Goal: Transaction & Acquisition: Purchase product/service

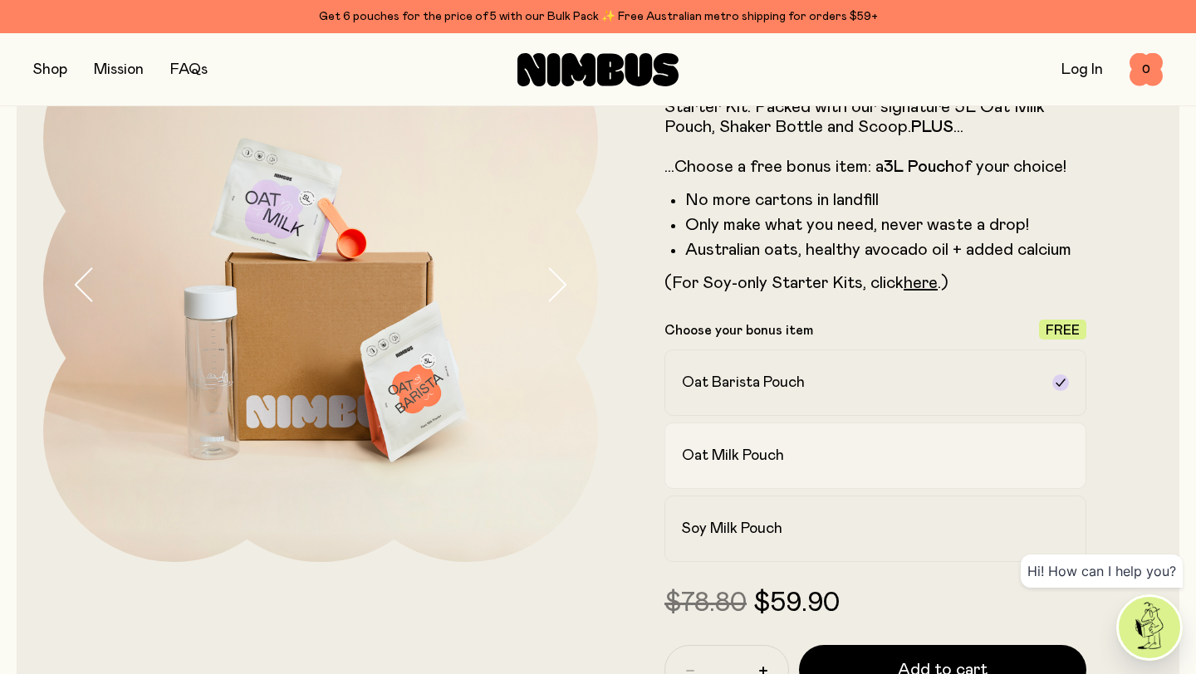
scroll to position [166, 0]
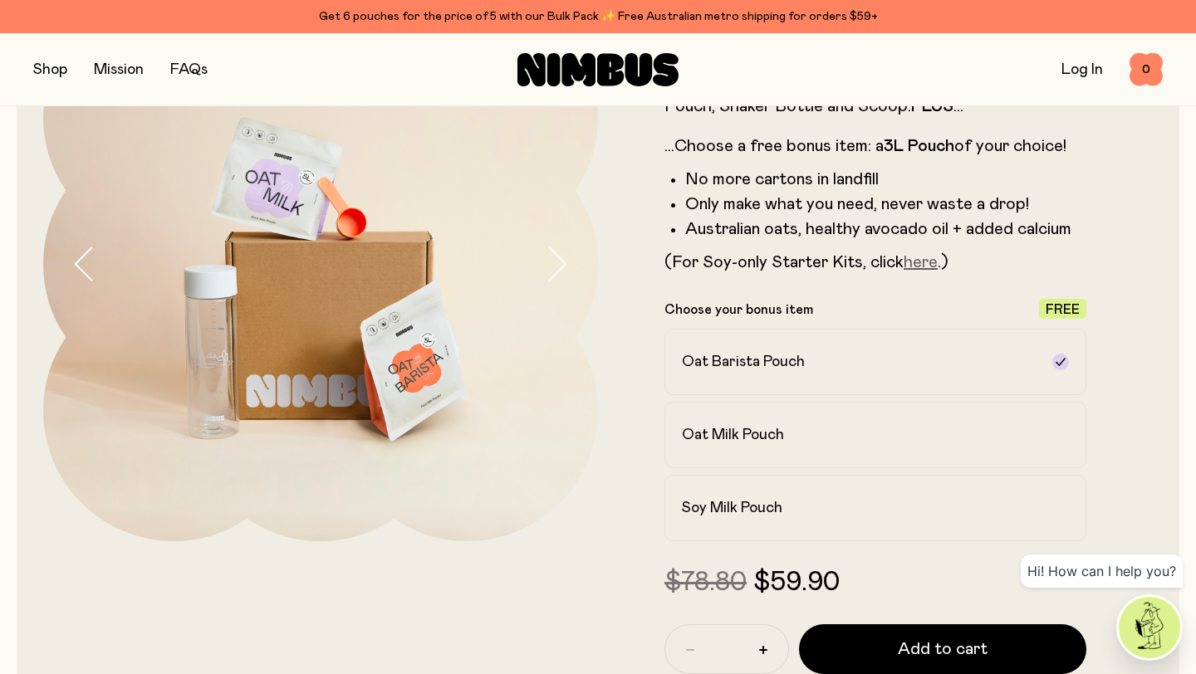
click at [929, 262] on link "here" at bounding box center [920, 262] width 34 height 17
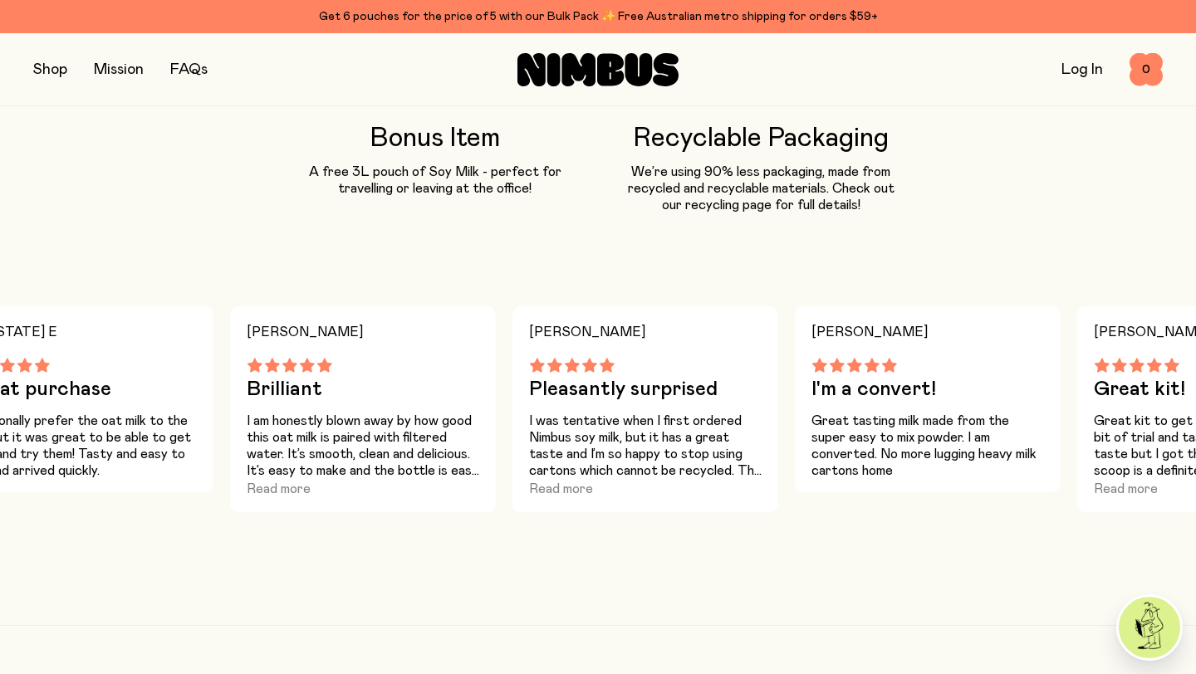
scroll to position [1484, 0]
click at [581, 482] on button "Read more" at bounding box center [561, 488] width 64 height 20
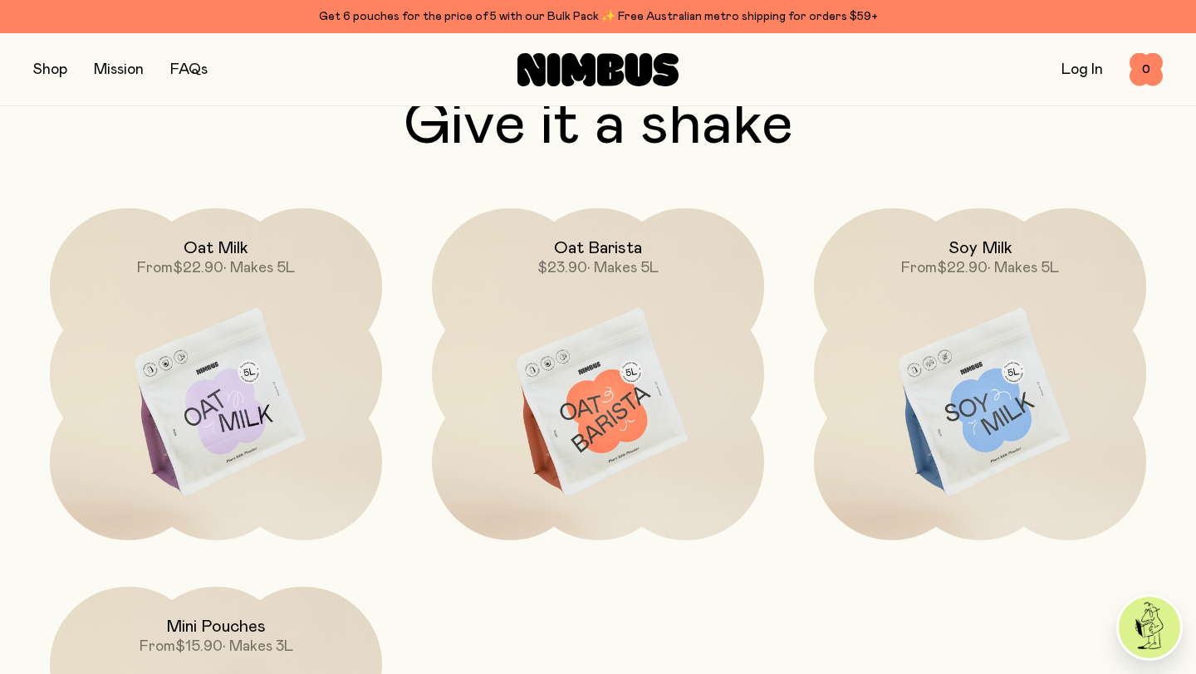
scroll to position [4582, 0]
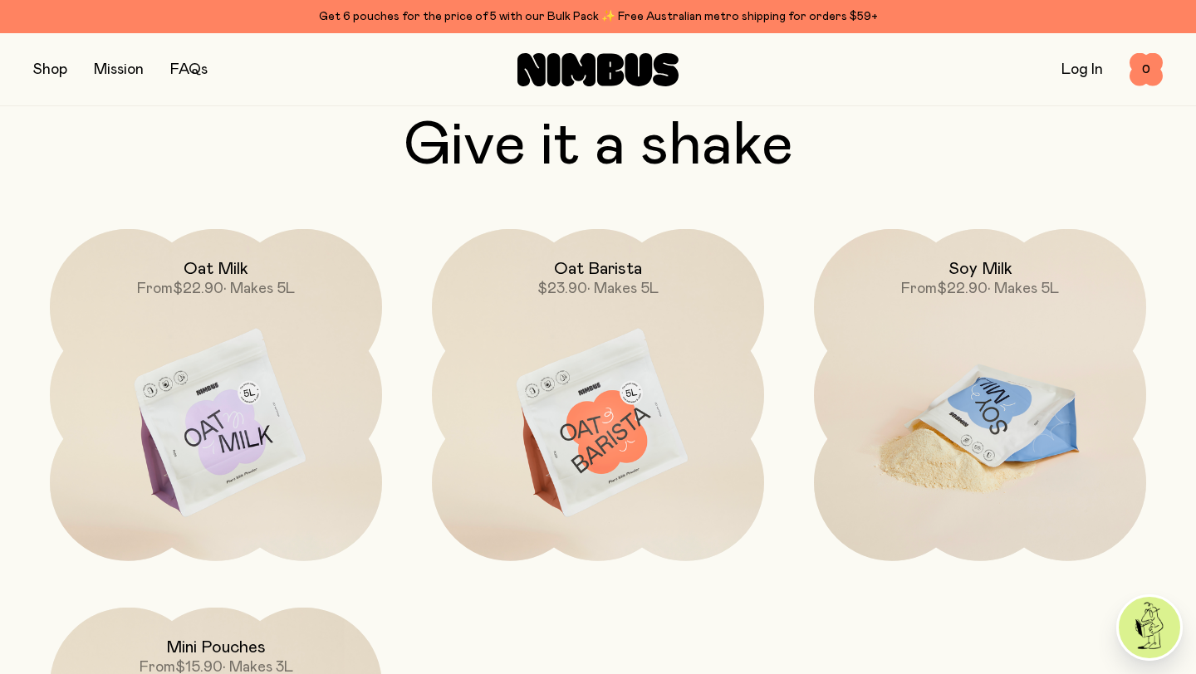
click at [985, 448] on img at bounding box center [980, 424] width 332 height 390
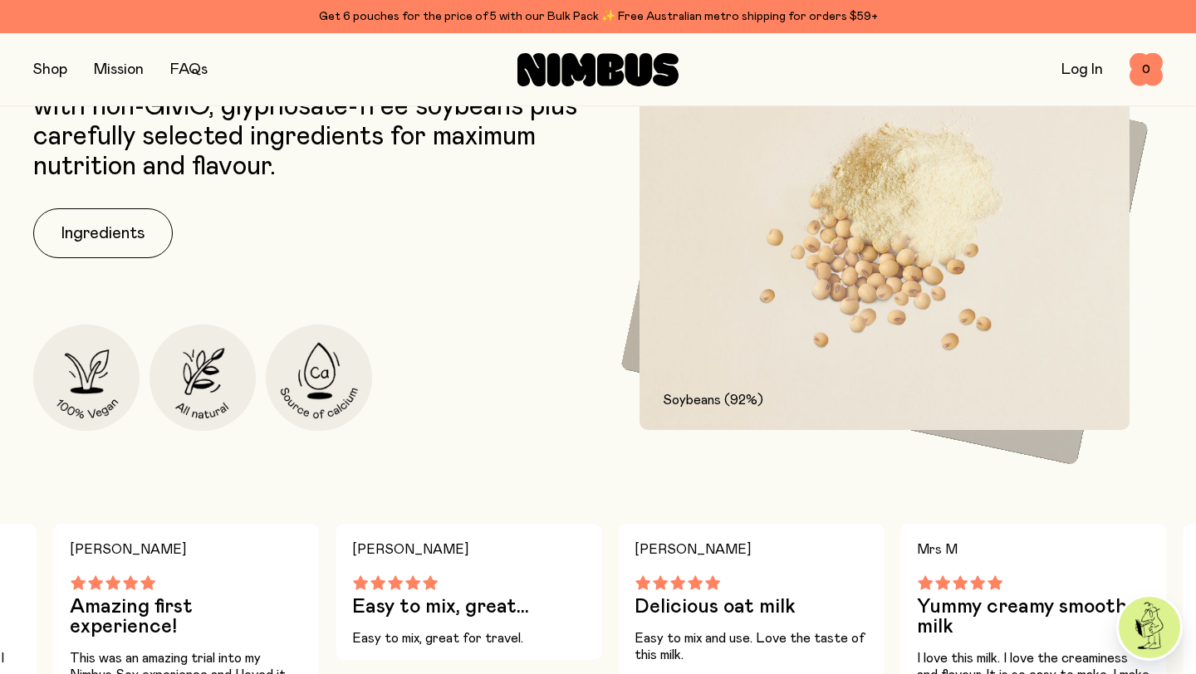
scroll to position [850, 0]
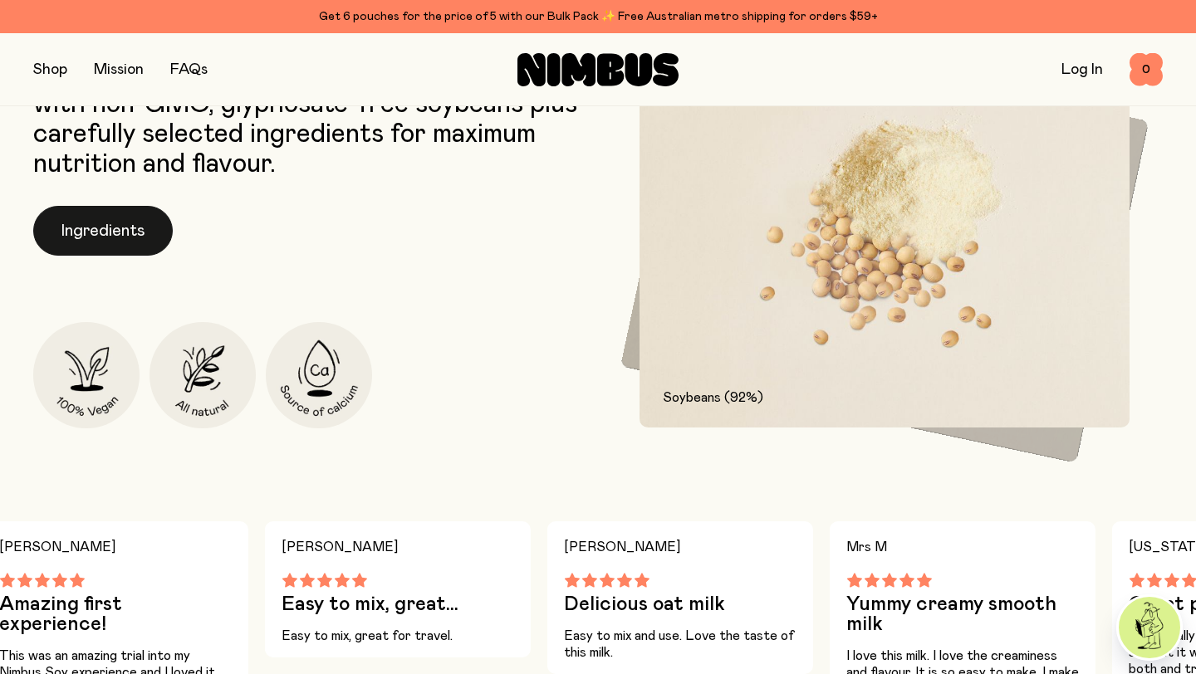
click at [124, 240] on button "Ingredients" at bounding box center [102, 231] width 139 height 50
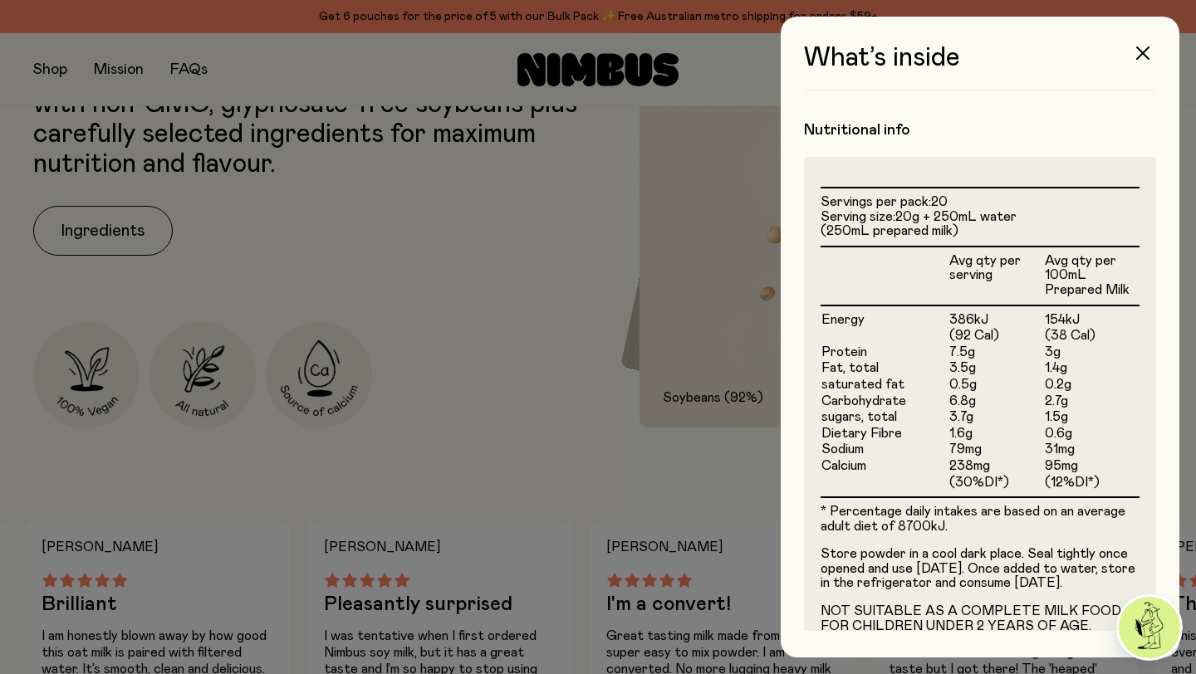
scroll to position [401, 0]
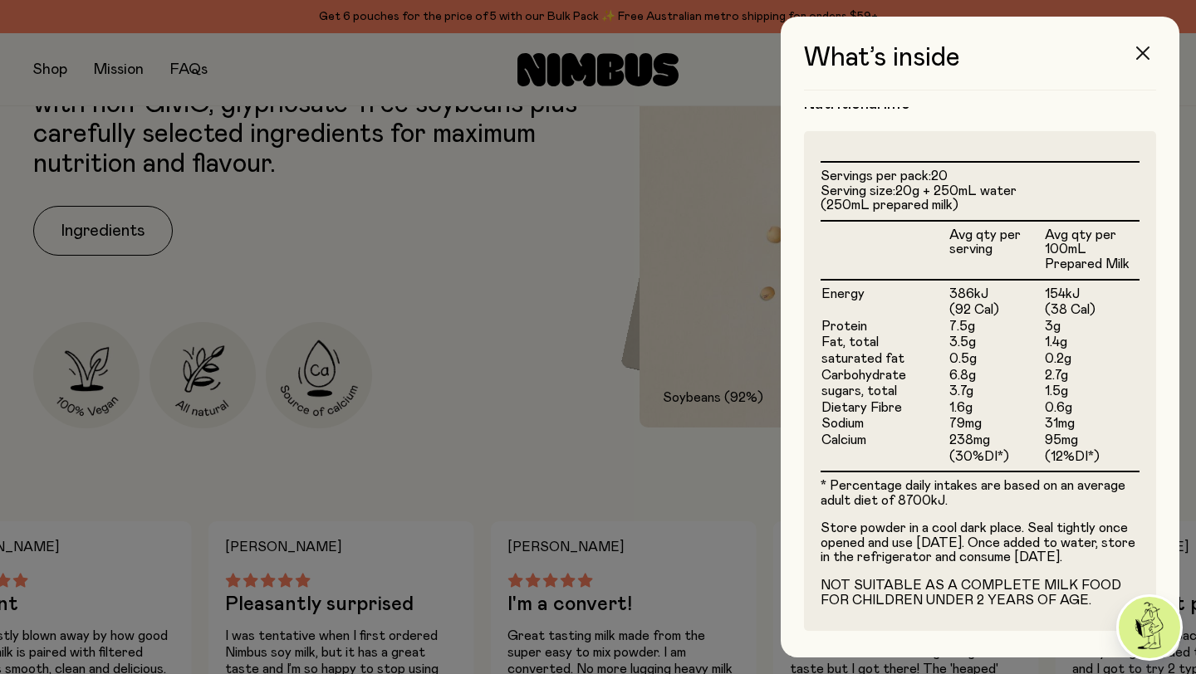
click at [1145, 56] on icon "button" at bounding box center [1142, 52] width 13 height 13
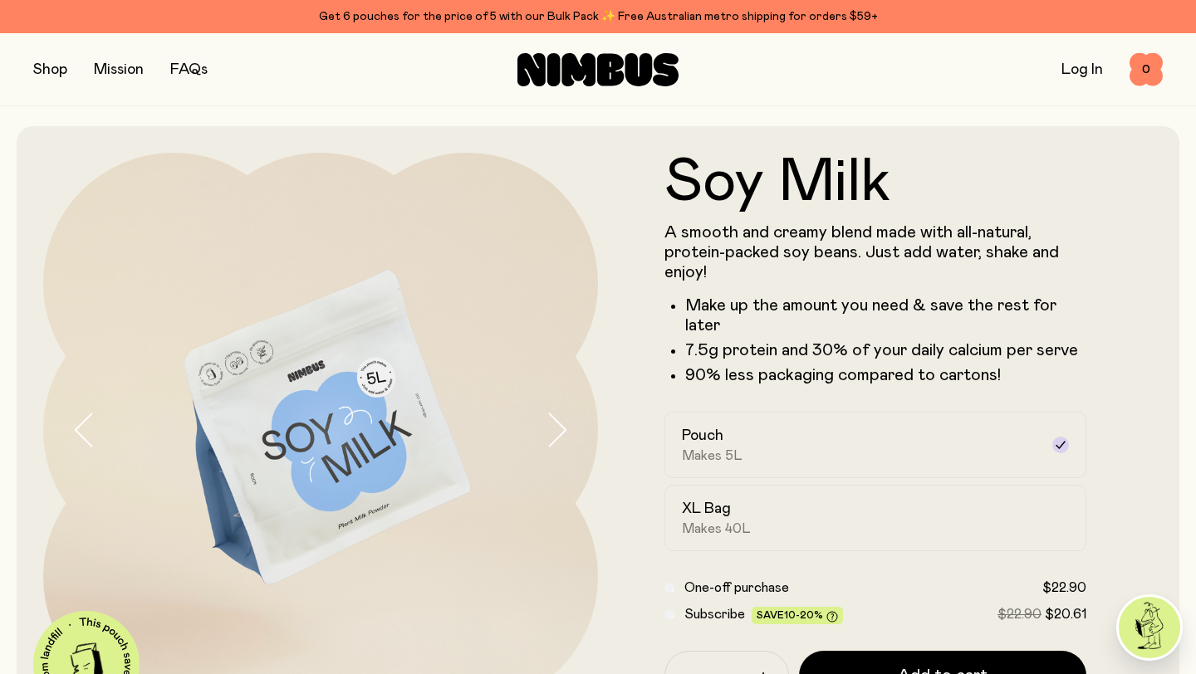
scroll to position [850, 0]
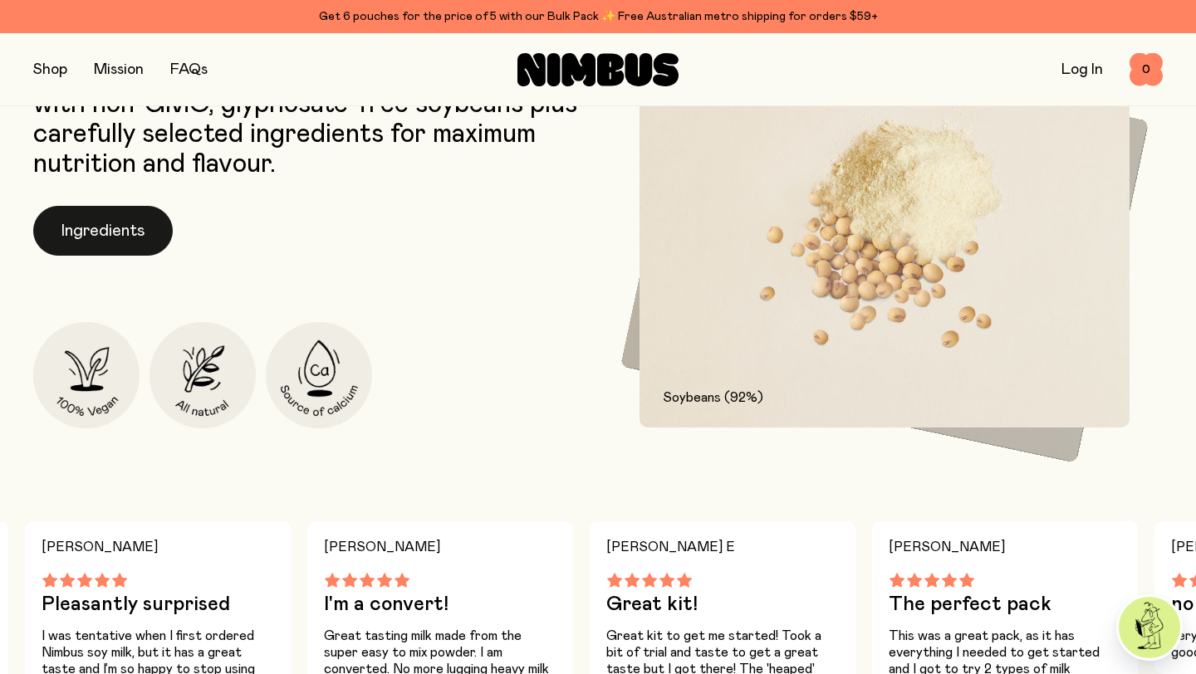
click at [166, 219] on button "Ingredients" at bounding box center [102, 231] width 139 height 50
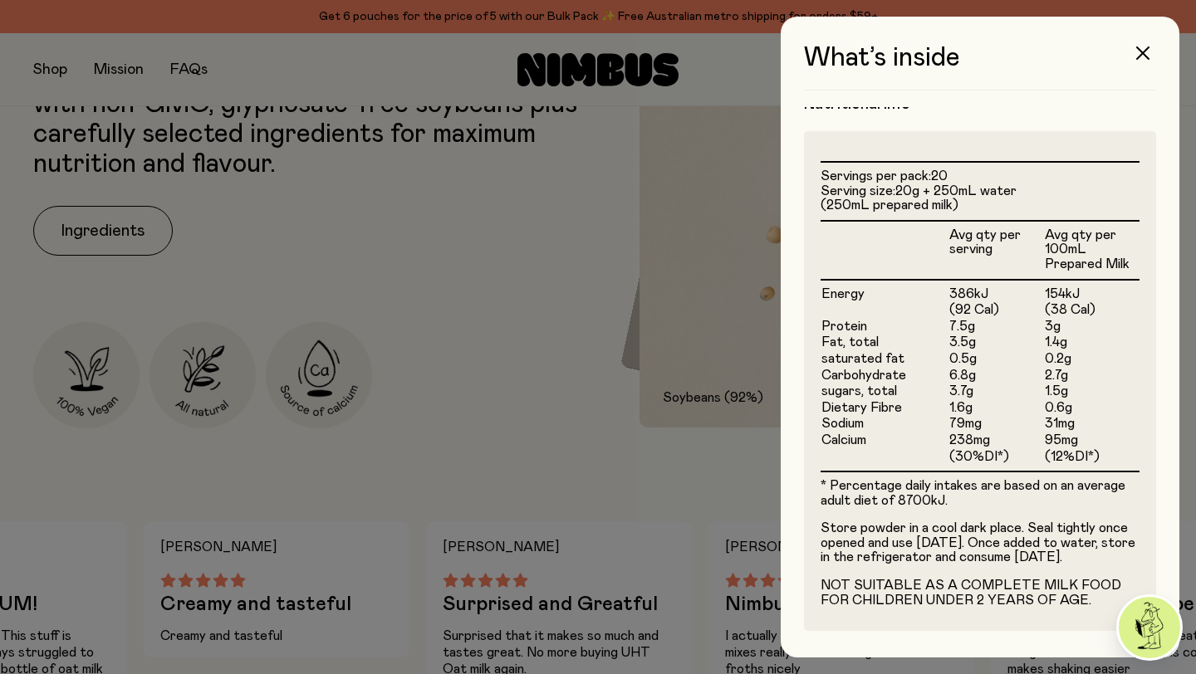
scroll to position [401, 0]
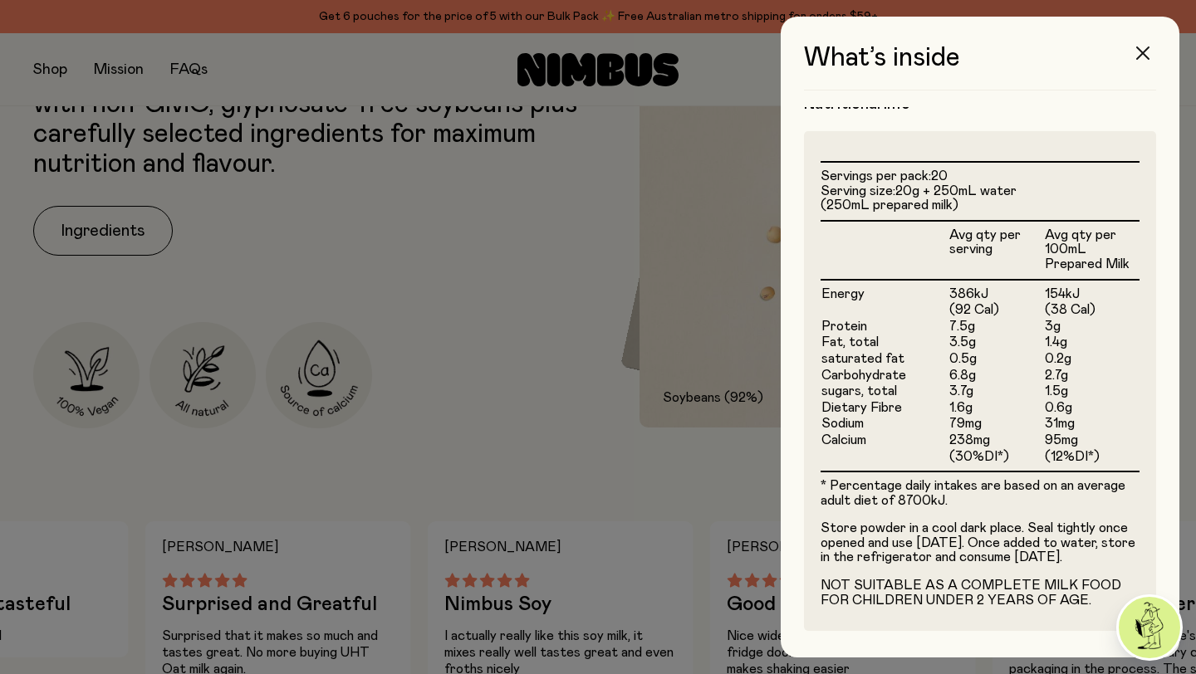
click at [1142, 56] on icon "button" at bounding box center [1142, 52] width 13 height 13
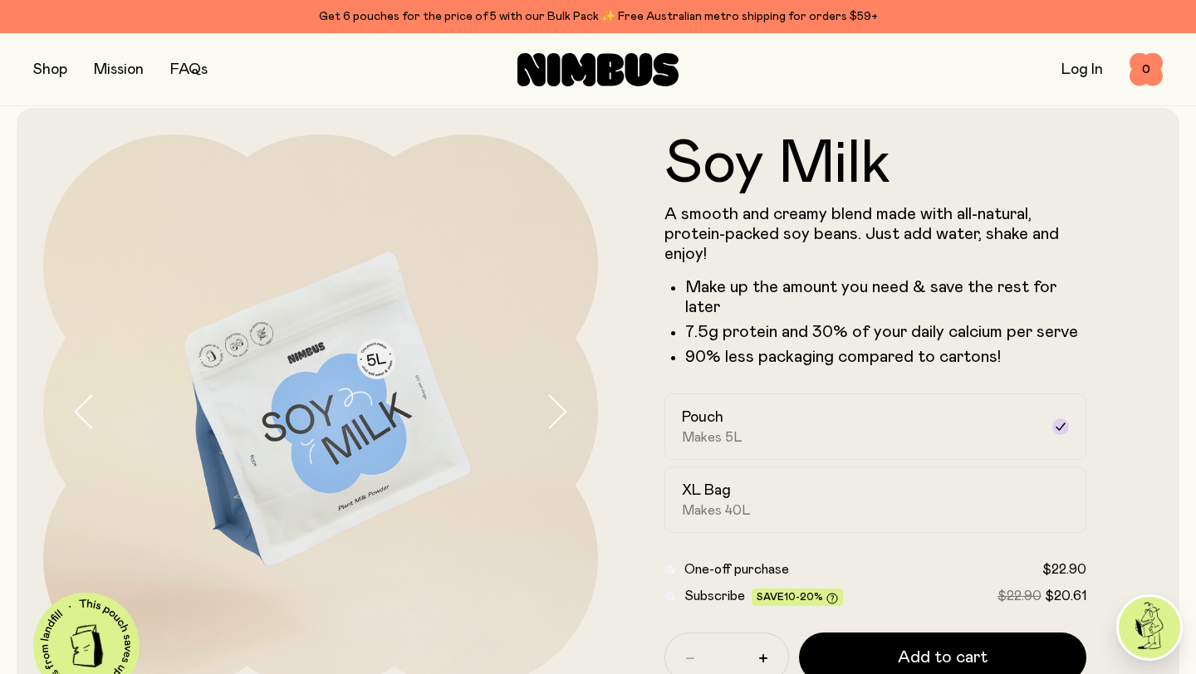
scroll to position [0, 0]
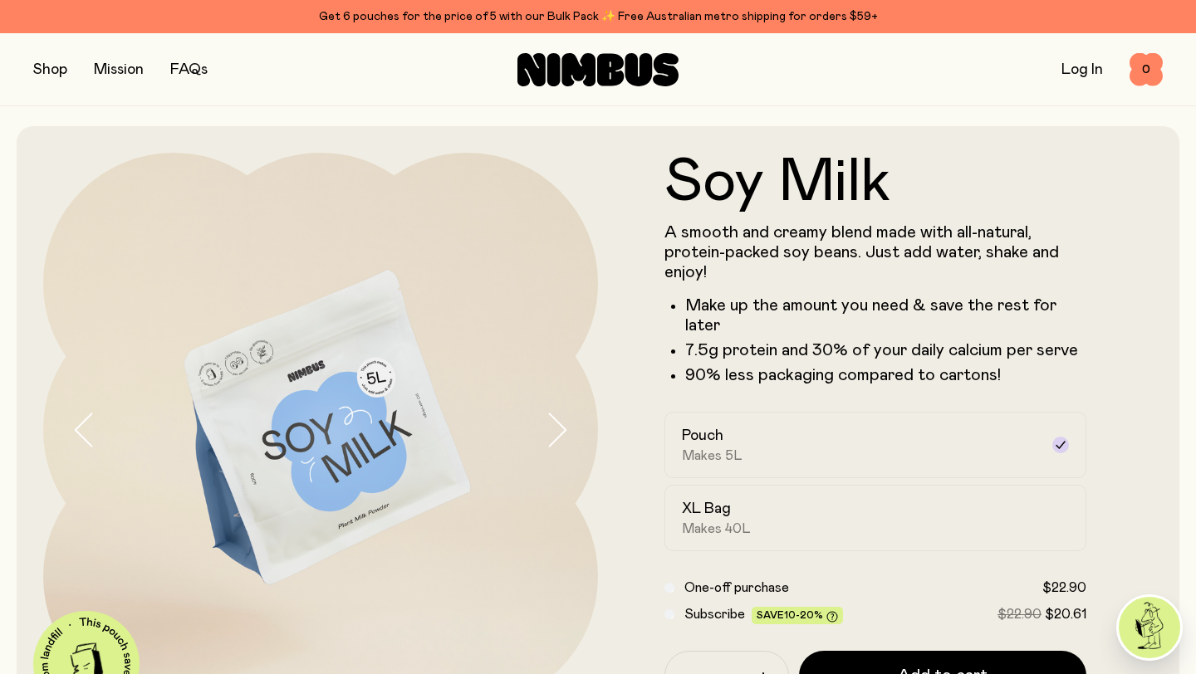
click at [193, 69] on link "FAQs" at bounding box center [188, 69] width 37 height 15
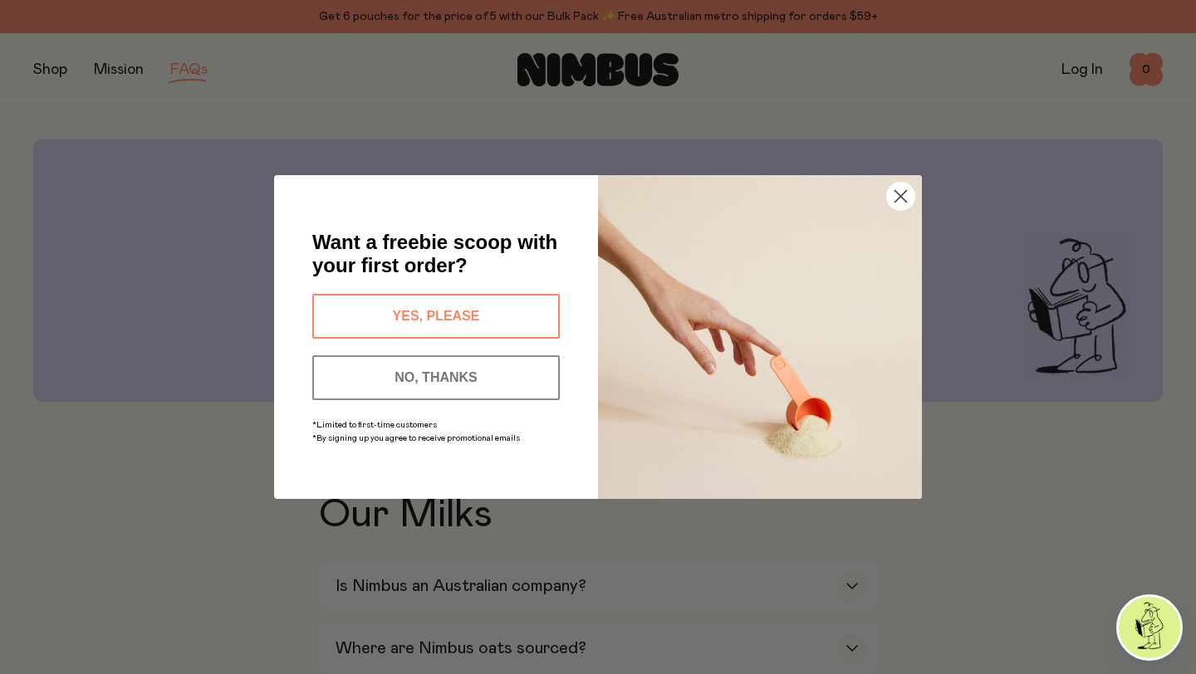
click at [903, 195] on circle "Close dialog" at bounding box center [900, 196] width 27 height 27
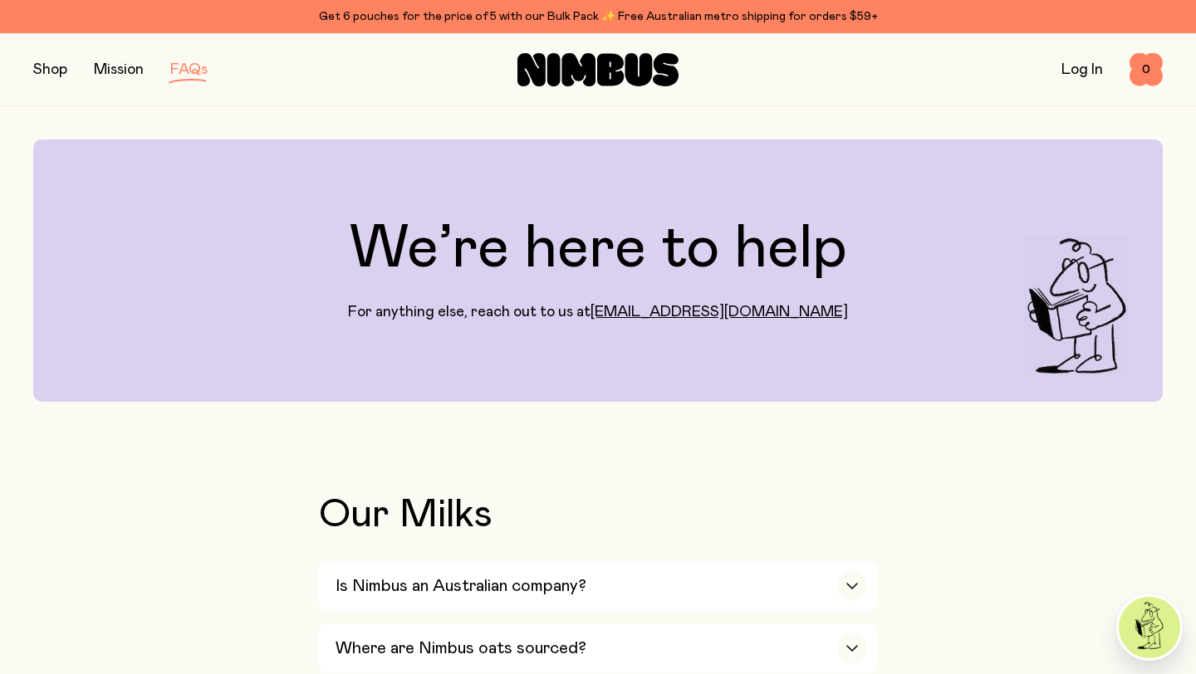
click at [60, 67] on button "button" at bounding box center [50, 69] width 34 height 23
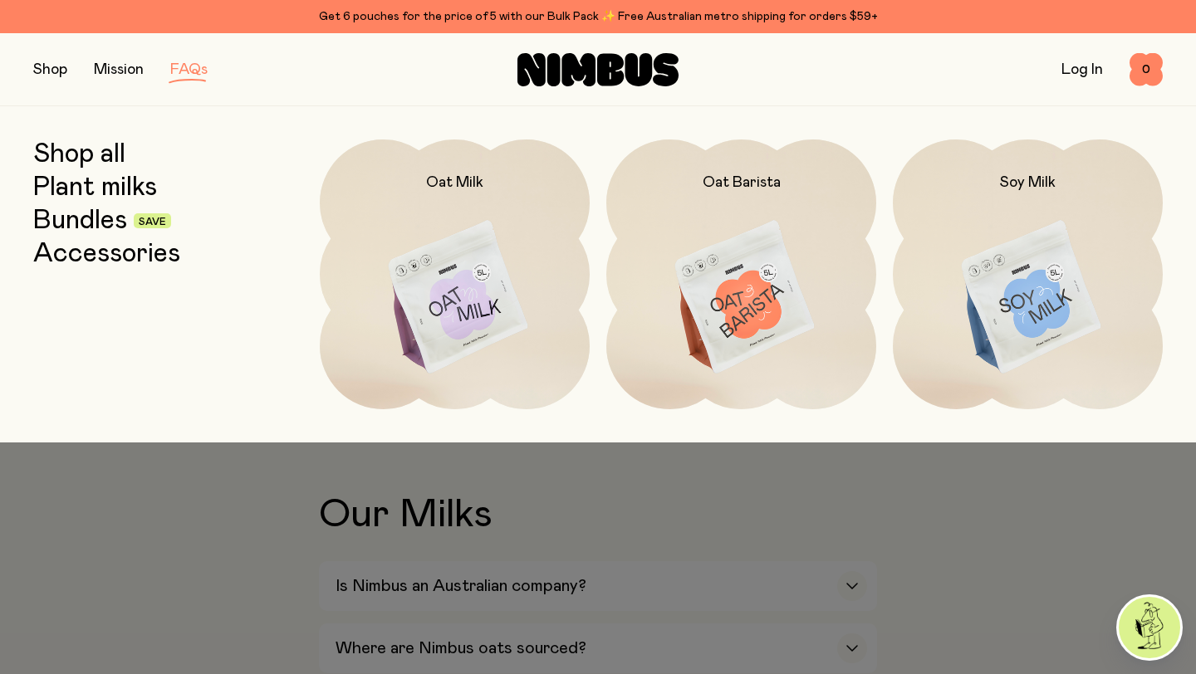
click at [196, 76] on div "FAQs" at bounding box center [188, 69] width 37 height 23
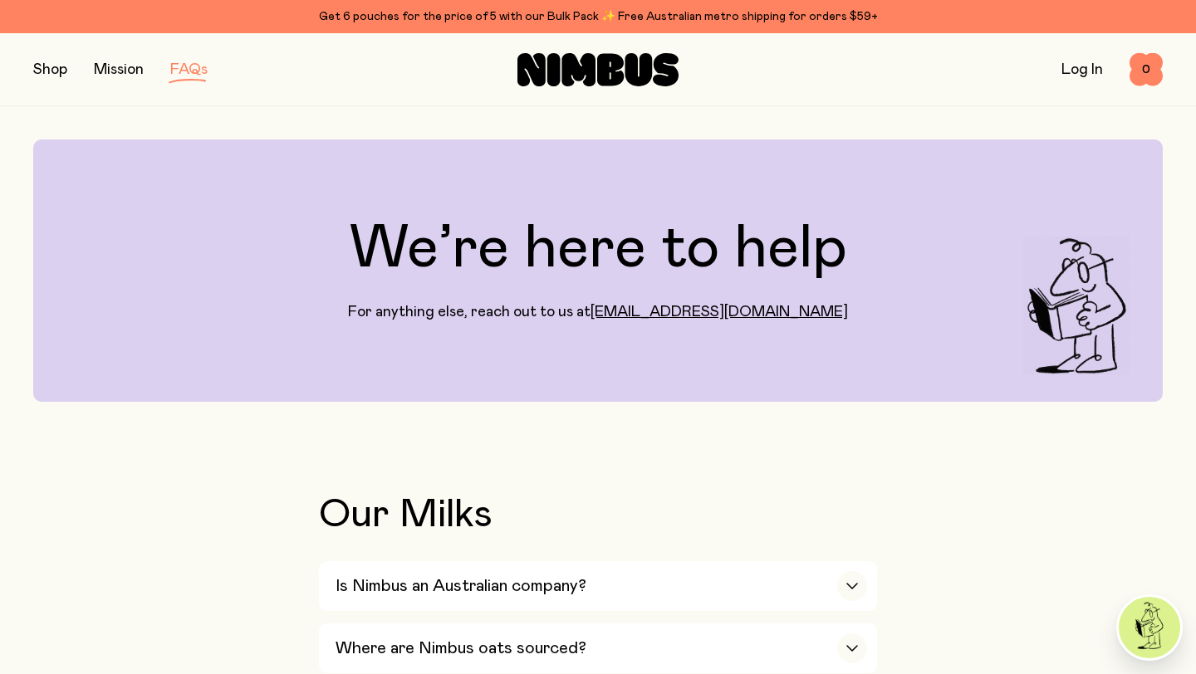
click at [193, 71] on link "FAQs" at bounding box center [188, 69] width 37 height 15
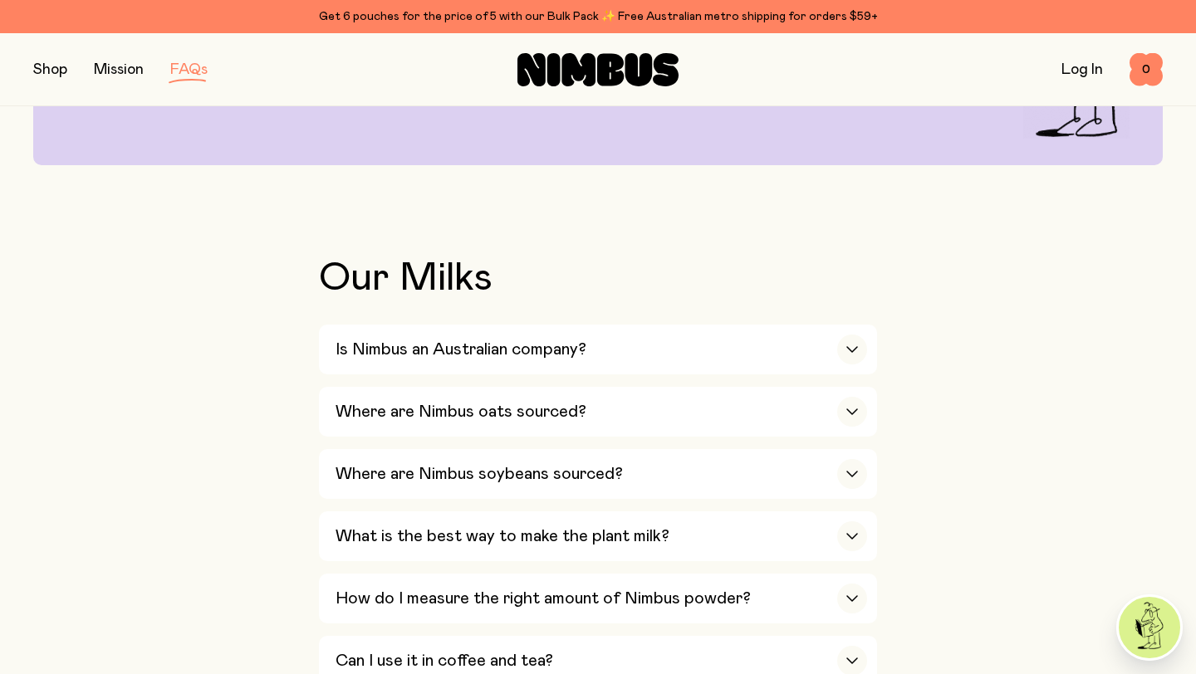
scroll to position [239, 0]
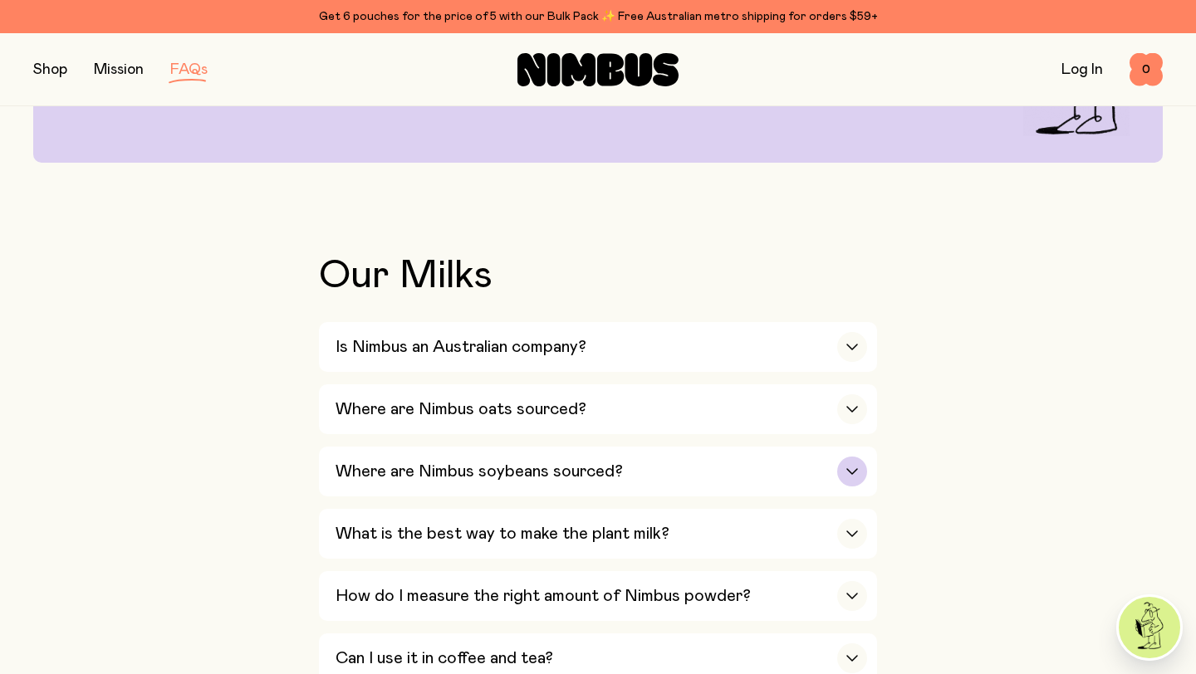
click at [849, 478] on div "button" at bounding box center [852, 472] width 30 height 30
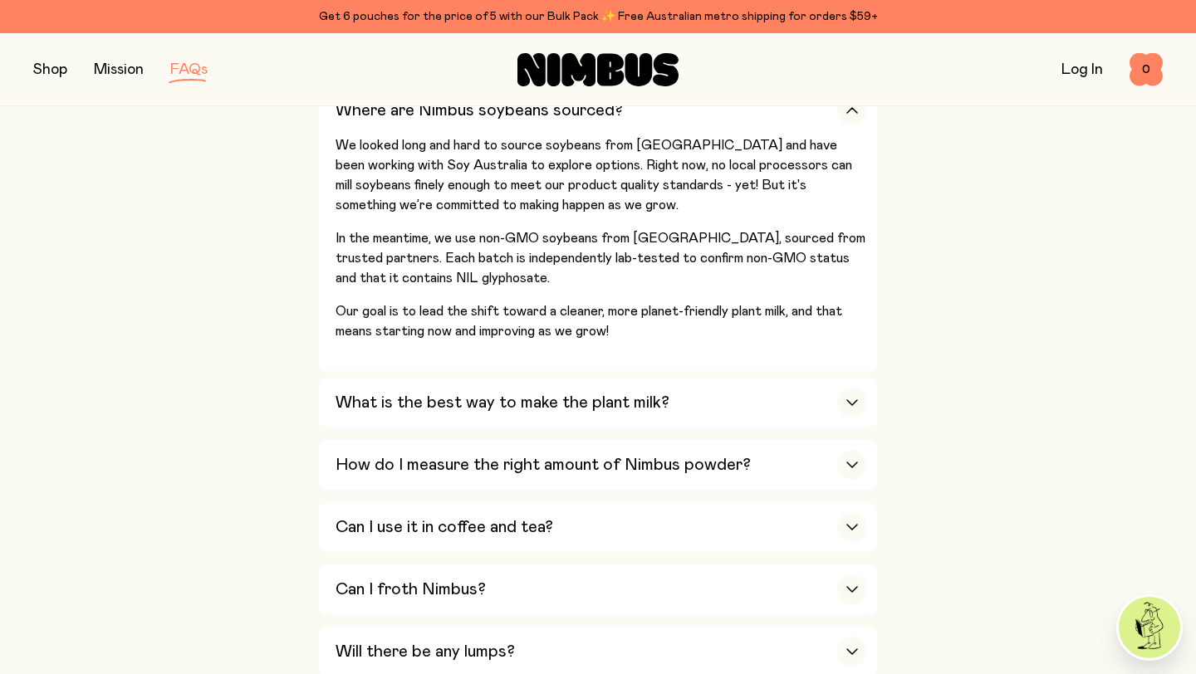
scroll to position [604, 0]
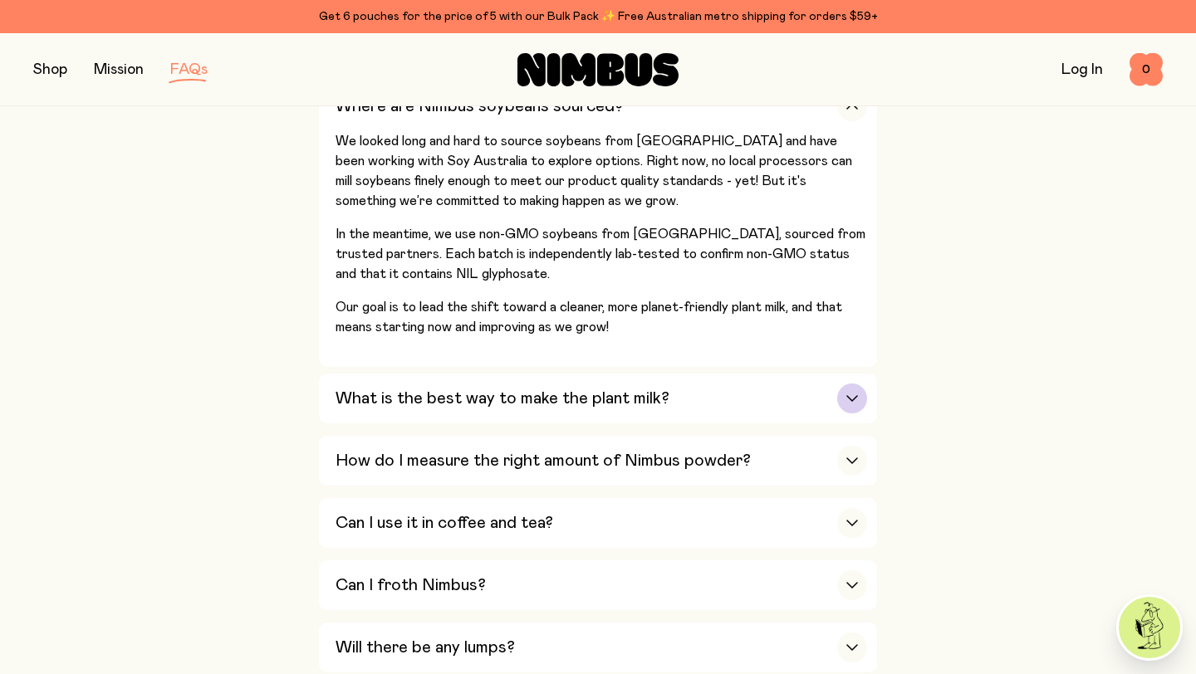
click at [850, 401] on icon "button" at bounding box center [851, 398] width 13 height 7
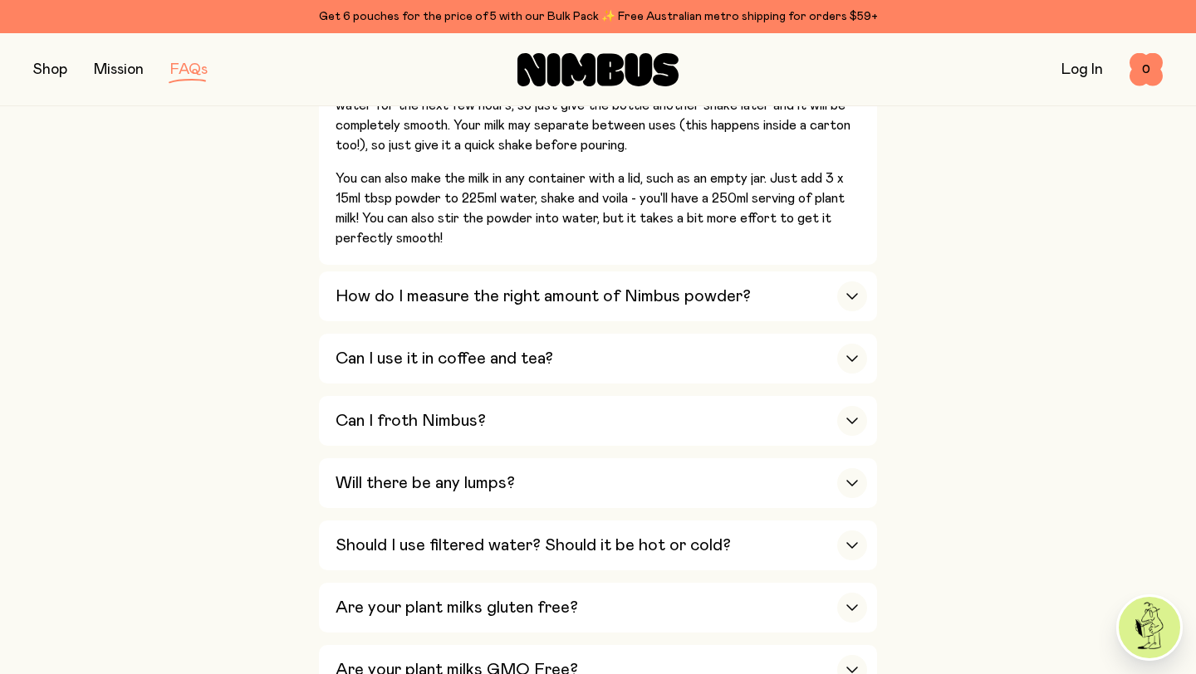
scroll to position [836, 0]
click at [852, 298] on icon "button" at bounding box center [852, 295] width 10 height 5
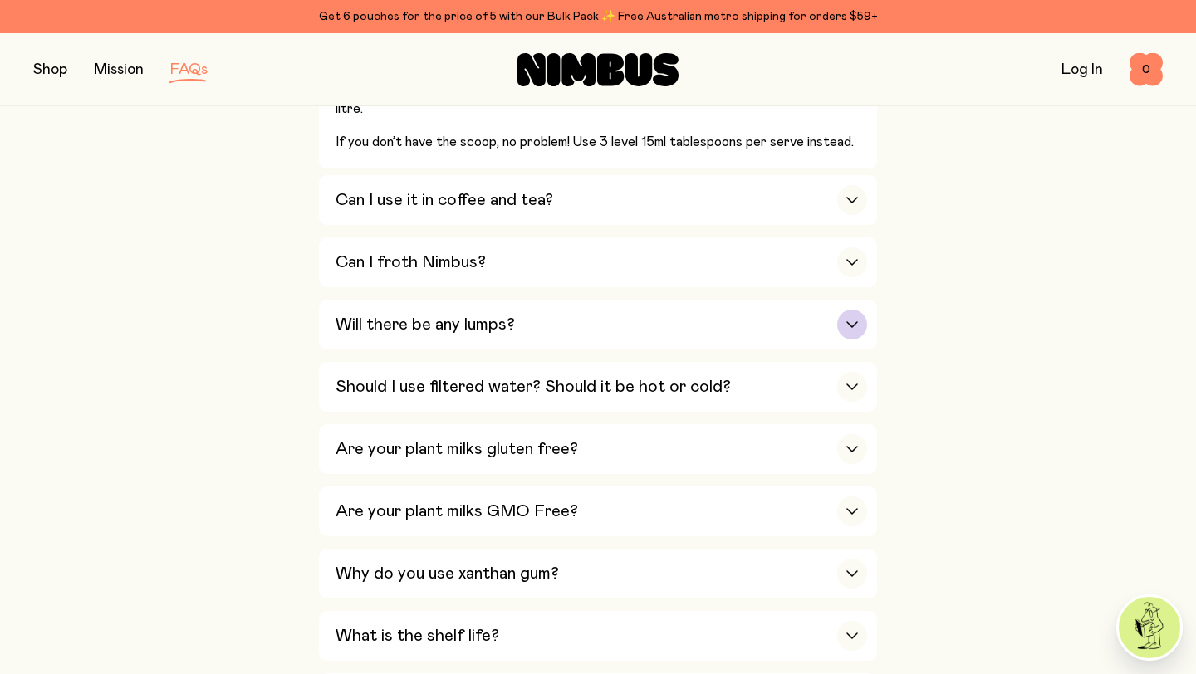
scroll to position [795, 0]
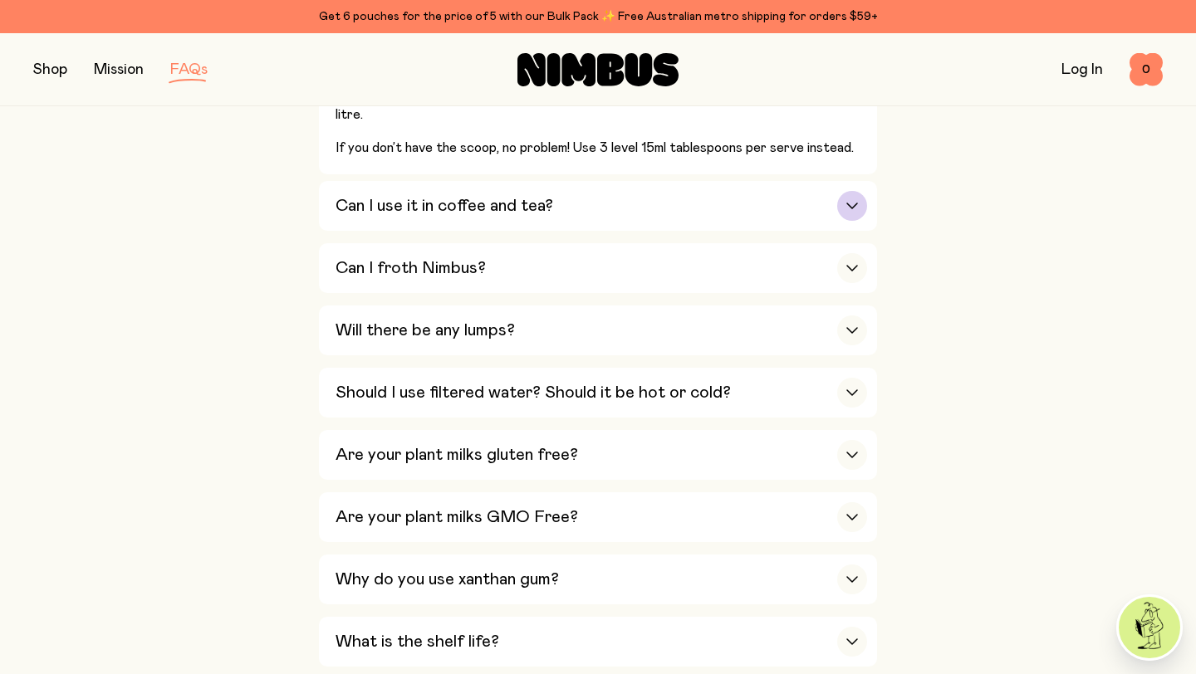
click at [852, 208] on icon "button" at bounding box center [852, 205] width 10 height 5
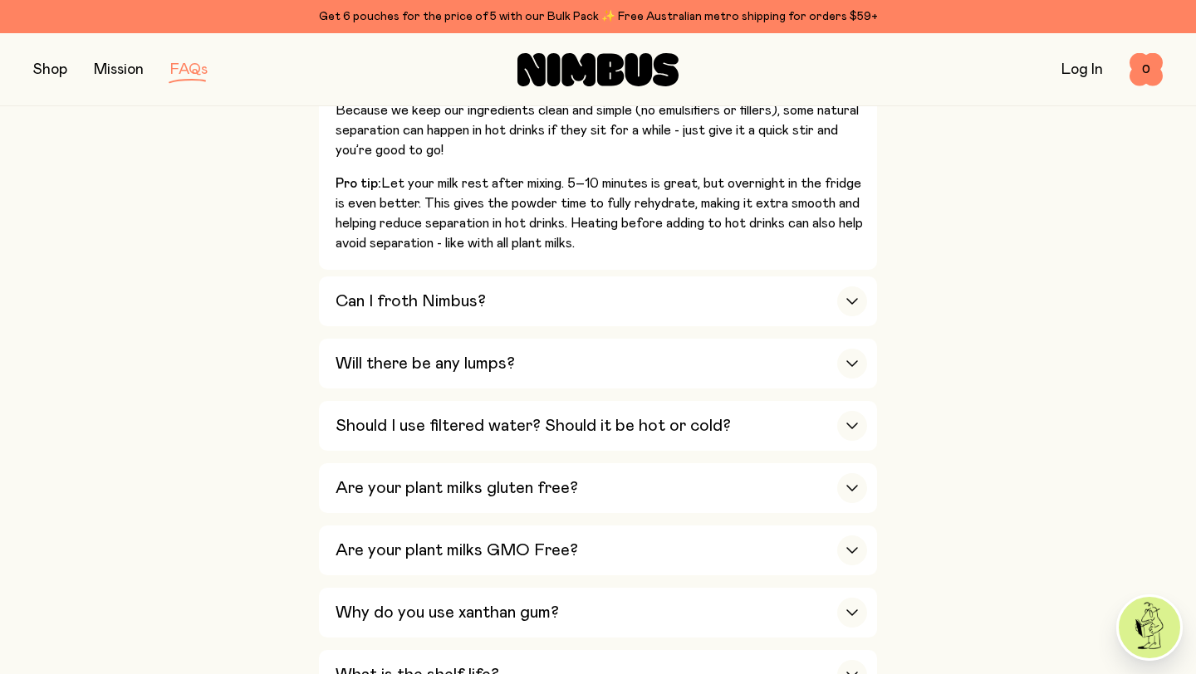
scroll to position [966, 0]
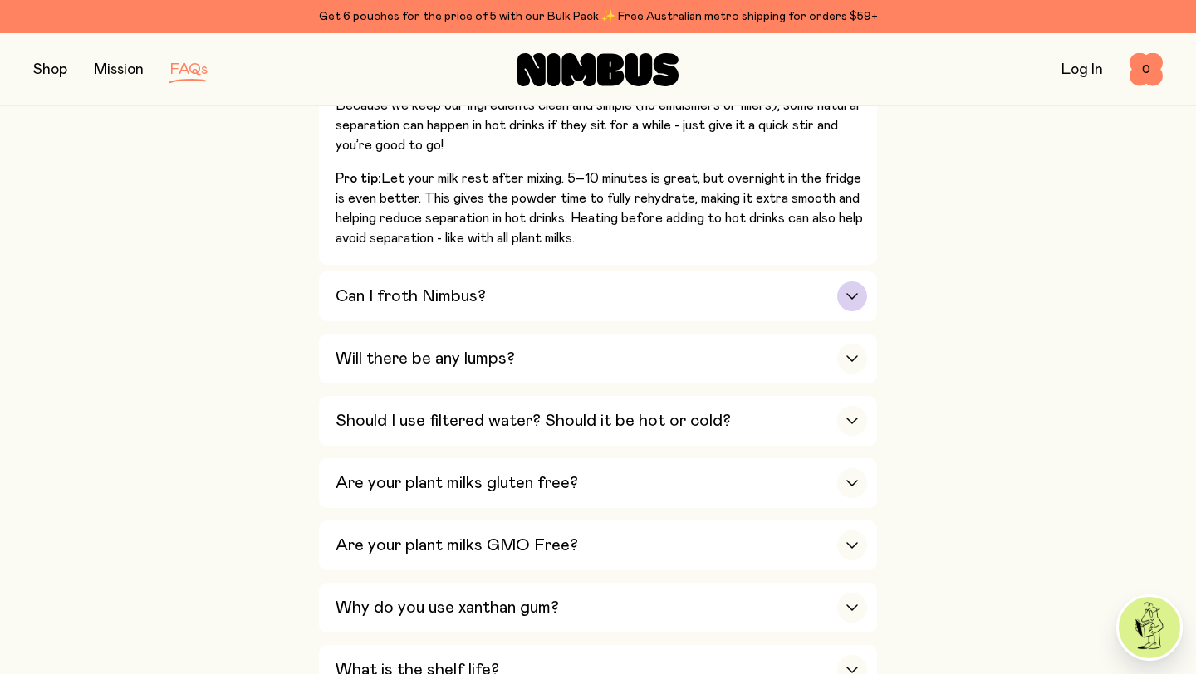
click at [672, 300] on div "Can I froth Nimbus?" at bounding box center [600, 296] width 531 height 50
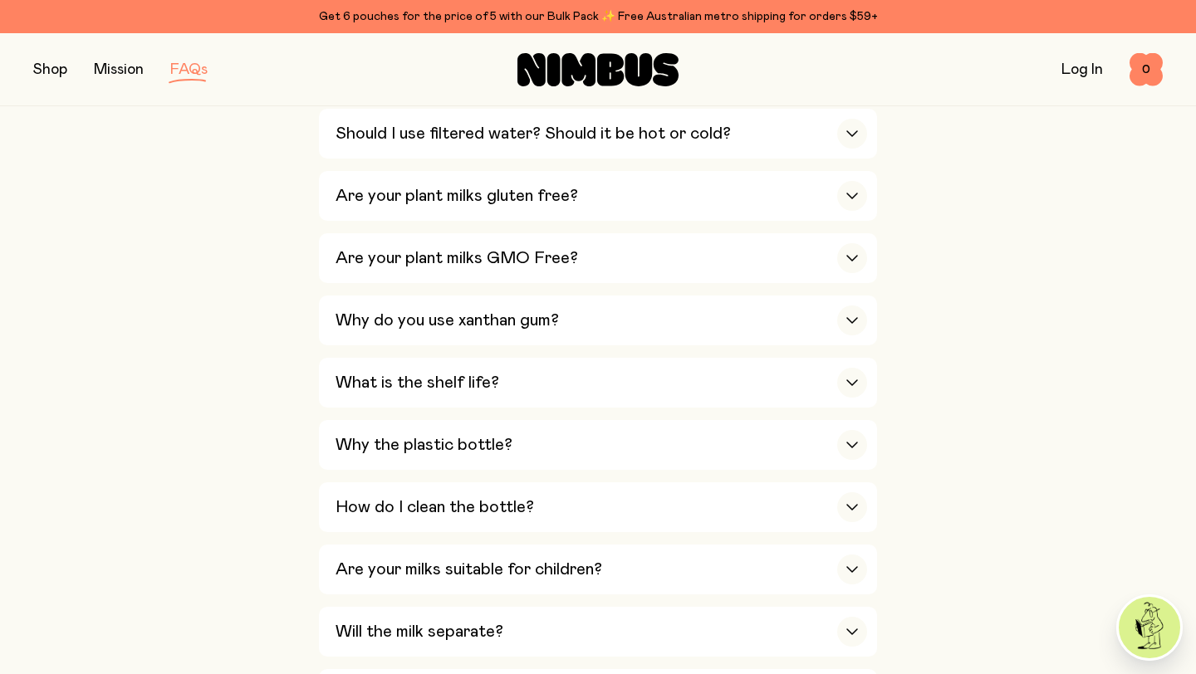
scroll to position [1413, 0]
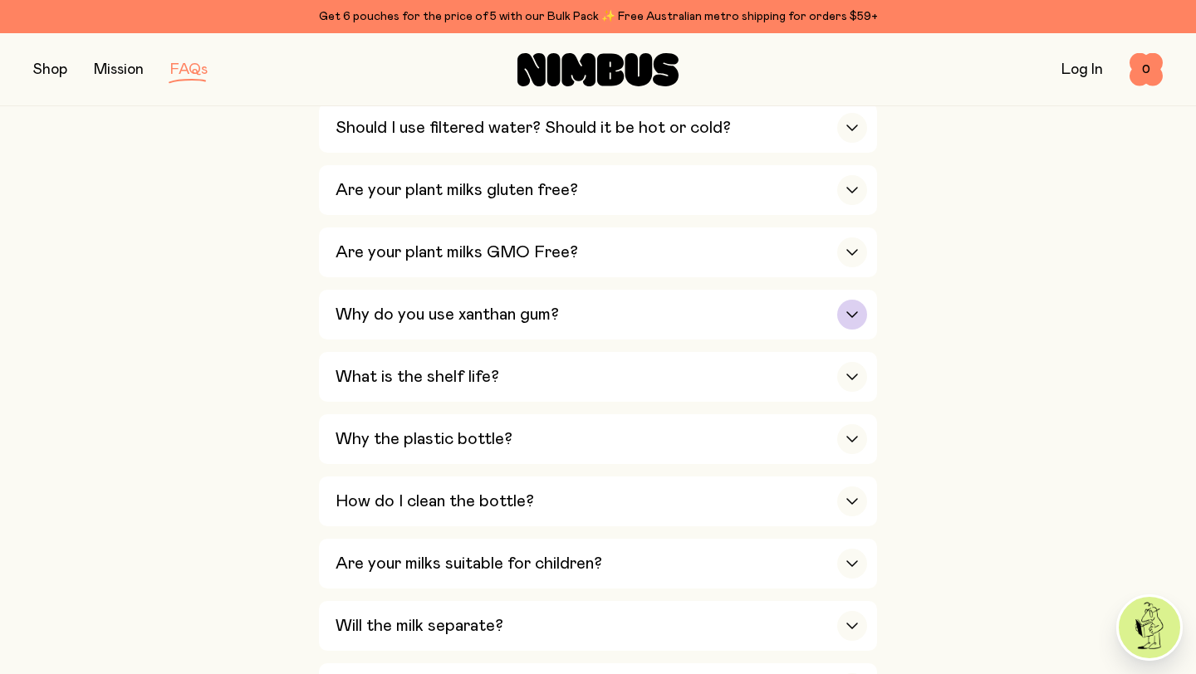
click at [716, 325] on div "Why do you use xanthan gum?" at bounding box center [600, 315] width 531 height 50
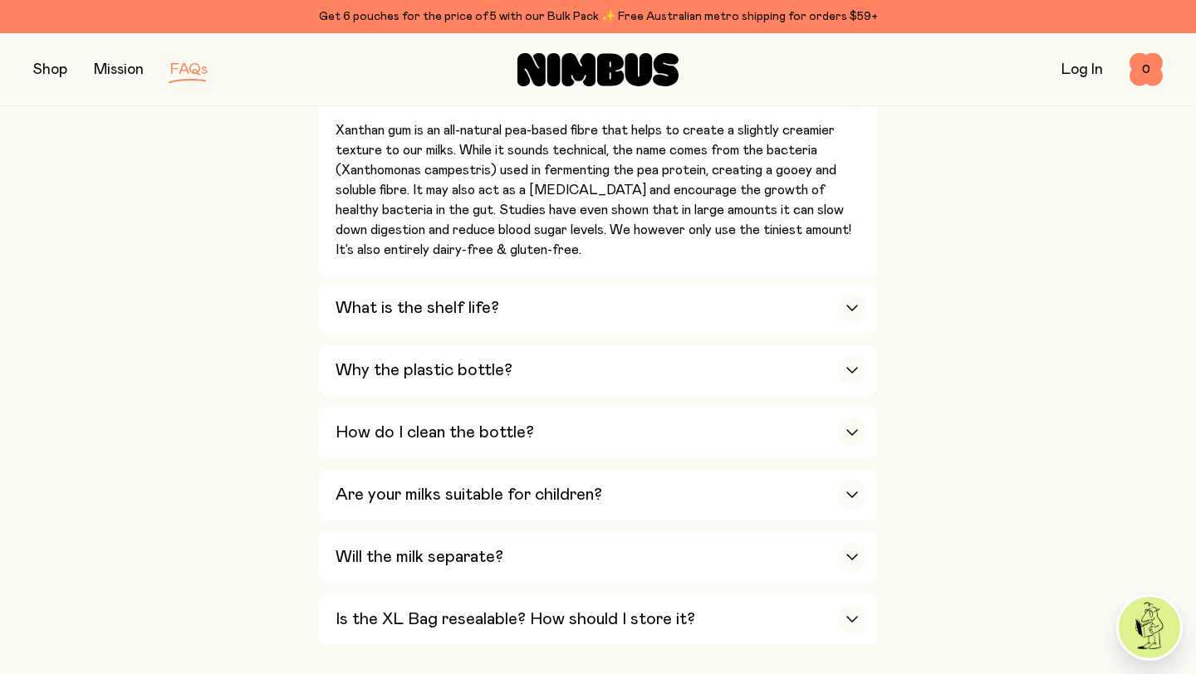
scroll to position [1175, 0]
click at [675, 374] on div "Why the plastic bottle?" at bounding box center [600, 371] width 531 height 50
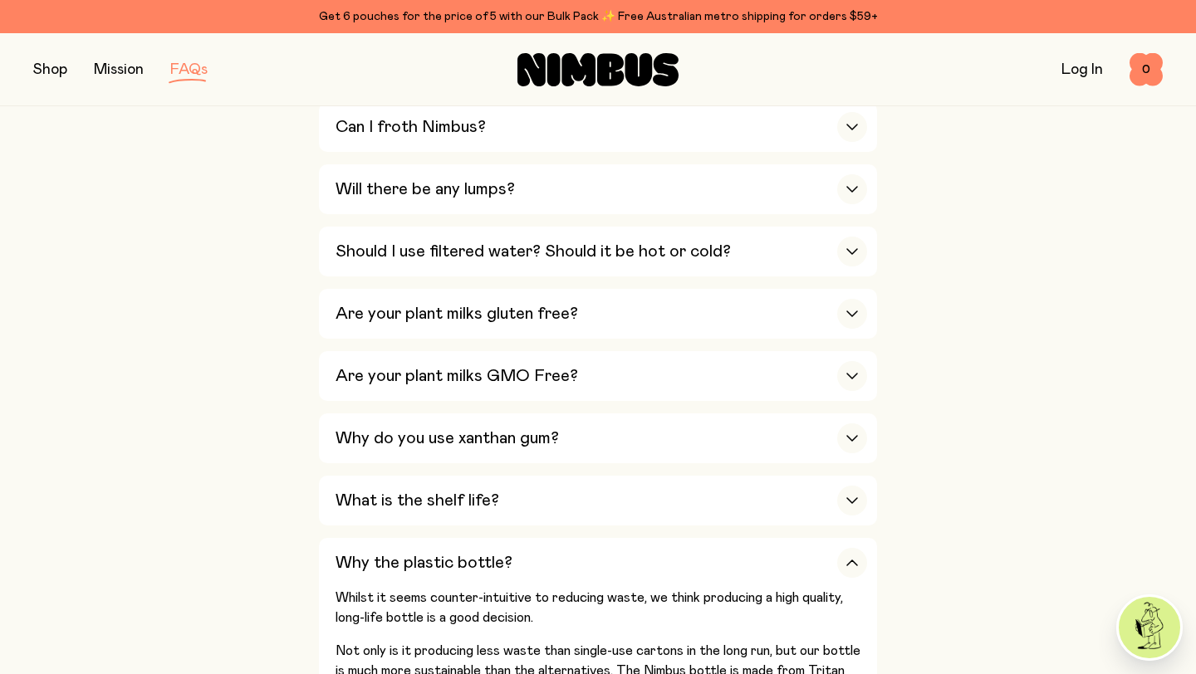
scroll to position [0, 0]
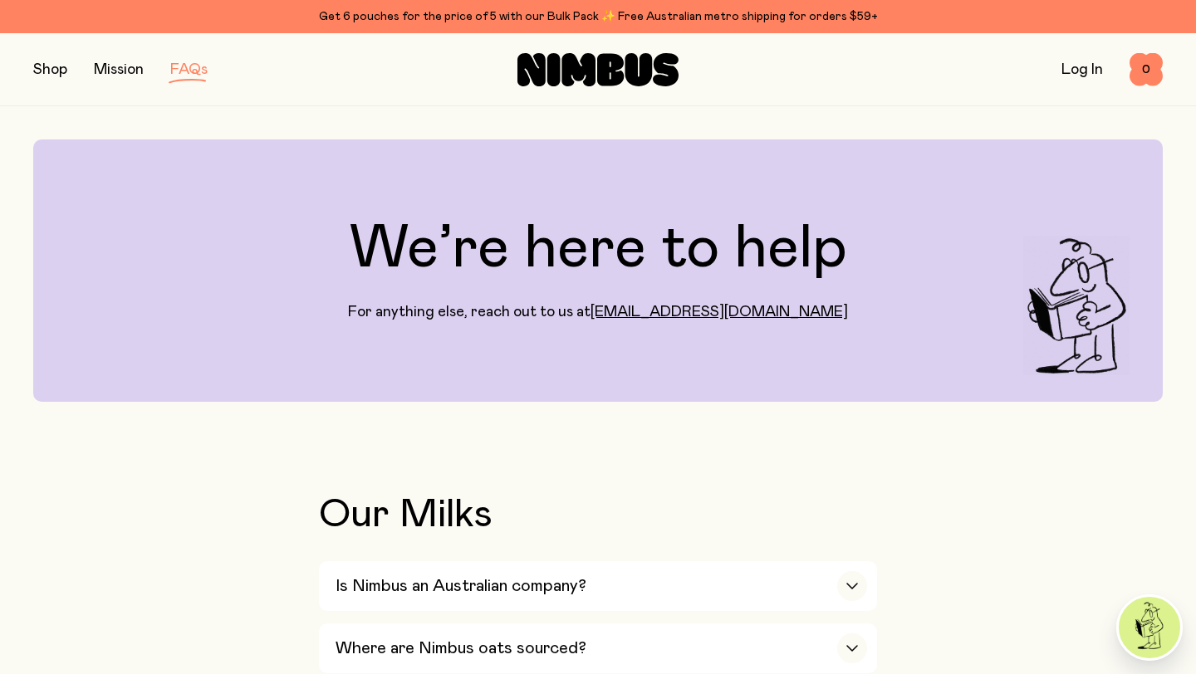
click at [47, 69] on button "button" at bounding box center [50, 69] width 34 height 23
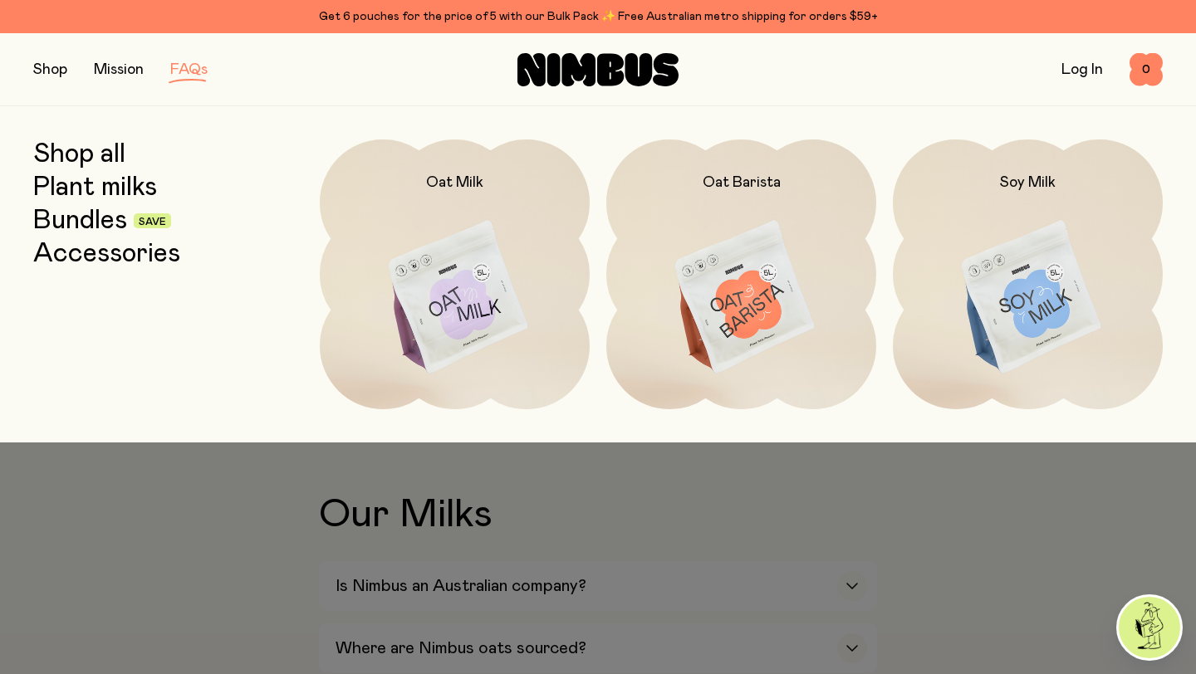
click at [108, 250] on link "Accessories" at bounding box center [106, 254] width 147 height 30
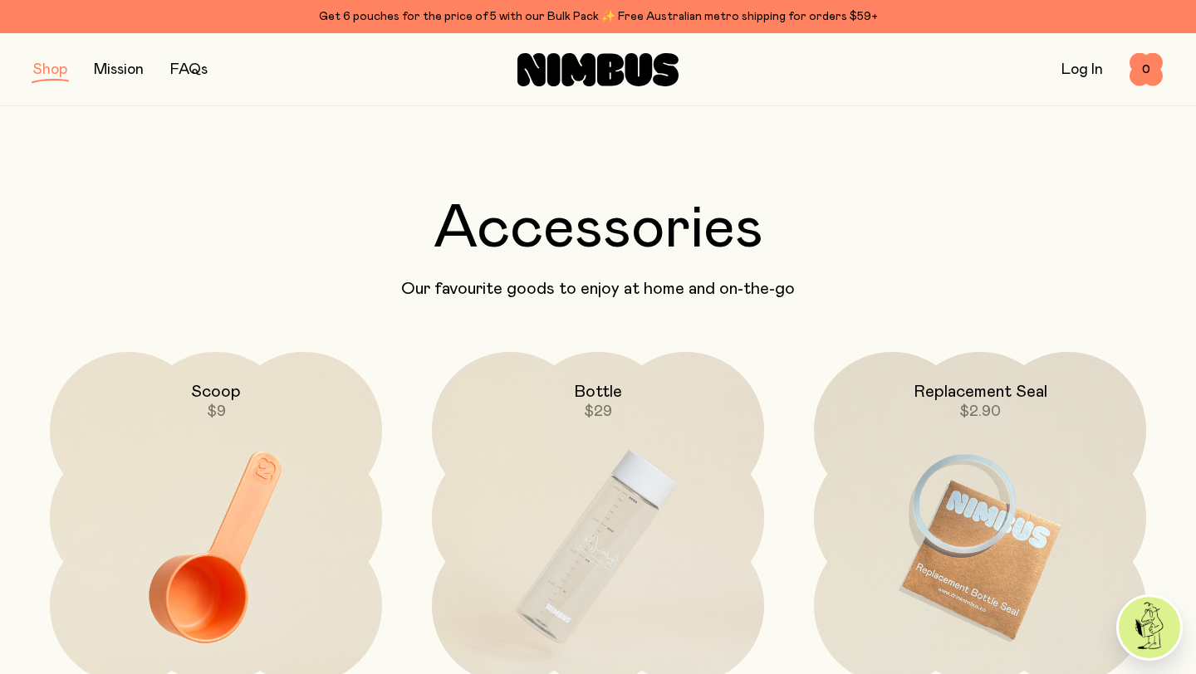
click at [56, 73] on button "button" at bounding box center [50, 69] width 34 height 23
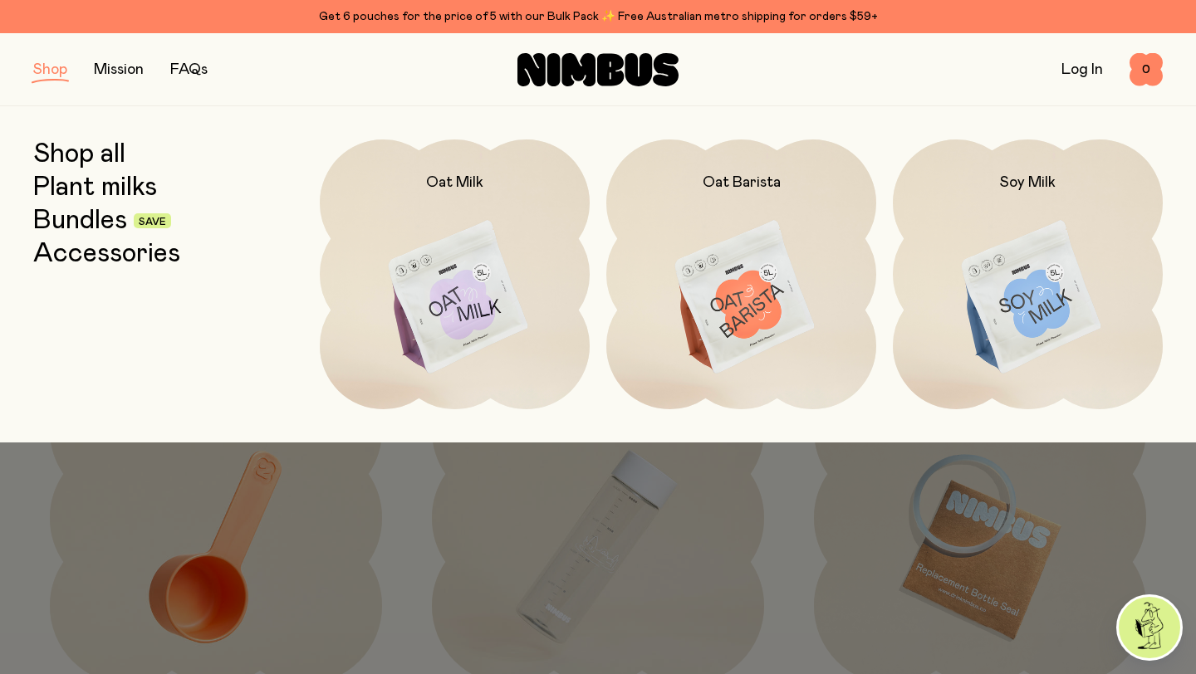
click at [101, 221] on link "Bundles" at bounding box center [80, 221] width 94 height 30
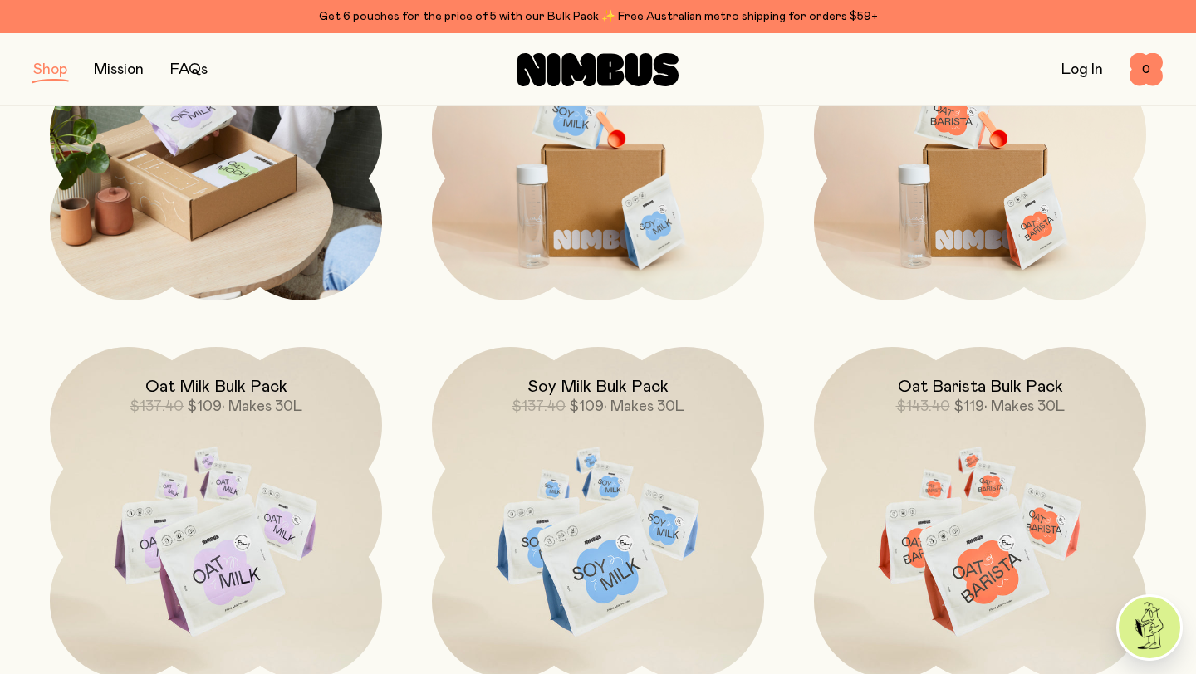
scroll to position [394, 0]
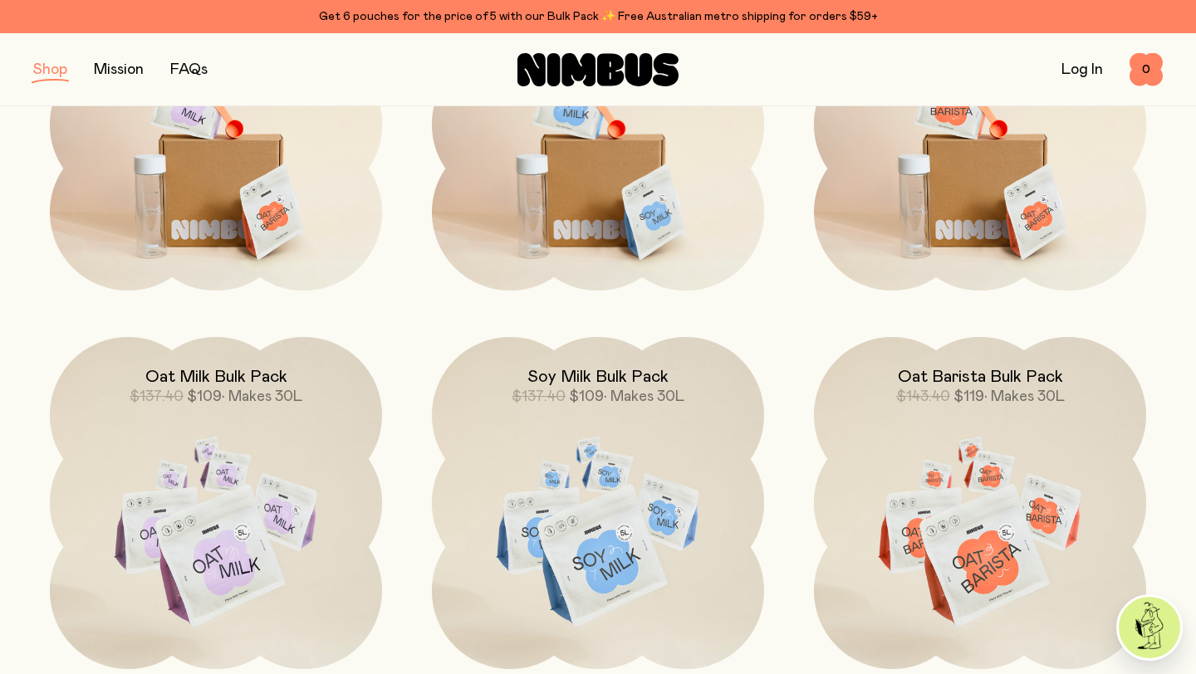
click at [50, 70] on button "button" at bounding box center [50, 69] width 34 height 23
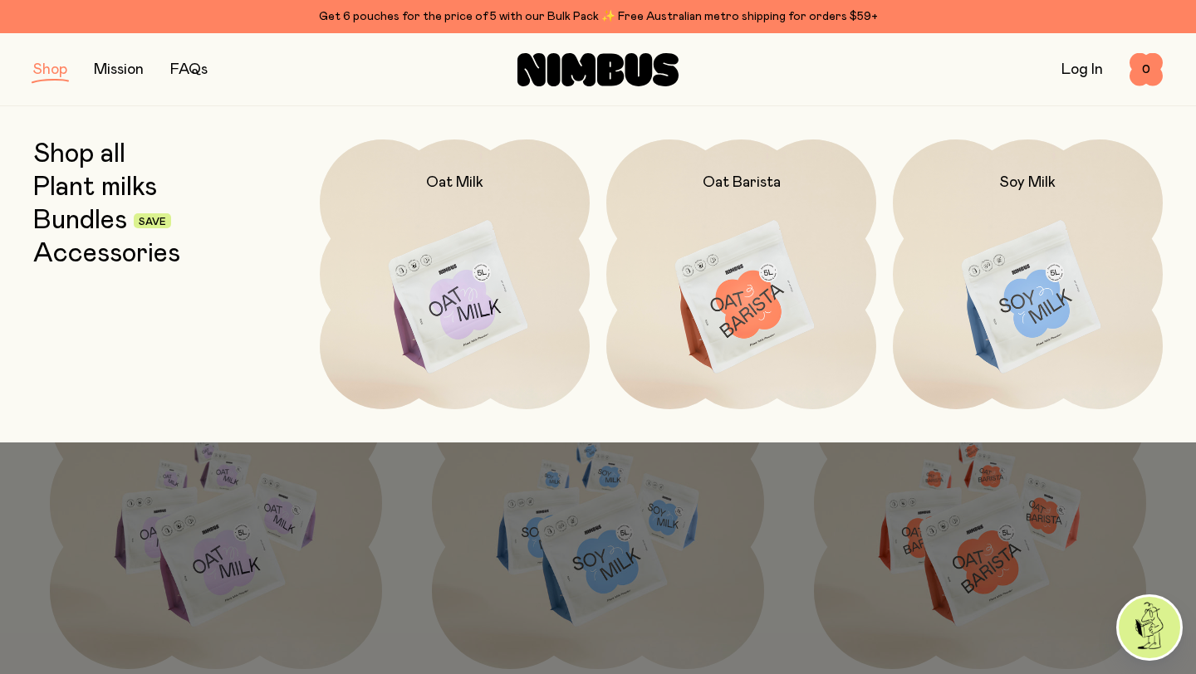
click at [100, 182] on link "Plant milks" at bounding box center [95, 188] width 124 height 30
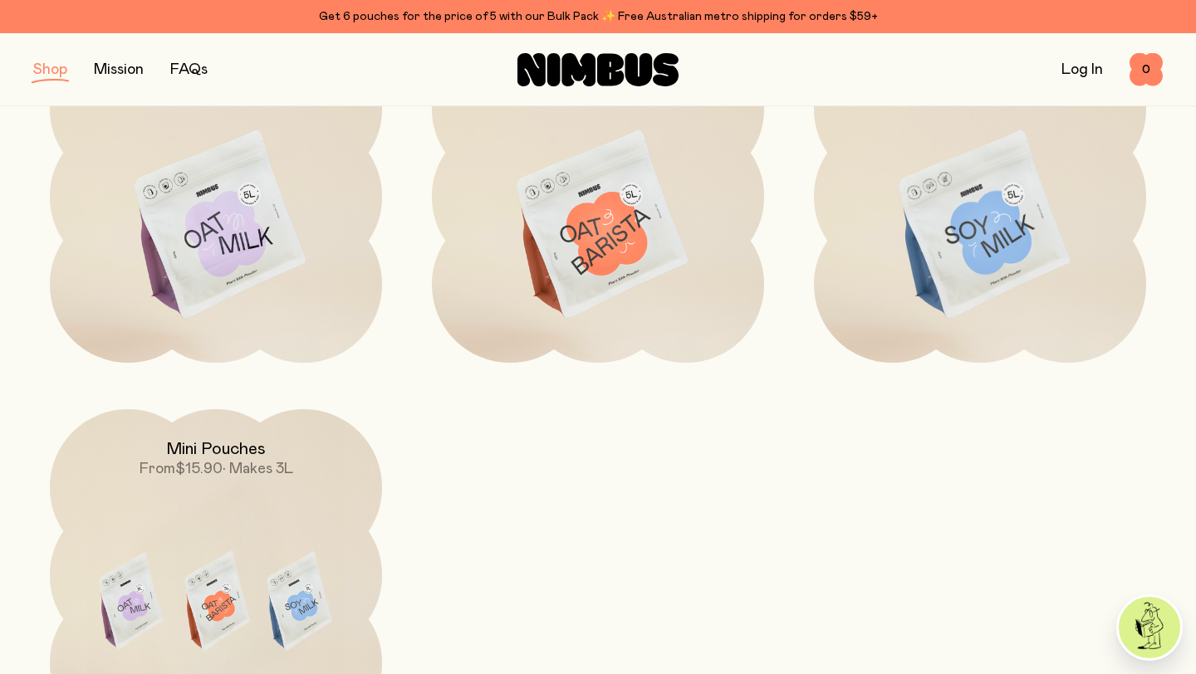
scroll to position [323, 0]
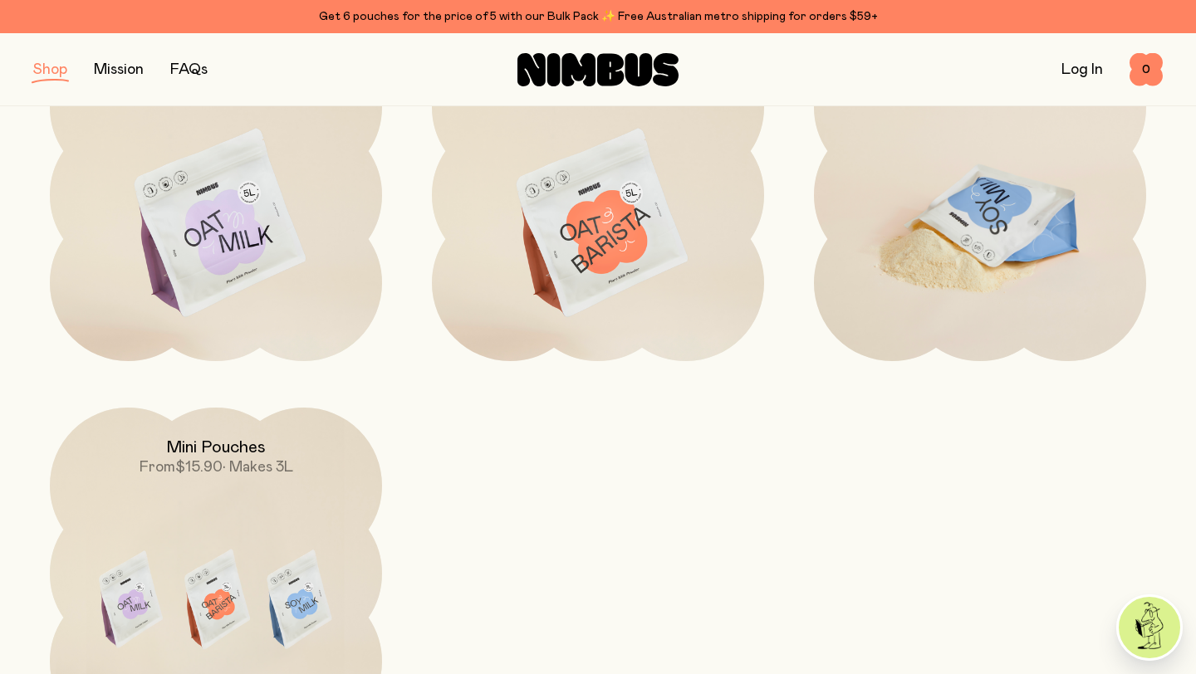
click at [974, 254] on img at bounding box center [980, 224] width 332 height 390
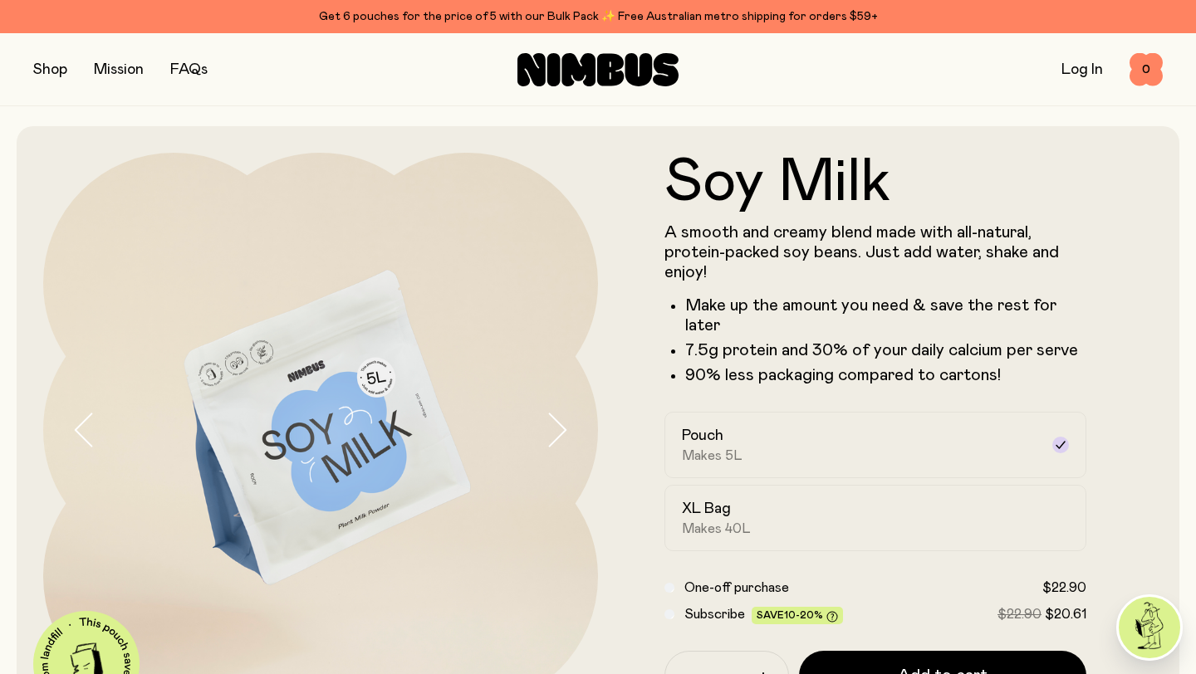
click at [66, 69] on button "button" at bounding box center [50, 69] width 34 height 23
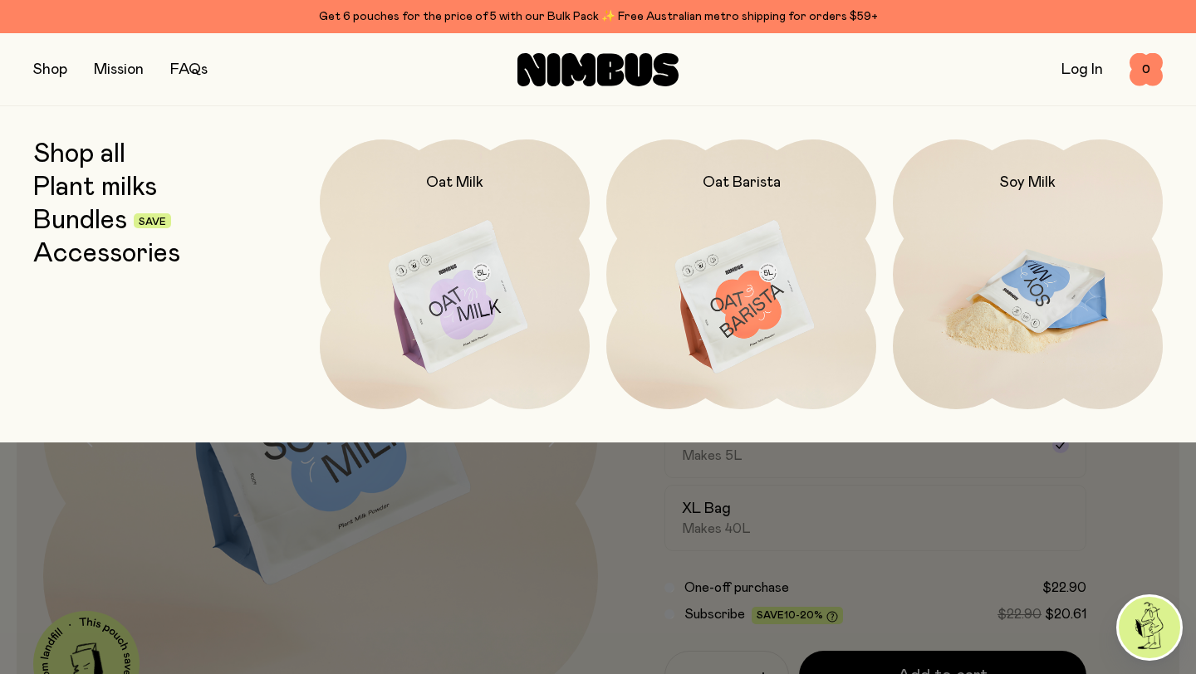
click at [1015, 308] on img at bounding box center [1028, 297] width 270 height 317
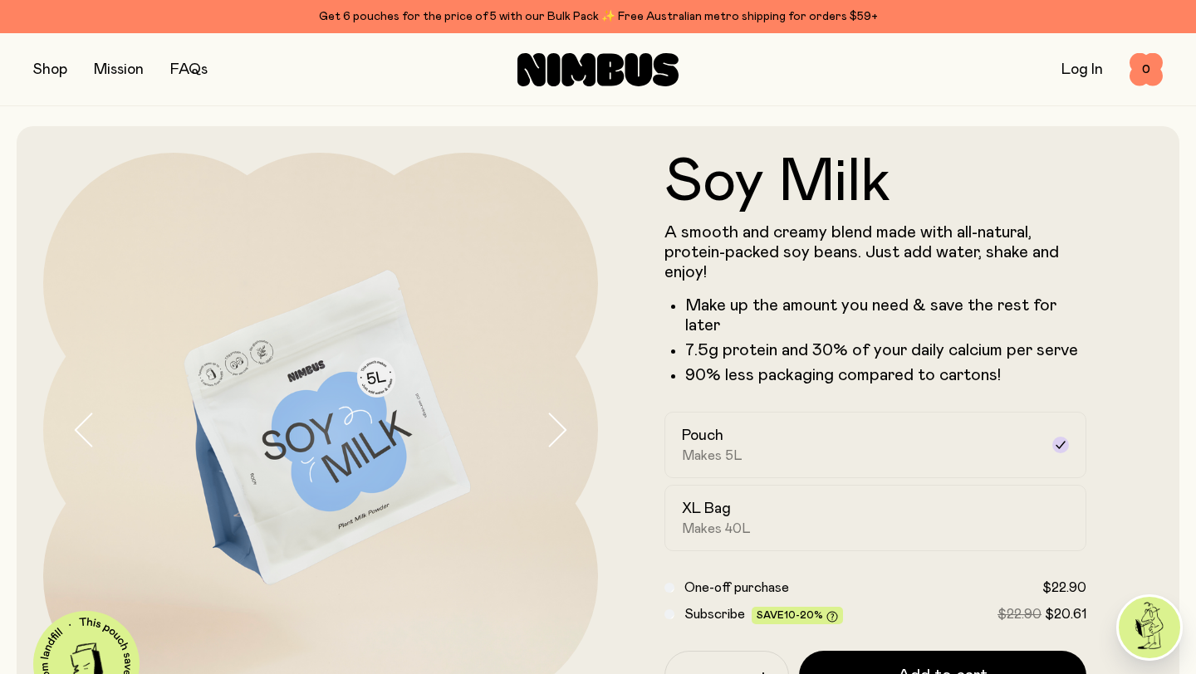
click at [50, 66] on button "button" at bounding box center [50, 69] width 34 height 23
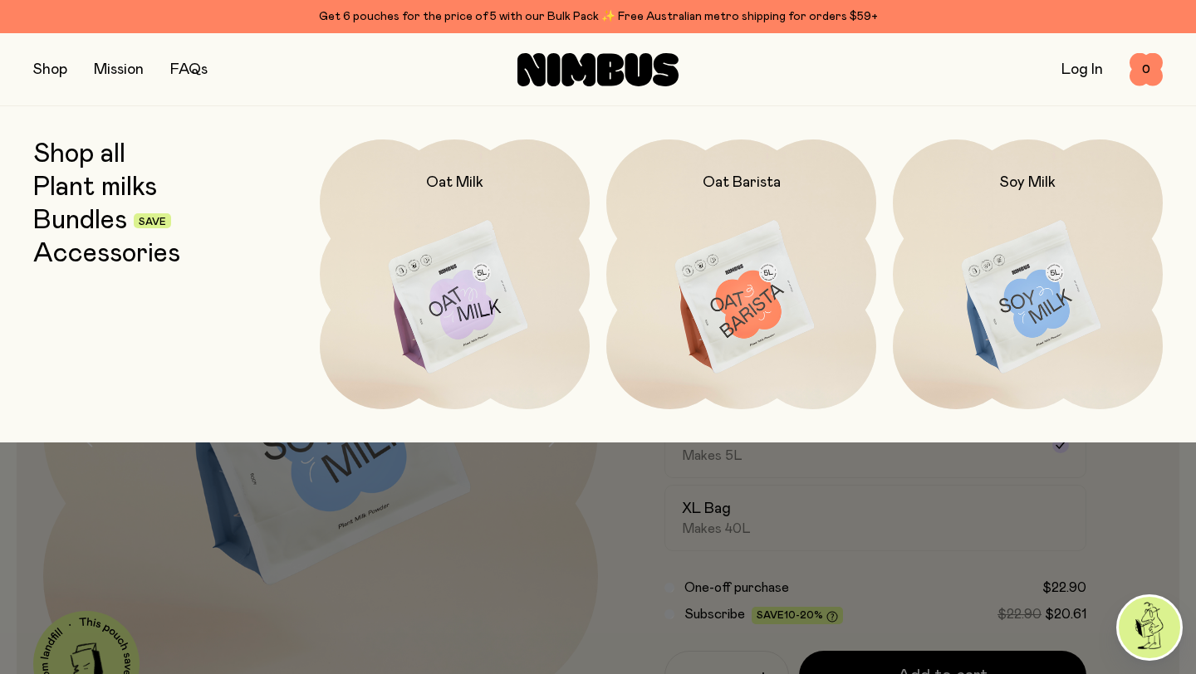
click at [104, 189] on link "Plant milks" at bounding box center [95, 188] width 124 height 30
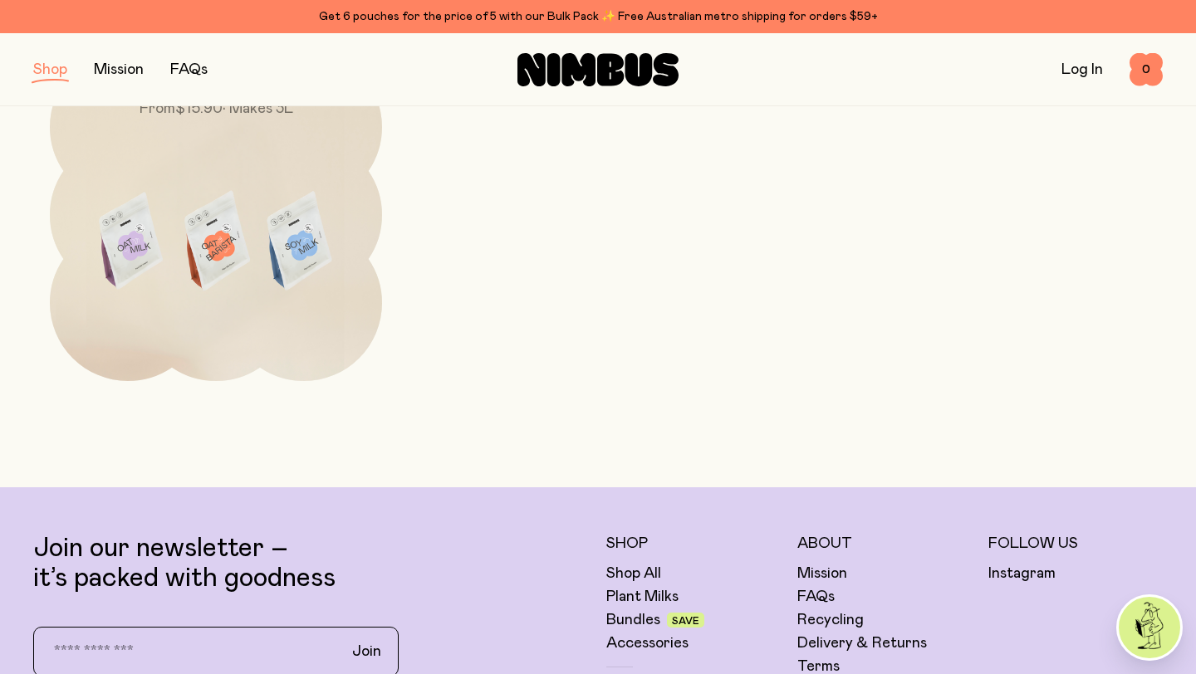
scroll to position [684, 0]
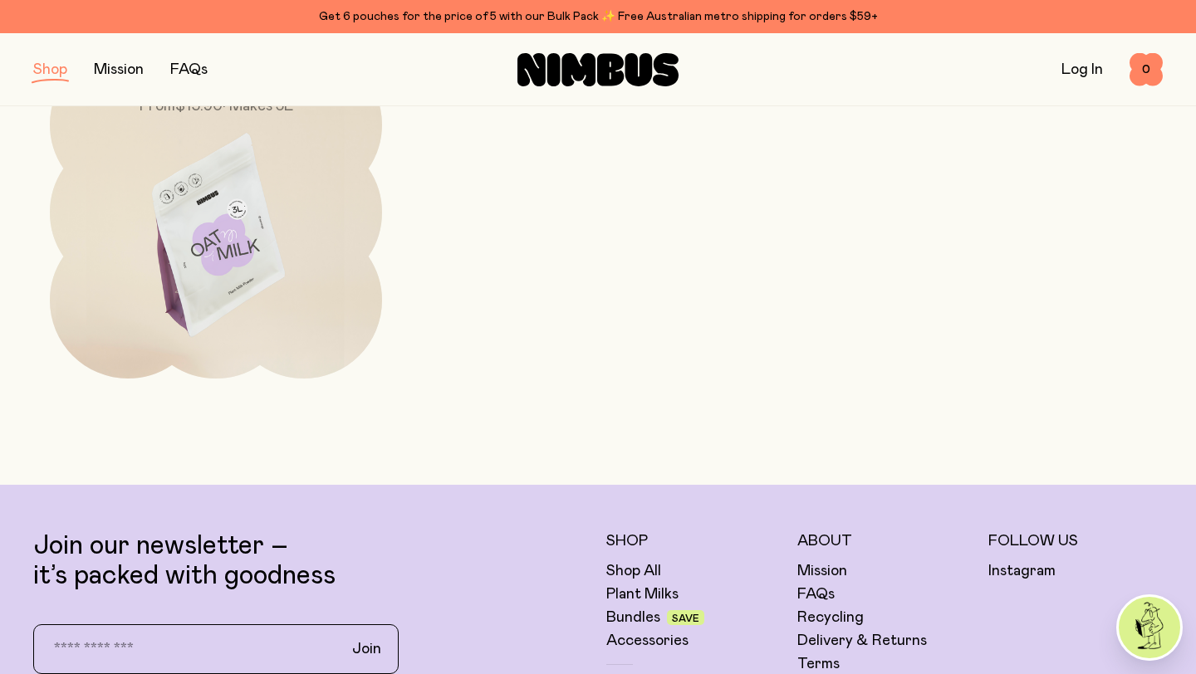
click at [252, 293] on img at bounding box center [216, 241] width 332 height 390
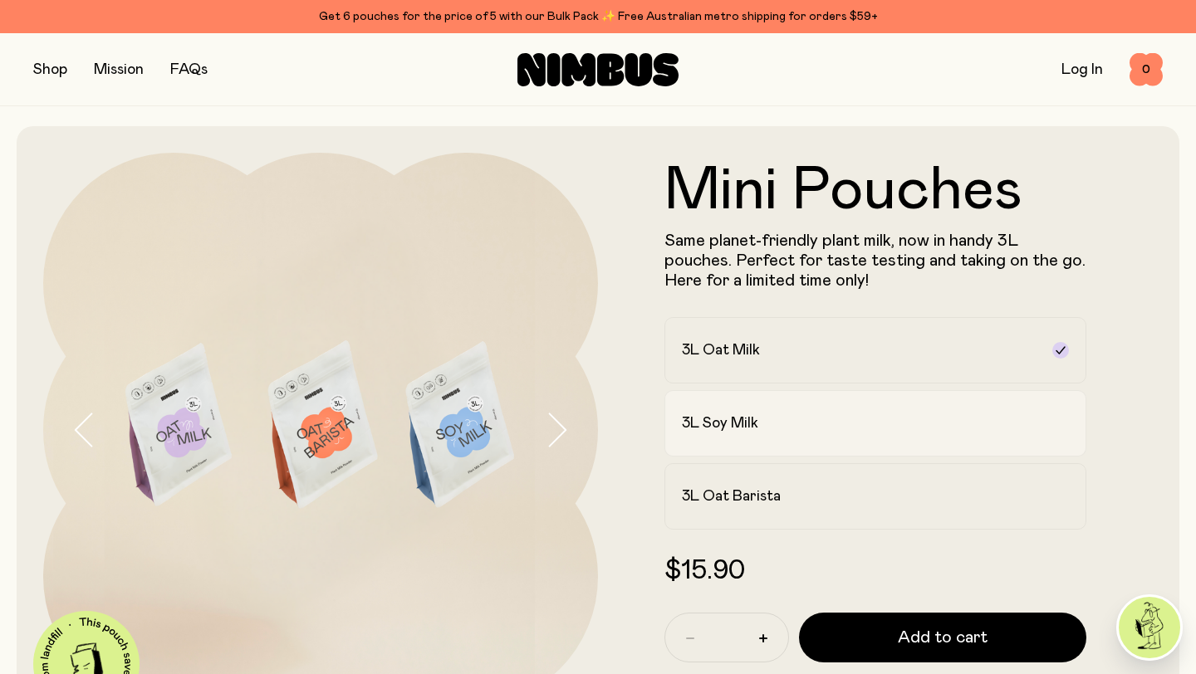
click at [713, 425] on h2 "3L Soy Milk" at bounding box center [720, 423] width 76 height 20
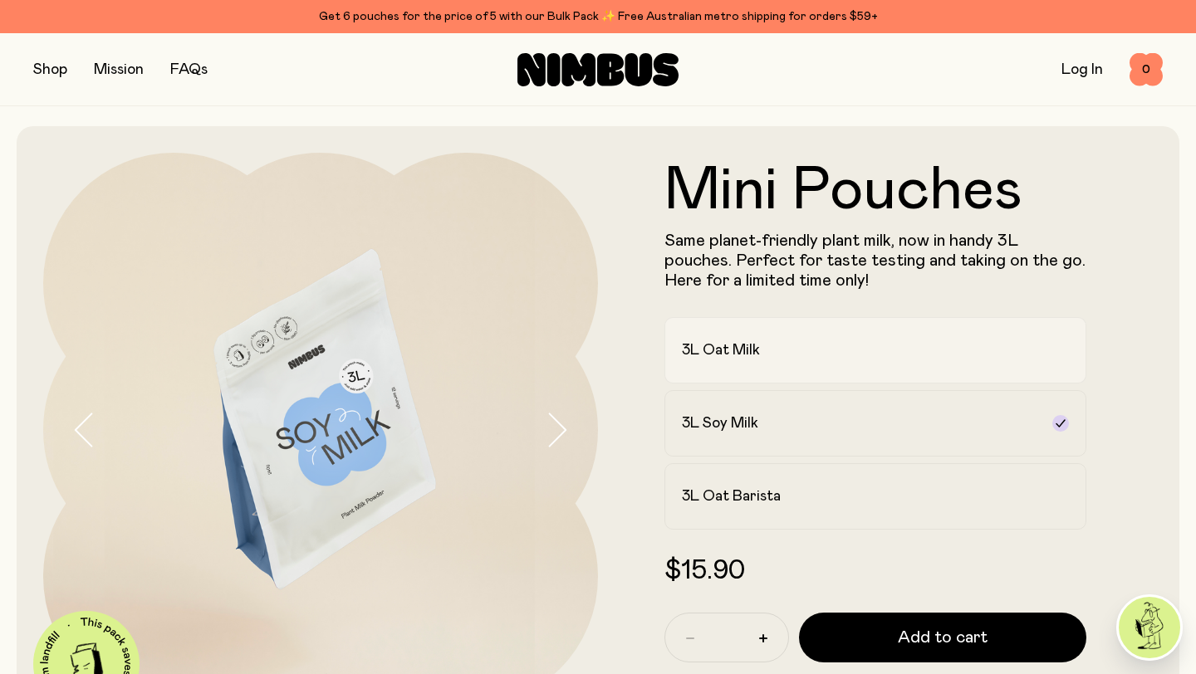
click at [737, 358] on h2 "3L Oat Milk" at bounding box center [721, 350] width 78 height 20
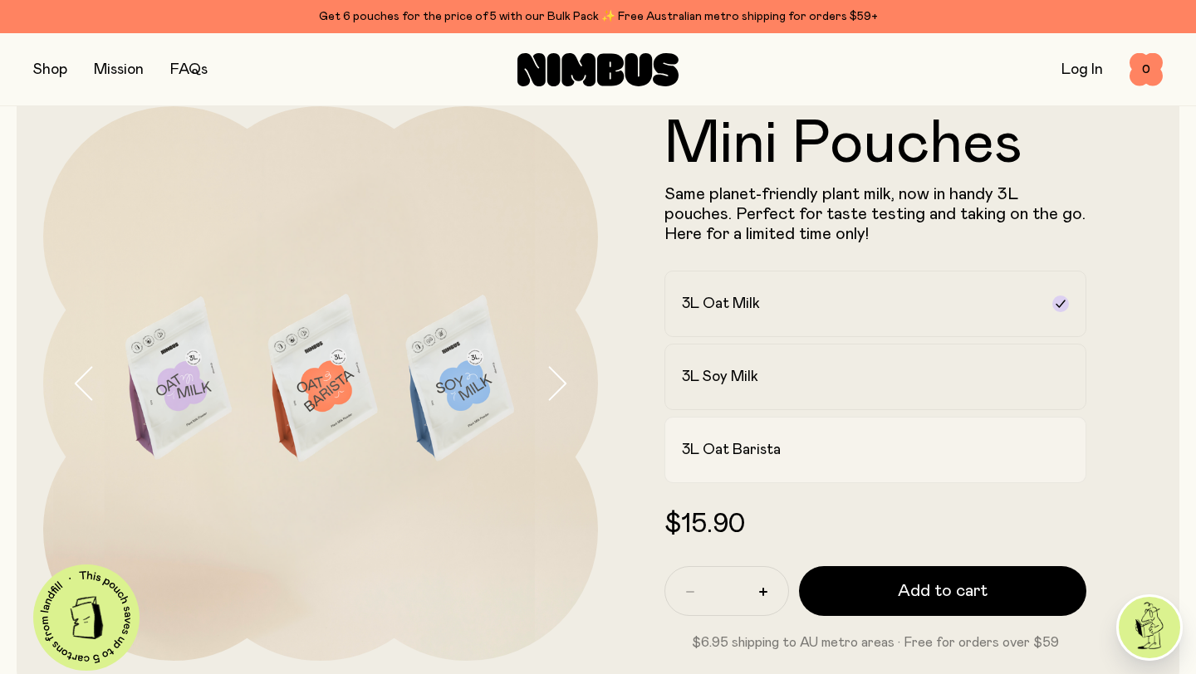
scroll to position [53, 0]
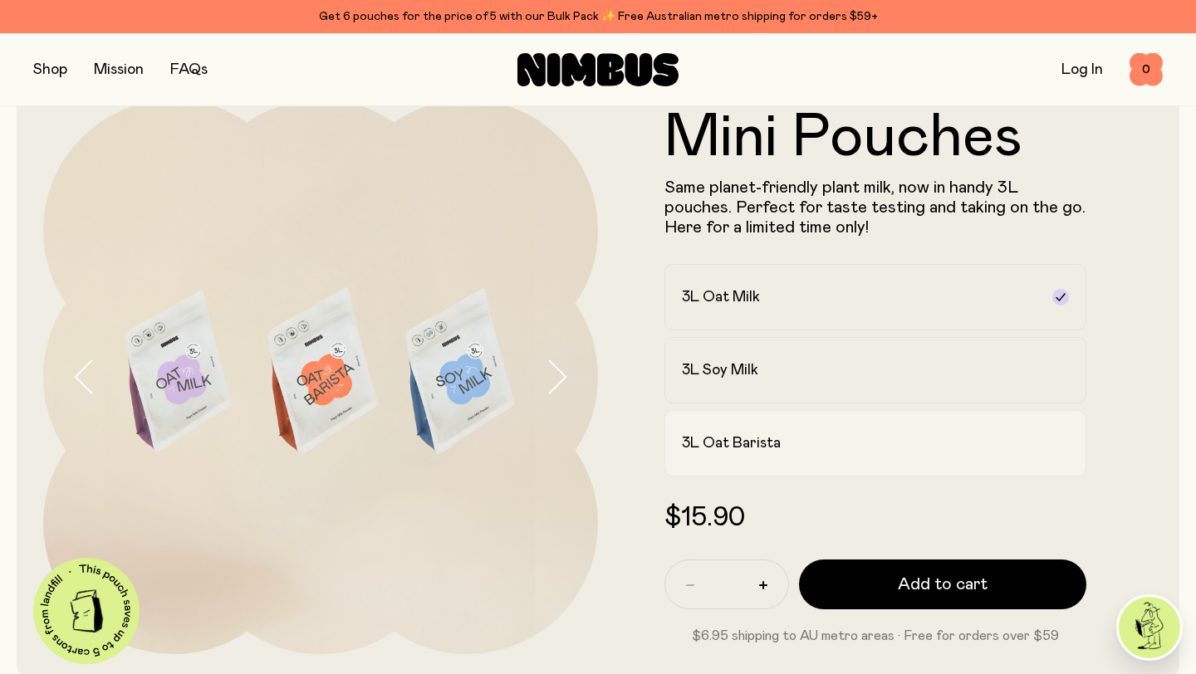
click at [718, 433] on h2 "3L Oat Barista" at bounding box center [731, 443] width 99 height 20
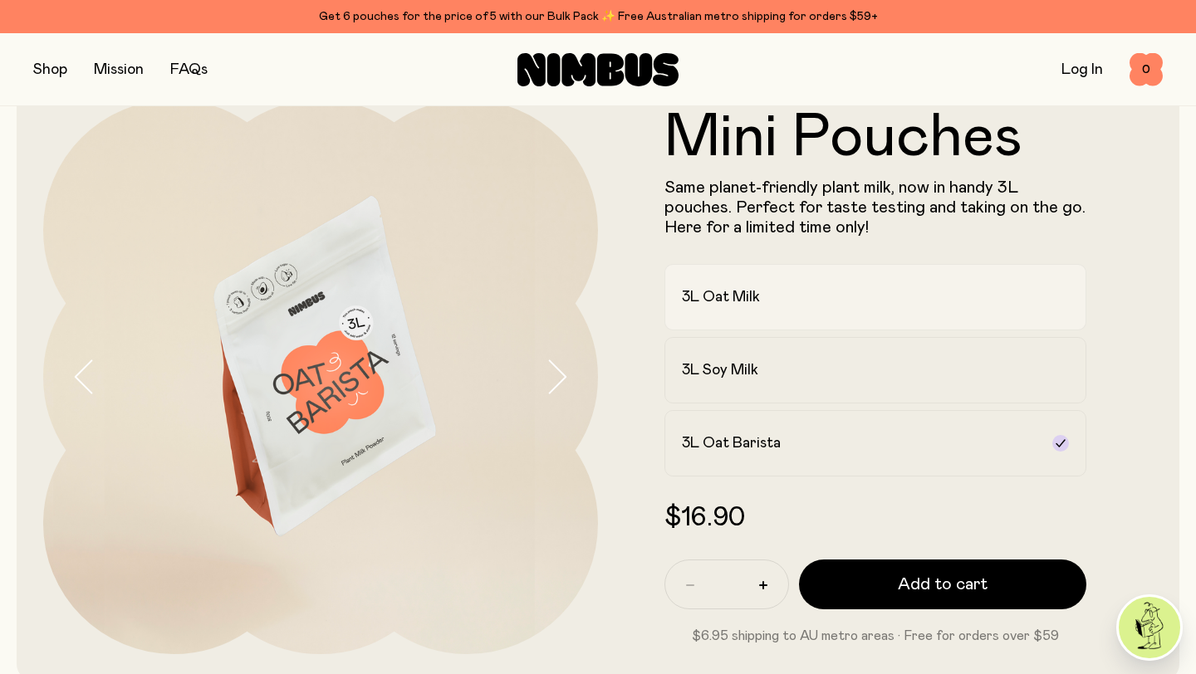
click at [740, 296] on h2 "3L Oat Milk" at bounding box center [721, 297] width 78 height 20
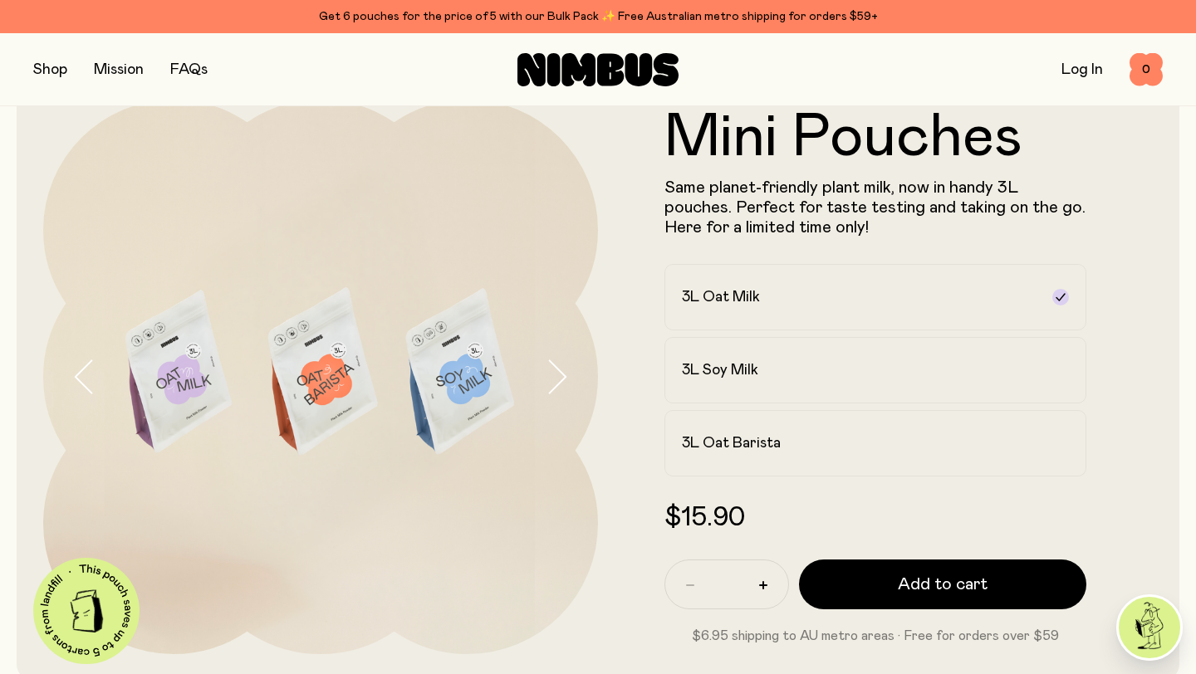
click at [54, 69] on button "button" at bounding box center [50, 69] width 34 height 23
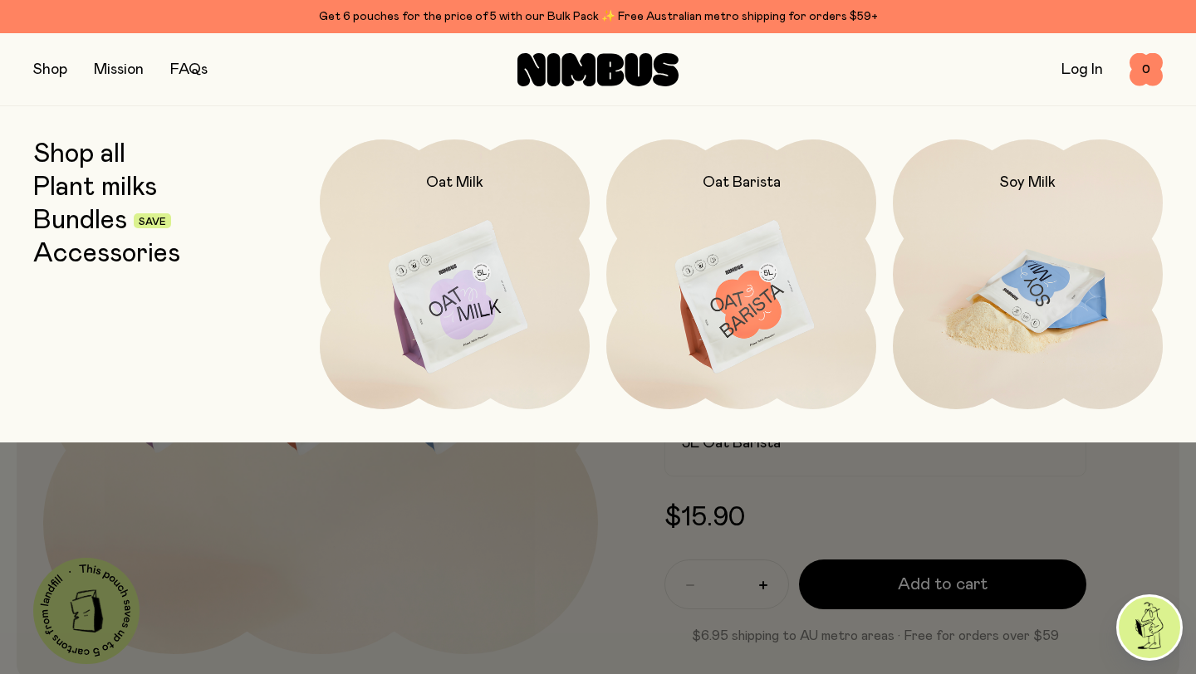
click at [1044, 292] on img at bounding box center [1028, 297] width 270 height 317
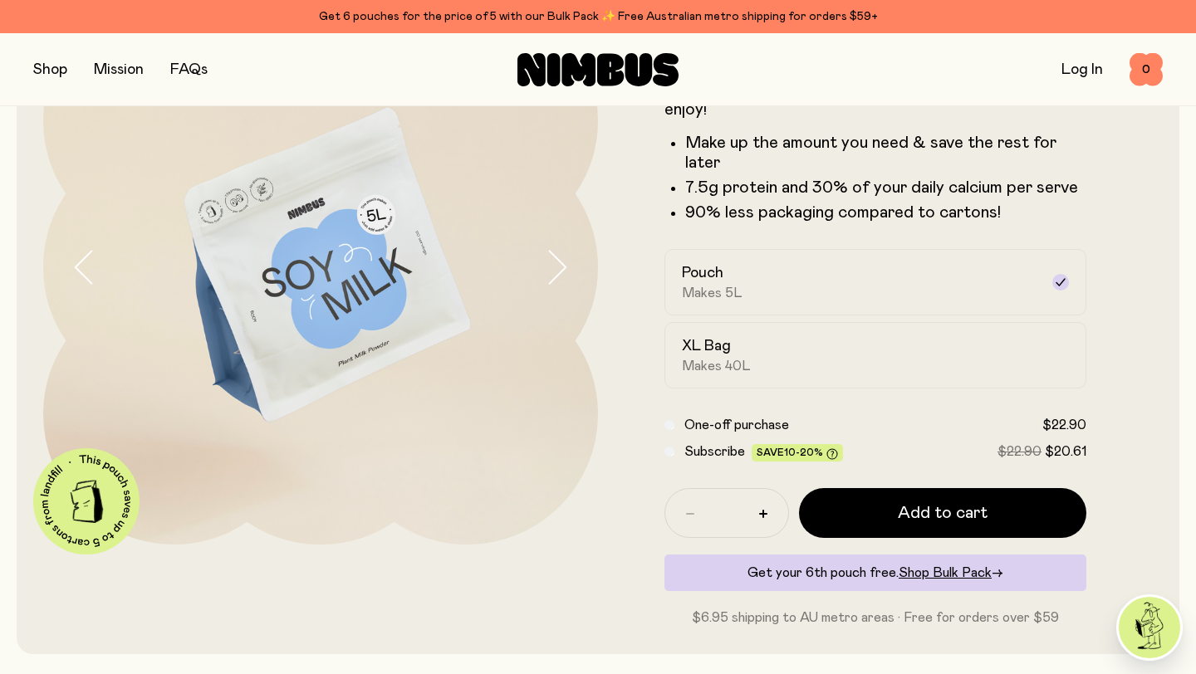
scroll to position [164, 0]
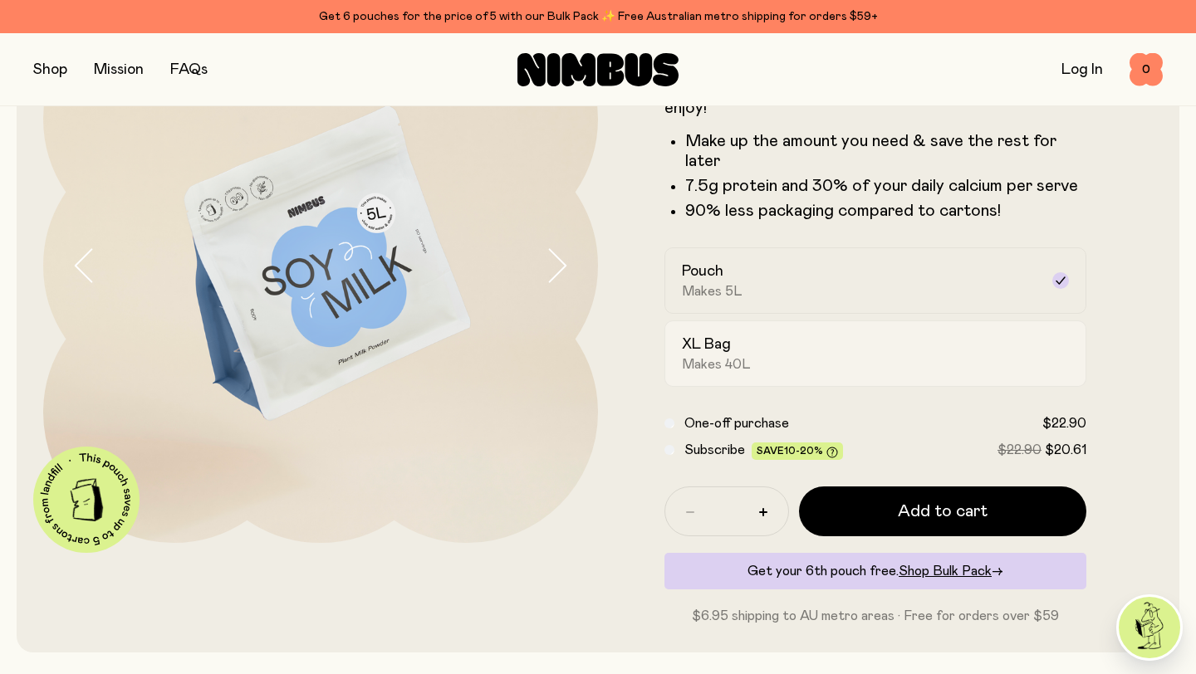
click at [730, 355] on div "XL Bag Makes 40L" at bounding box center [860, 354] width 357 height 38
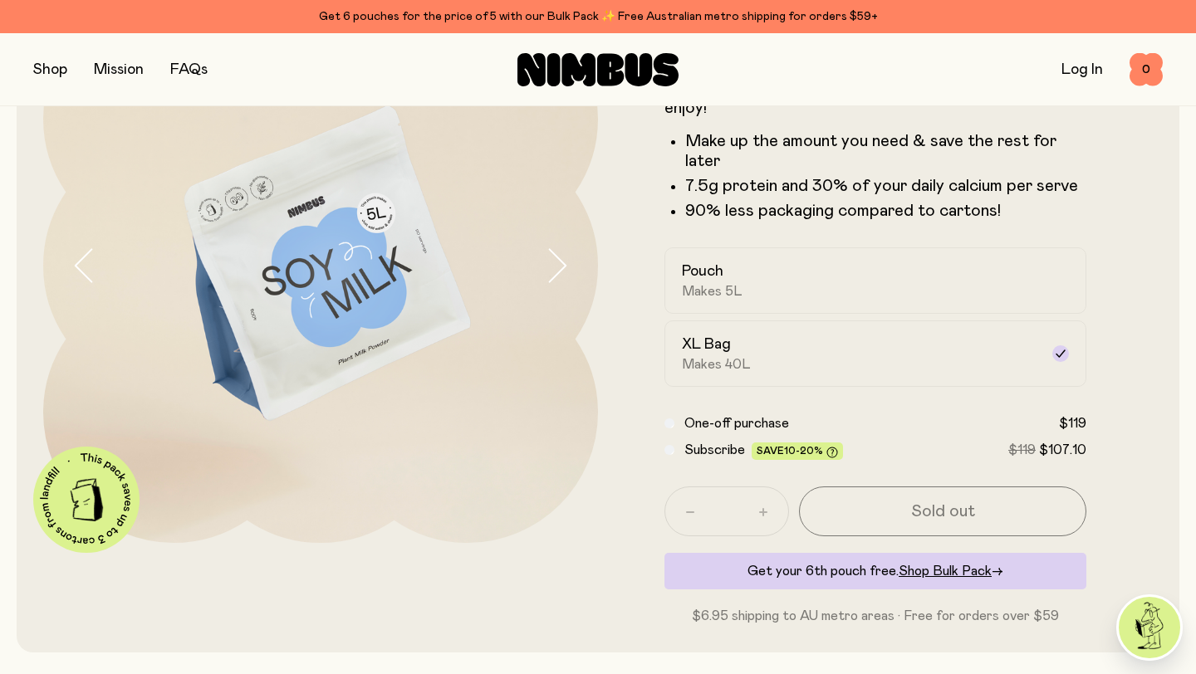
scroll to position [168, 0]
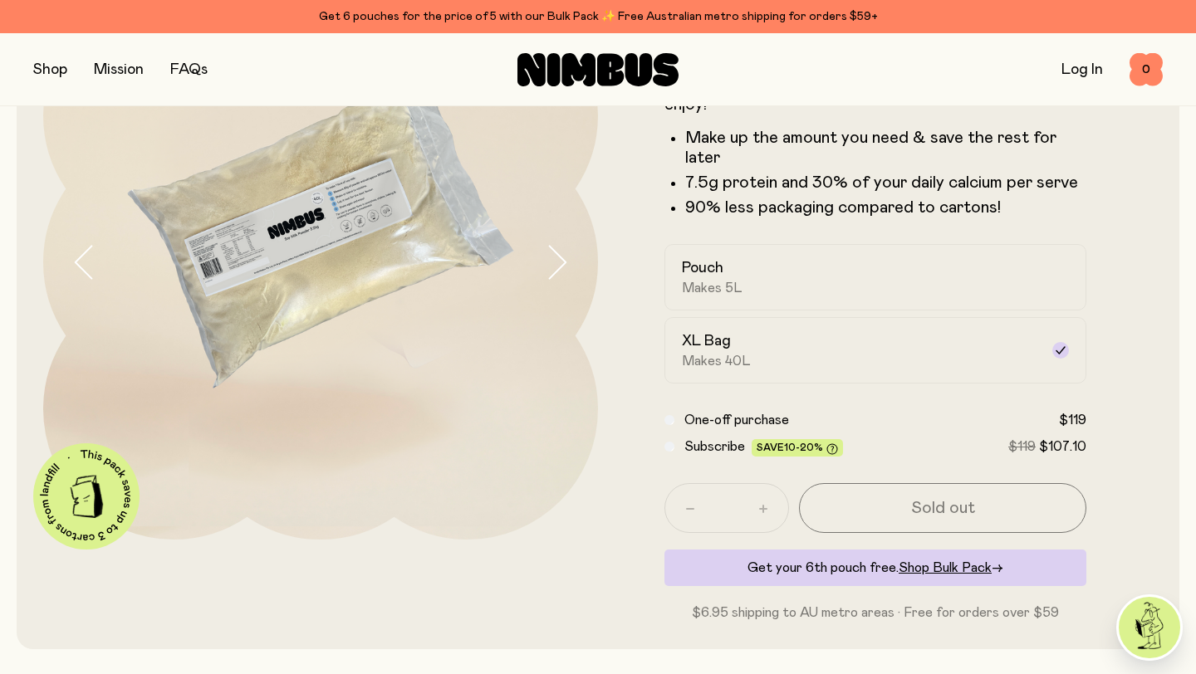
click at [558, 267] on icon "button" at bounding box center [556, 262] width 23 height 35
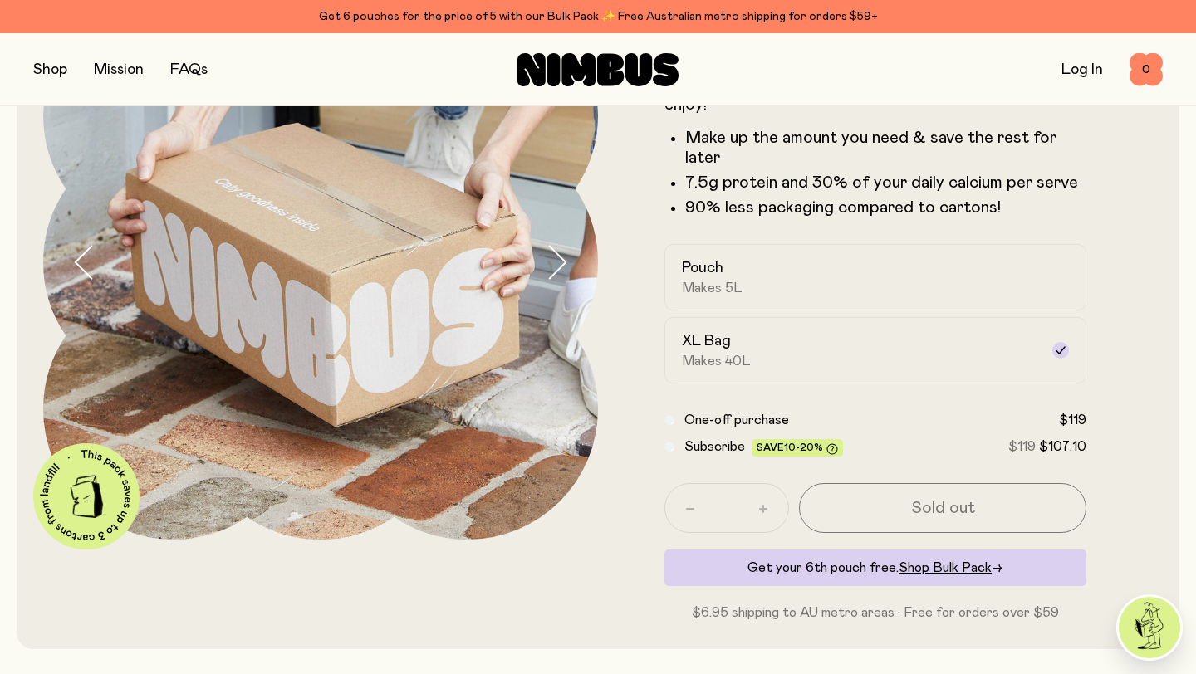
click at [558, 267] on icon "button" at bounding box center [556, 262] width 23 height 35
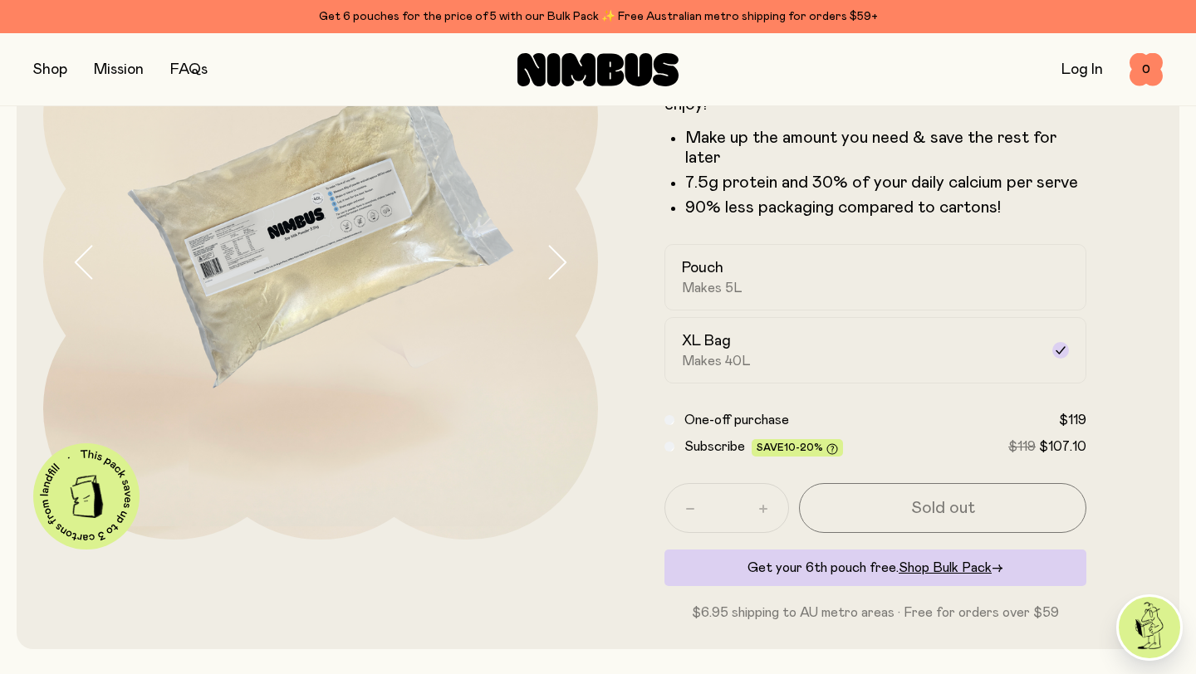
click at [558, 267] on icon "button" at bounding box center [556, 262] width 23 height 35
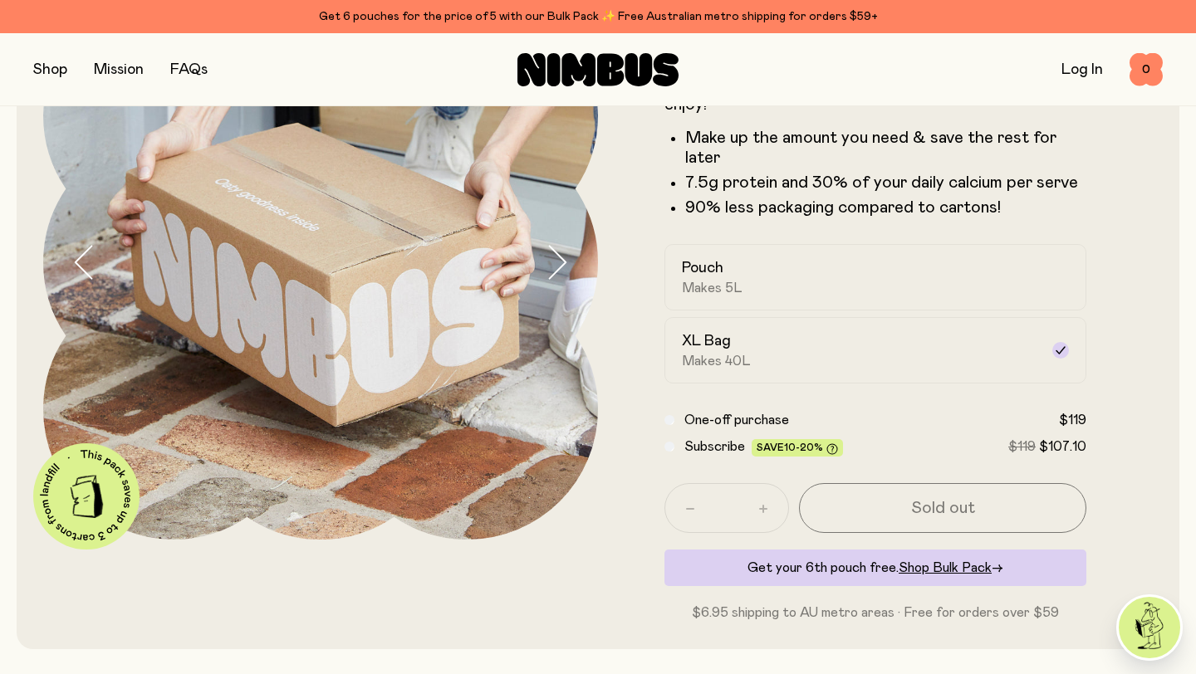
click at [558, 267] on icon "button" at bounding box center [556, 262] width 23 height 35
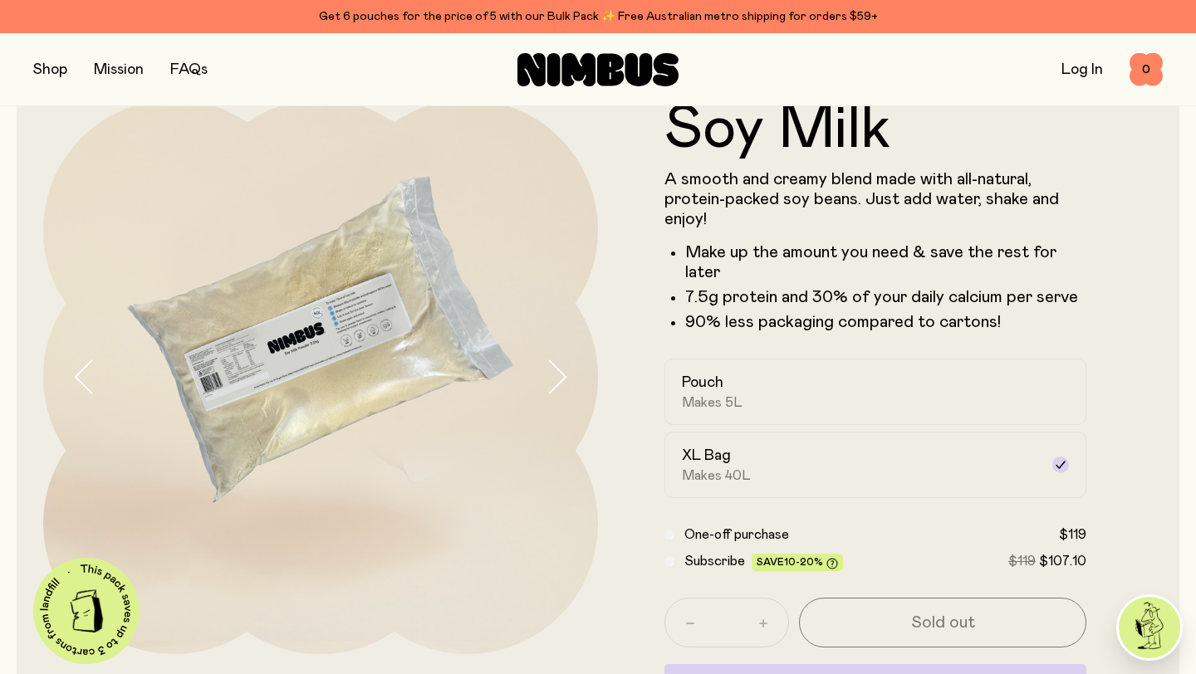
scroll to position [48, 0]
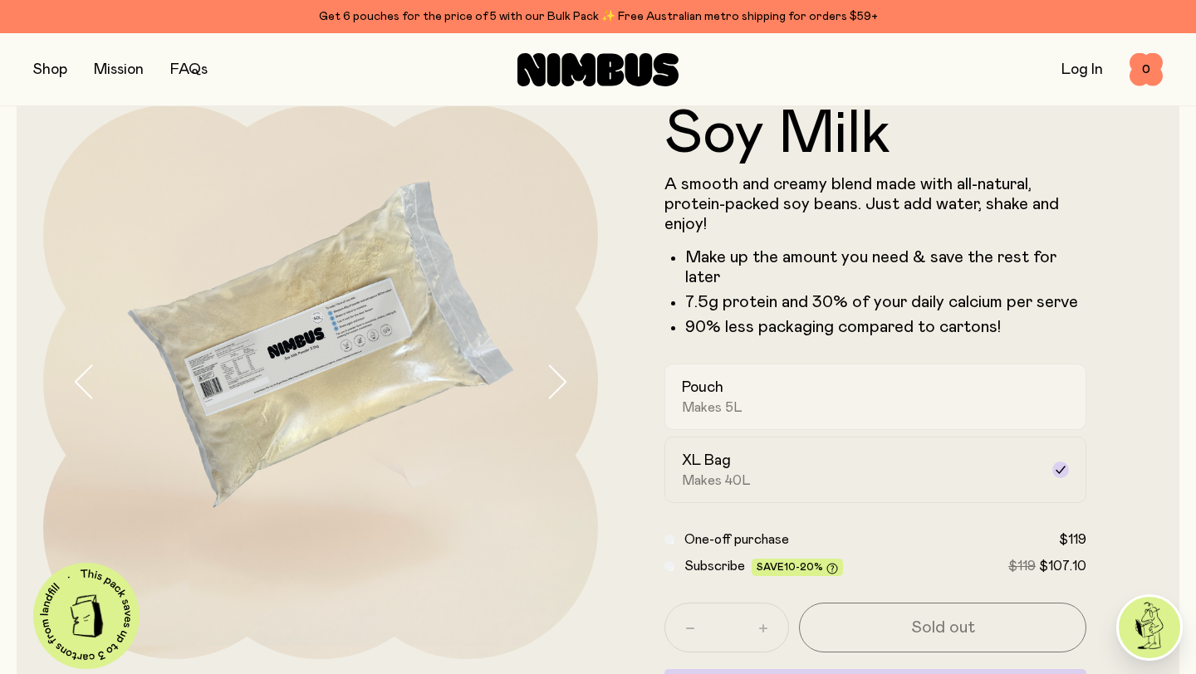
click at [765, 400] on div "Pouch Makes 5L" at bounding box center [860, 397] width 357 height 38
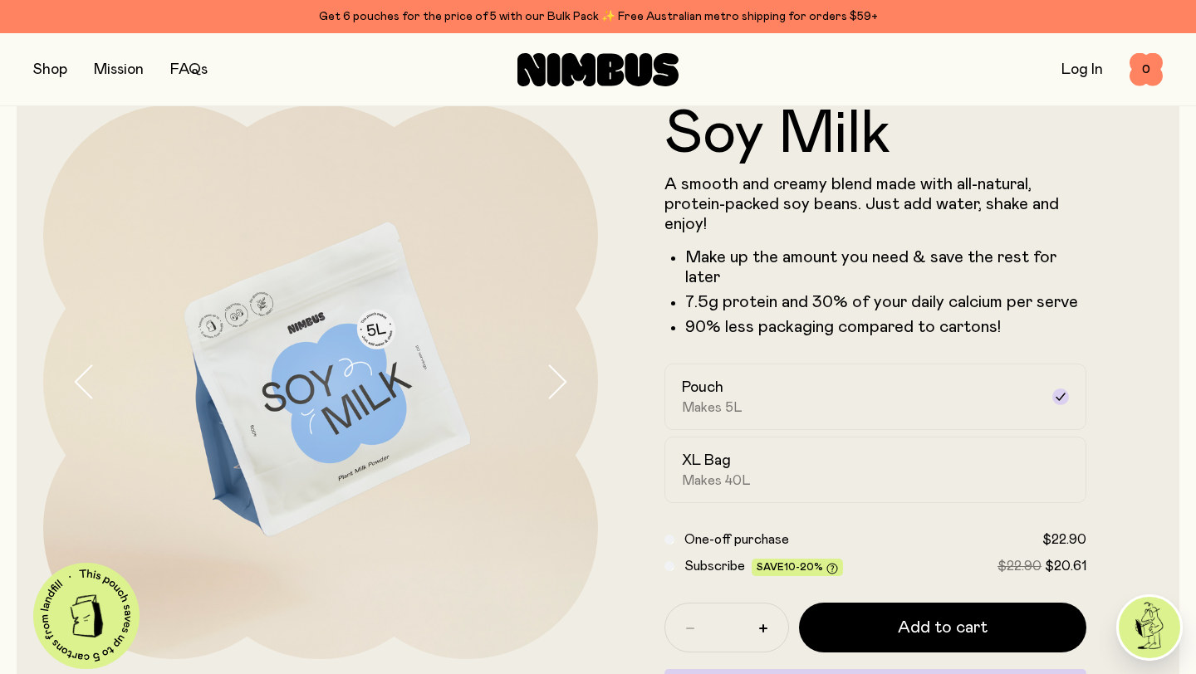
click at [561, 381] on icon "button" at bounding box center [556, 381] width 23 height 35
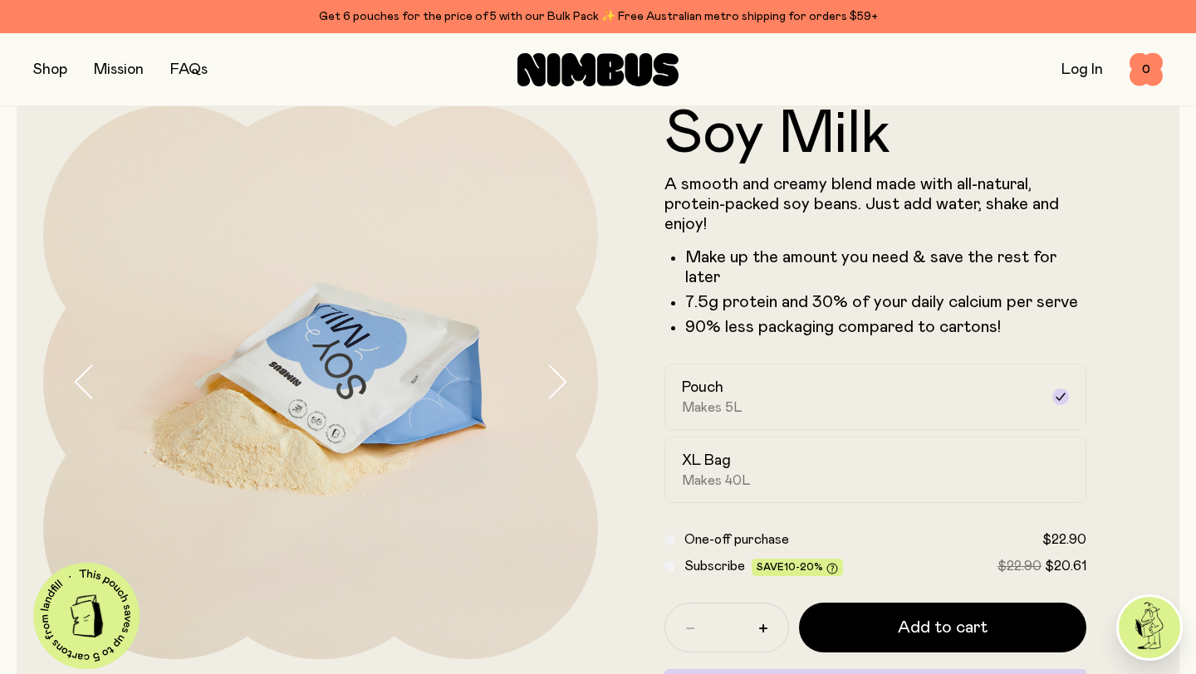
click at [561, 381] on icon "button" at bounding box center [556, 381] width 23 height 35
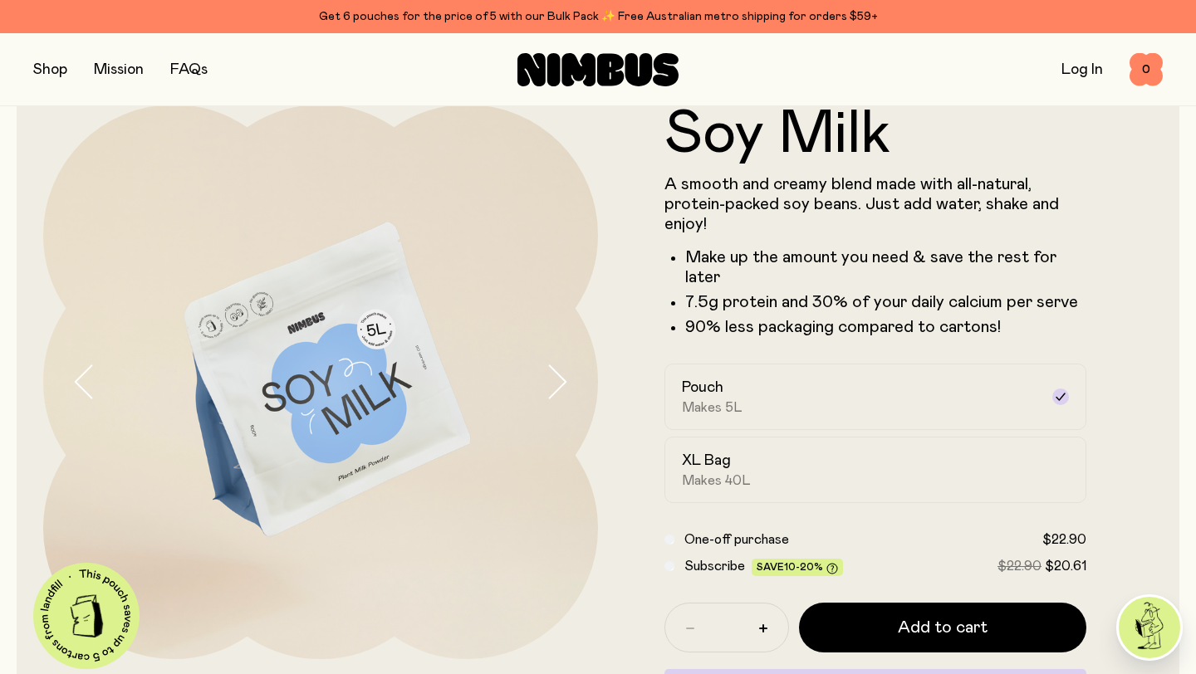
click at [561, 381] on icon "button" at bounding box center [556, 381] width 23 height 35
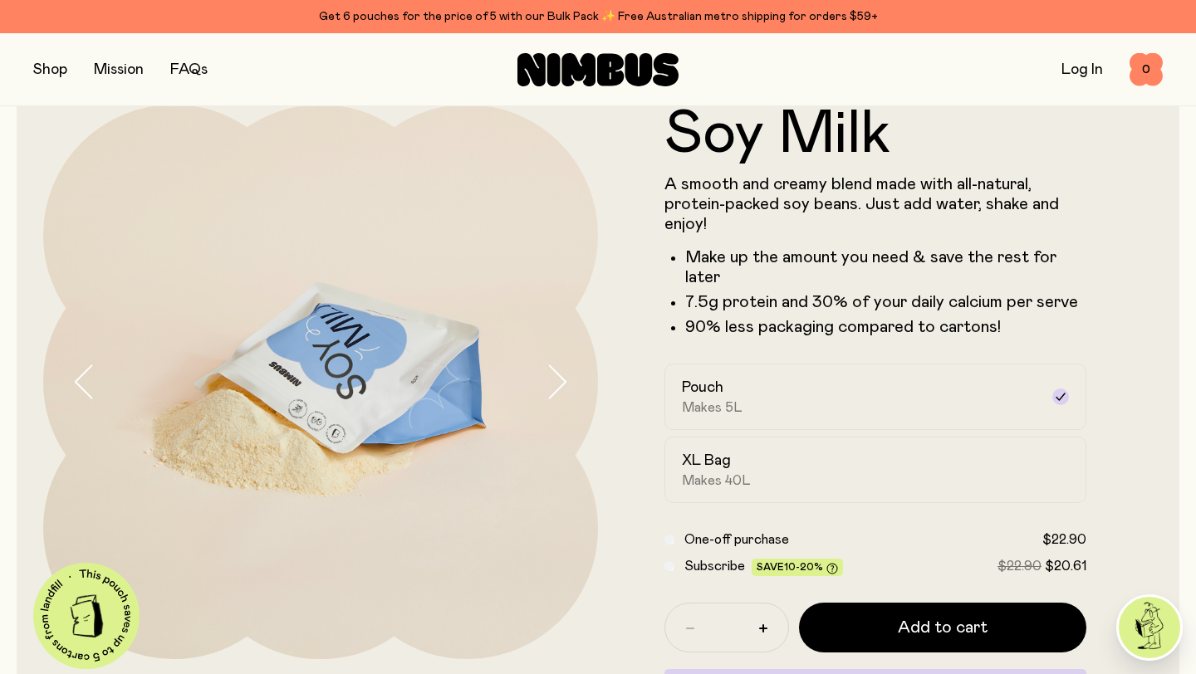
click at [561, 381] on icon "button" at bounding box center [556, 381] width 23 height 35
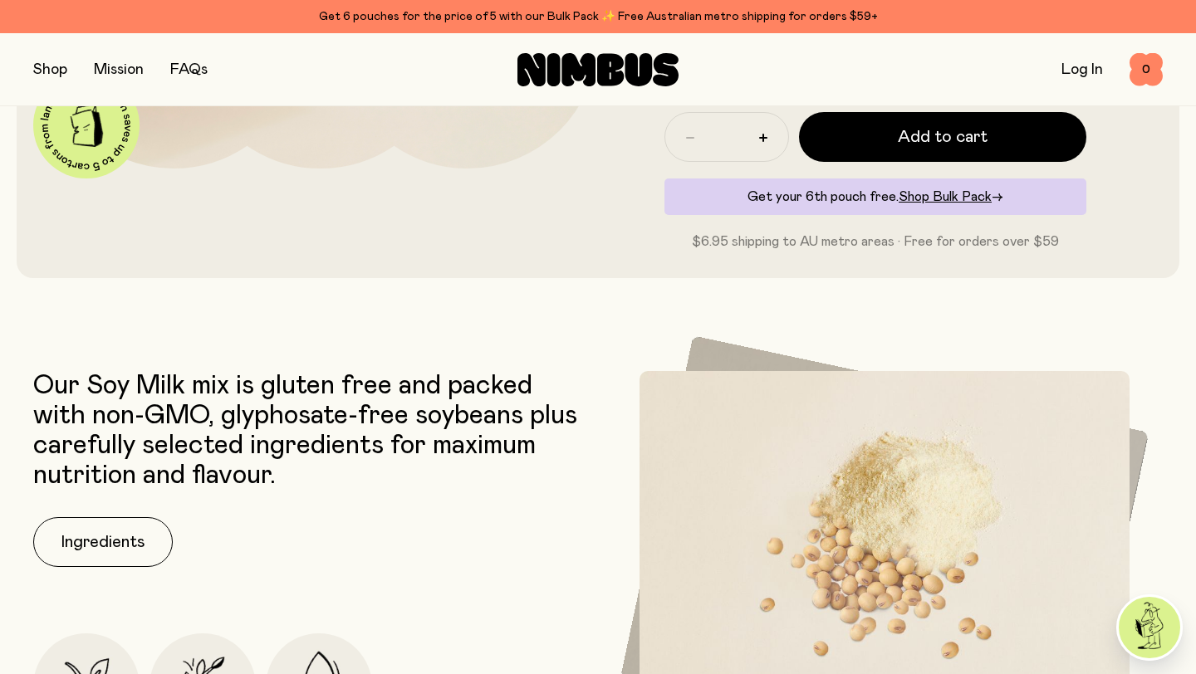
scroll to position [542, 0]
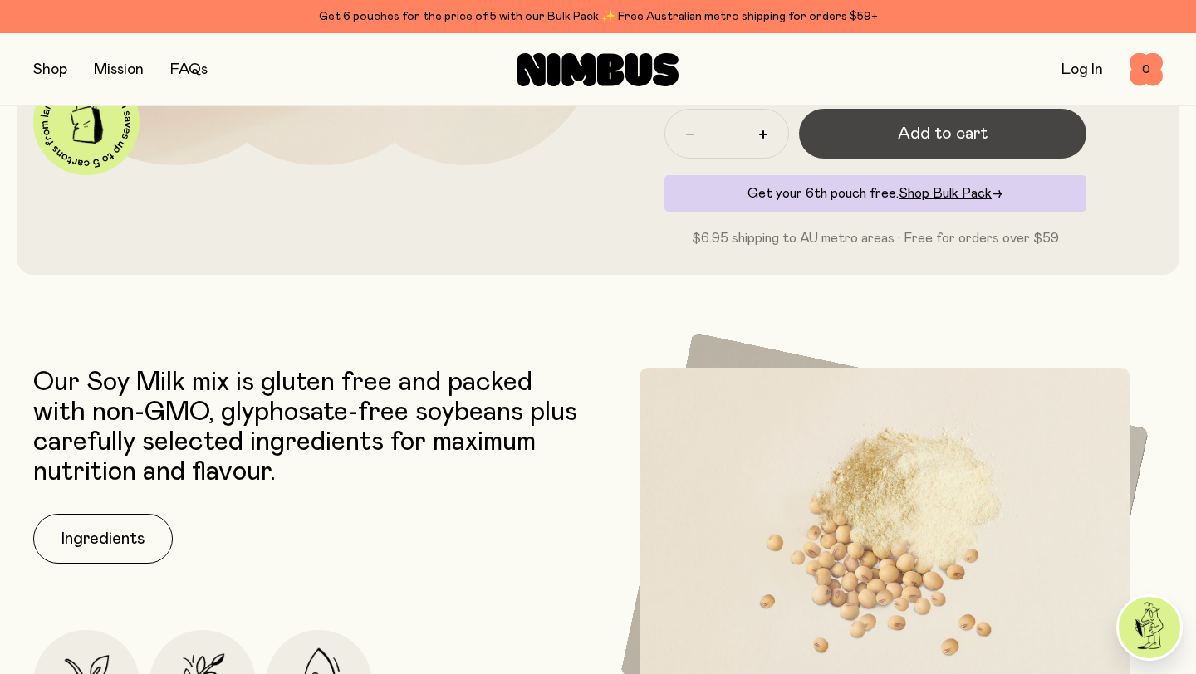
click at [985, 128] on button "Add to cart" at bounding box center [942, 134] width 287 height 50
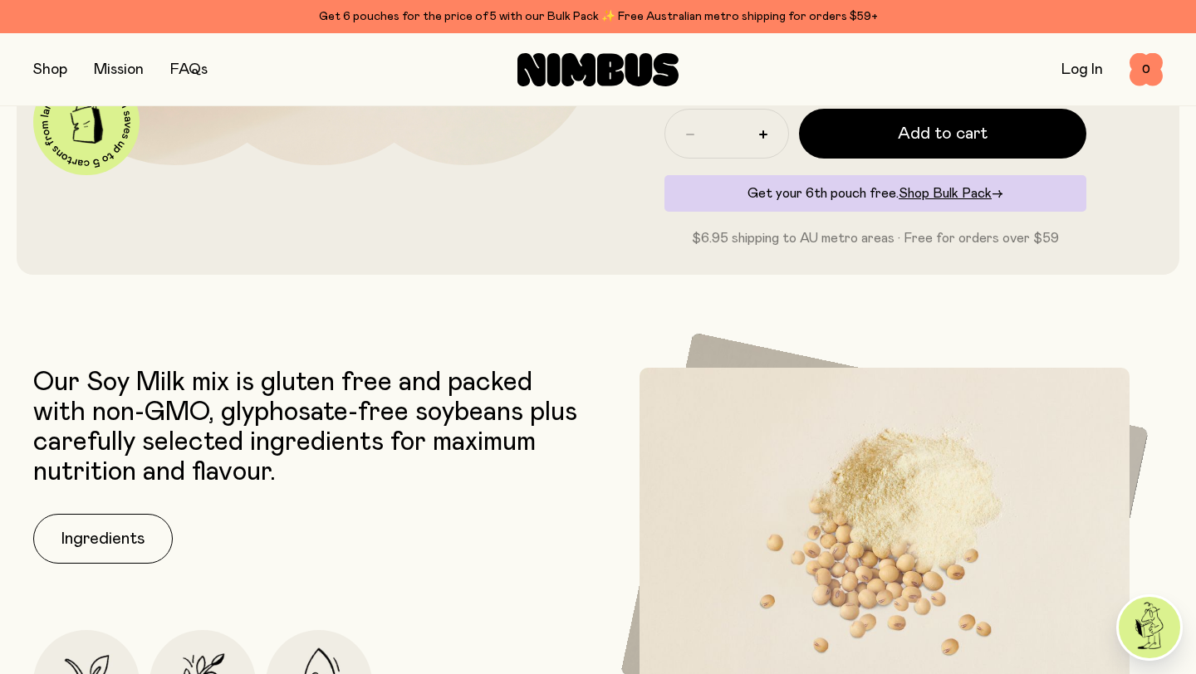
scroll to position [0, 0]
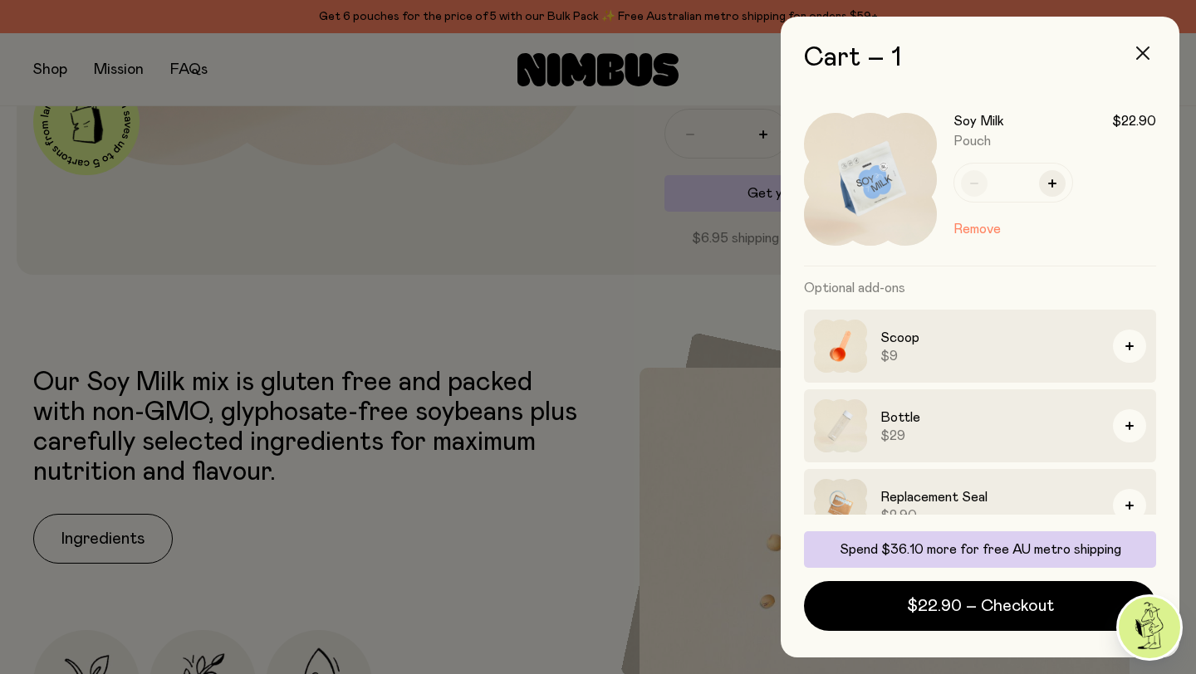
click at [1146, 56] on icon "button" at bounding box center [1142, 52] width 13 height 13
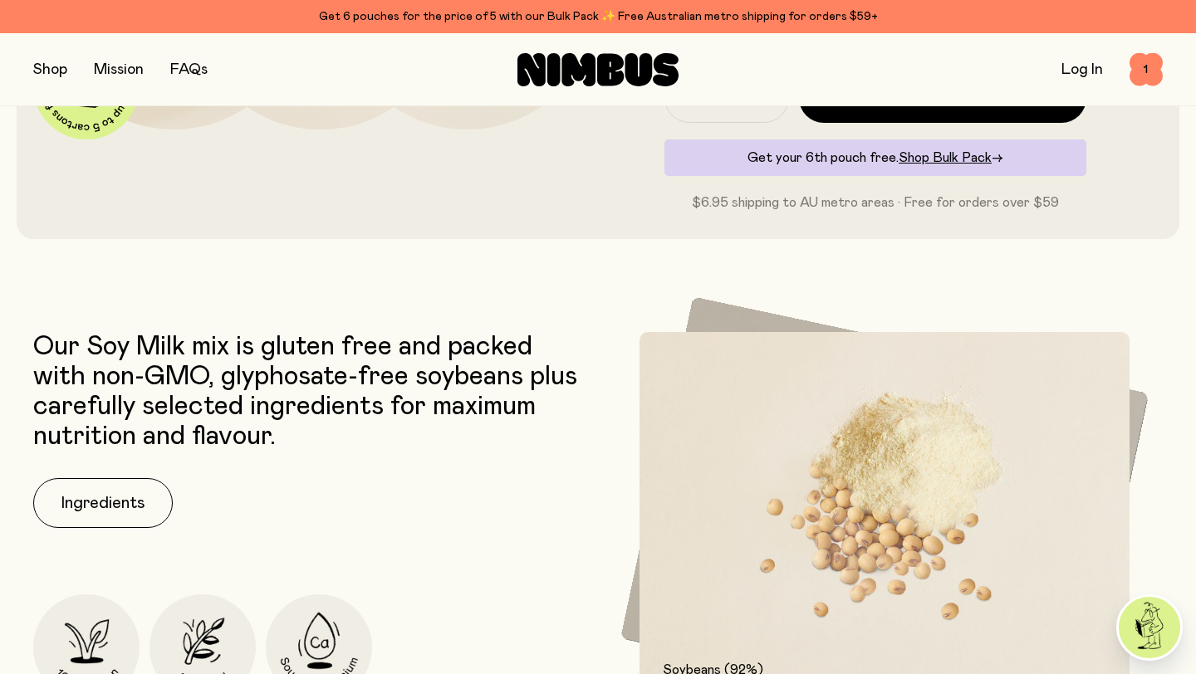
scroll to position [580, 0]
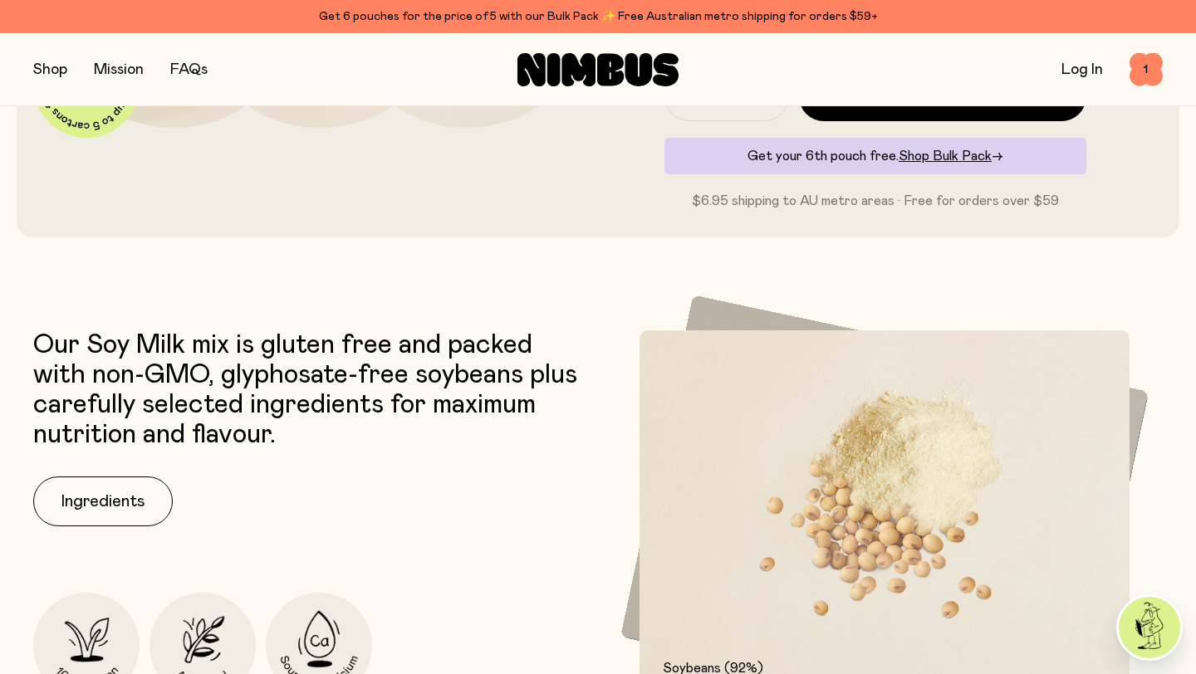
click at [182, 64] on link "FAQs" at bounding box center [188, 69] width 37 height 15
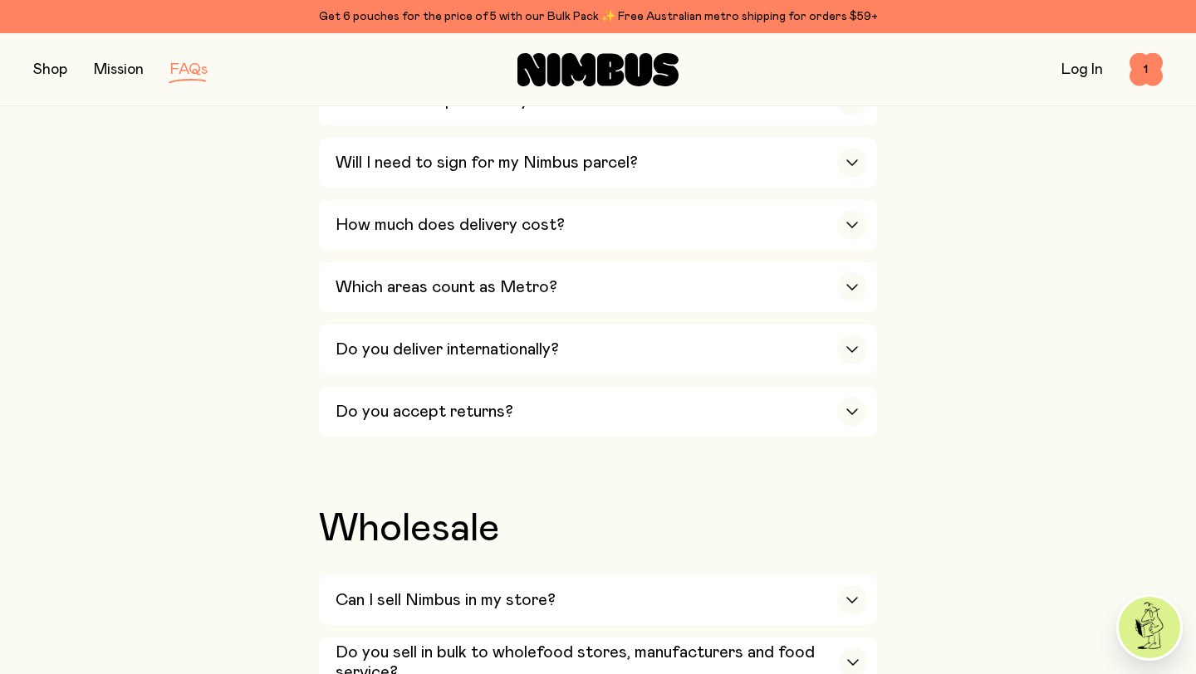
scroll to position [2658, 0]
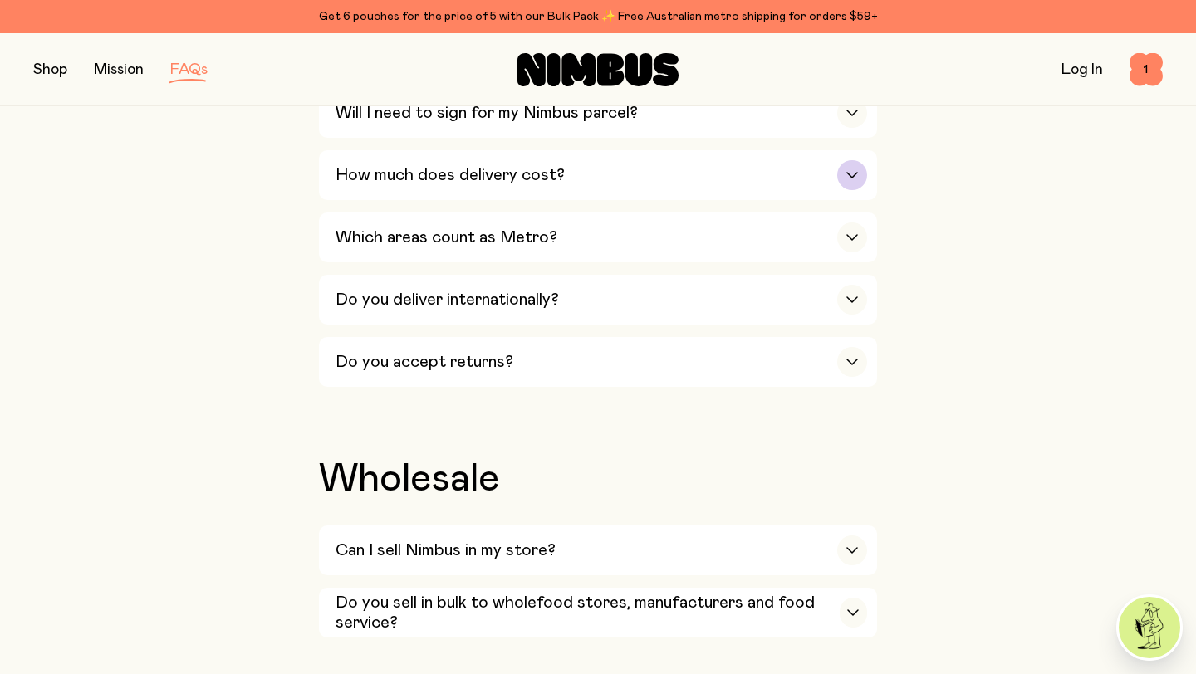
click at [551, 185] on h3 "How much does delivery cost?" at bounding box center [449, 175] width 229 height 20
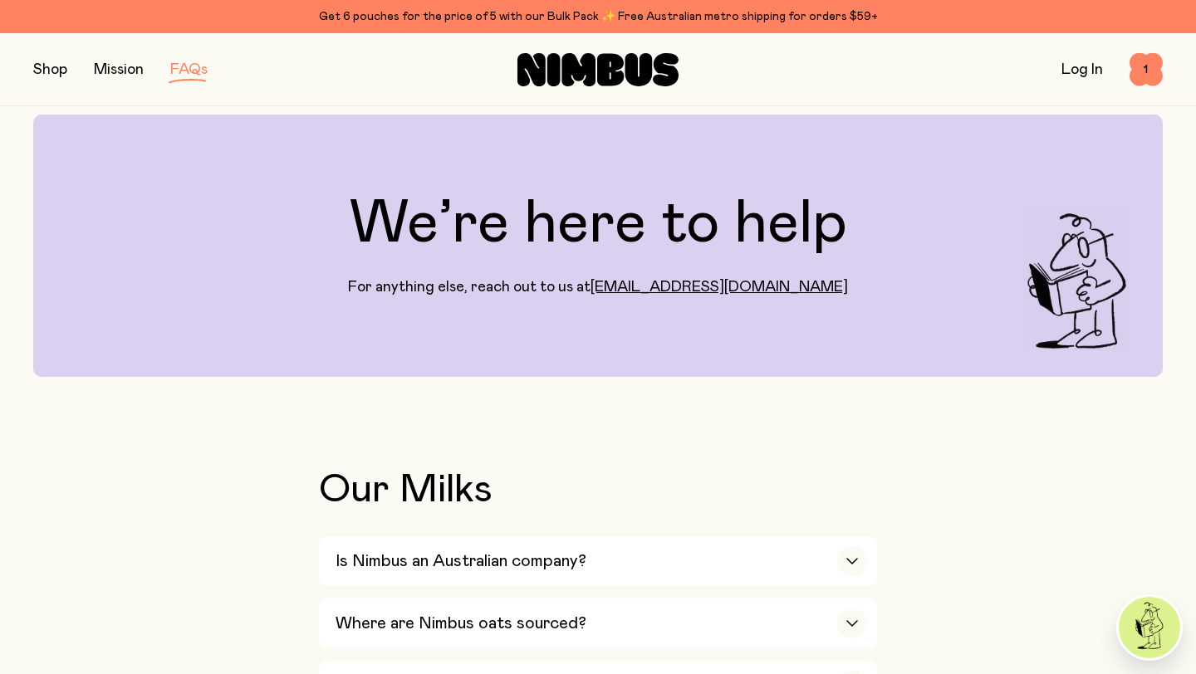
scroll to position [0, 0]
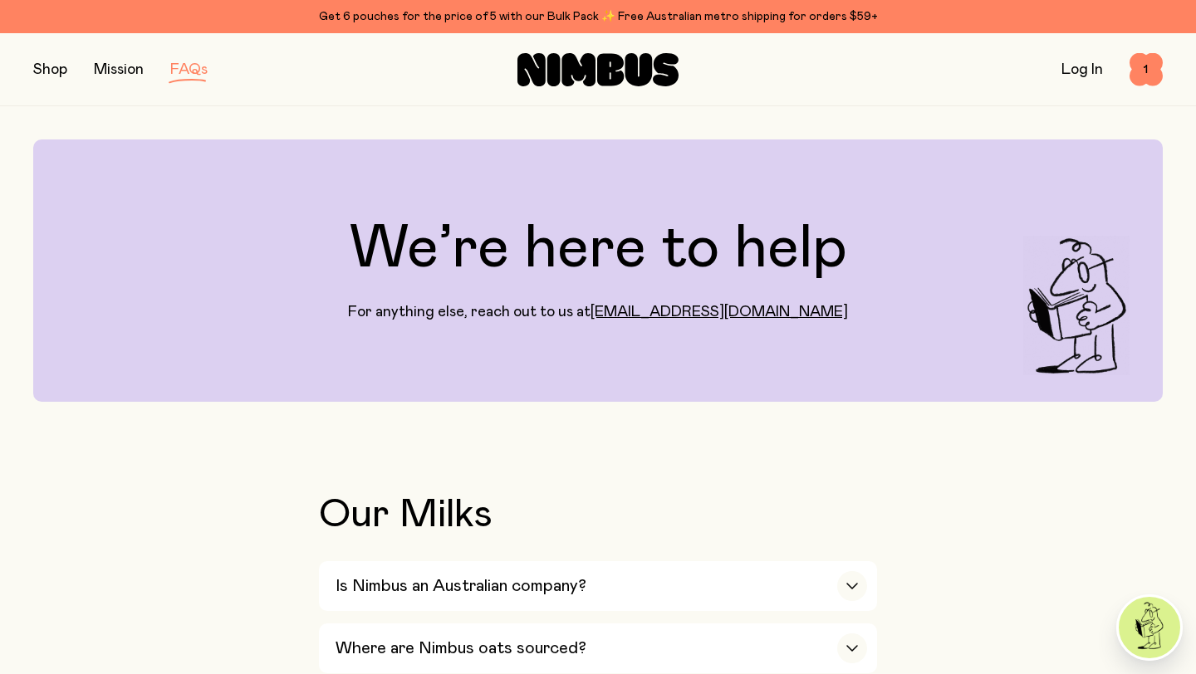
click at [52, 72] on button "button" at bounding box center [50, 69] width 34 height 23
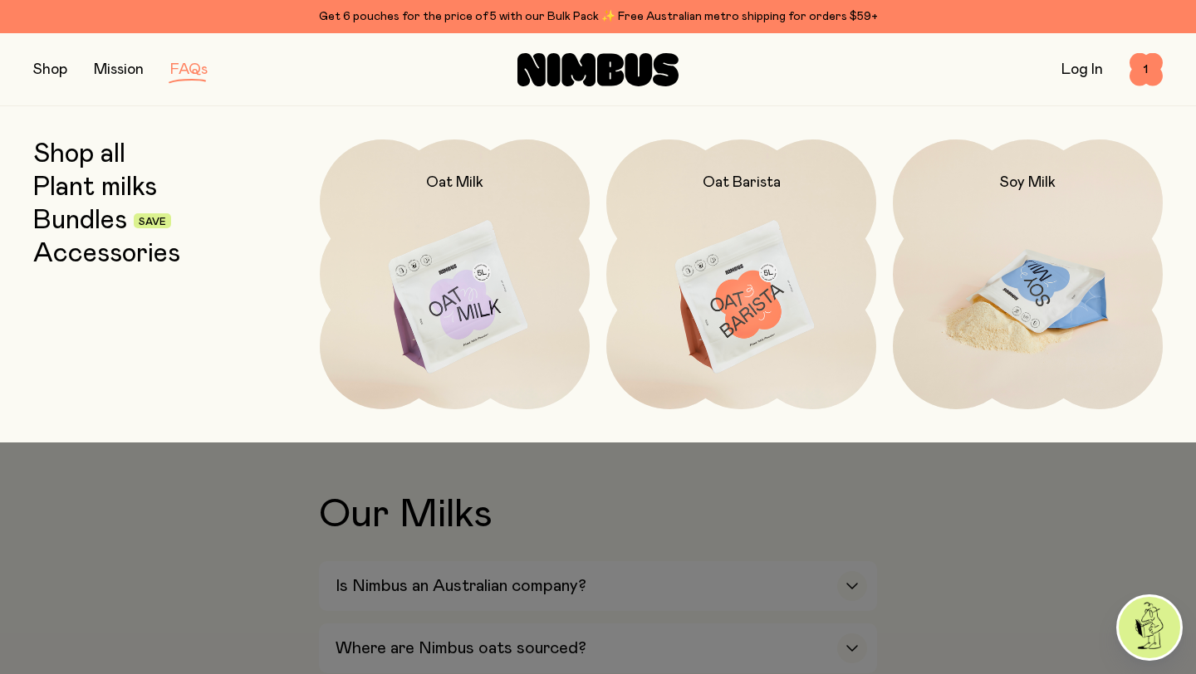
click at [1015, 323] on img at bounding box center [1028, 297] width 270 height 317
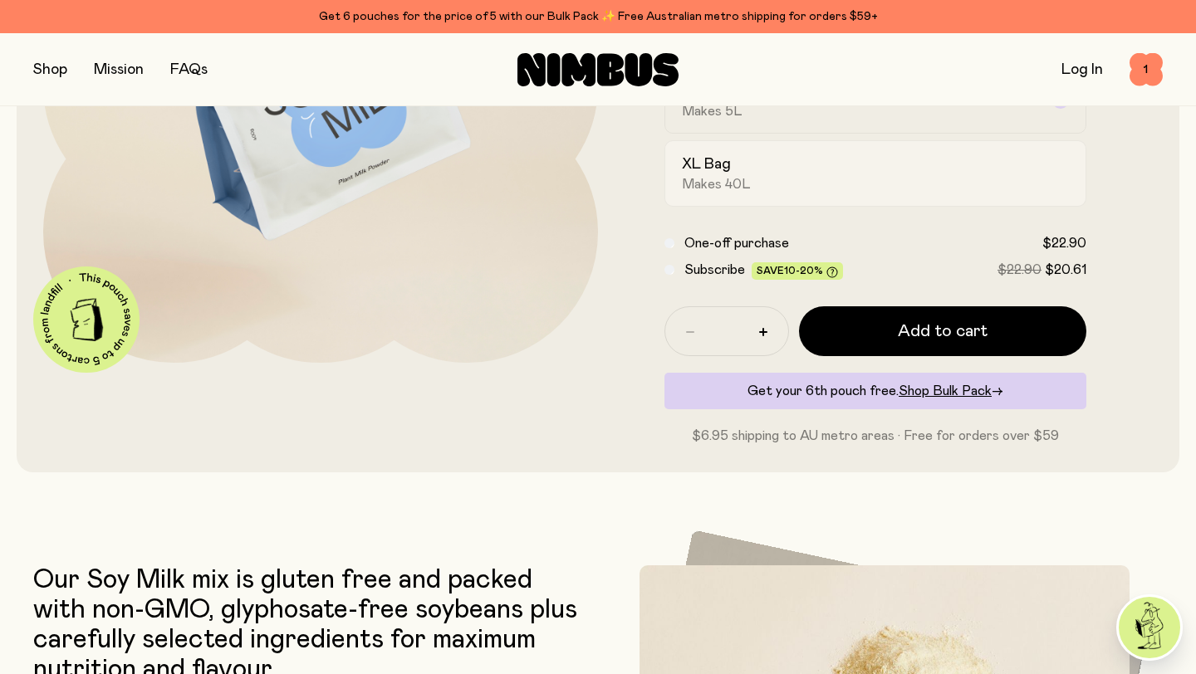
scroll to position [549, 0]
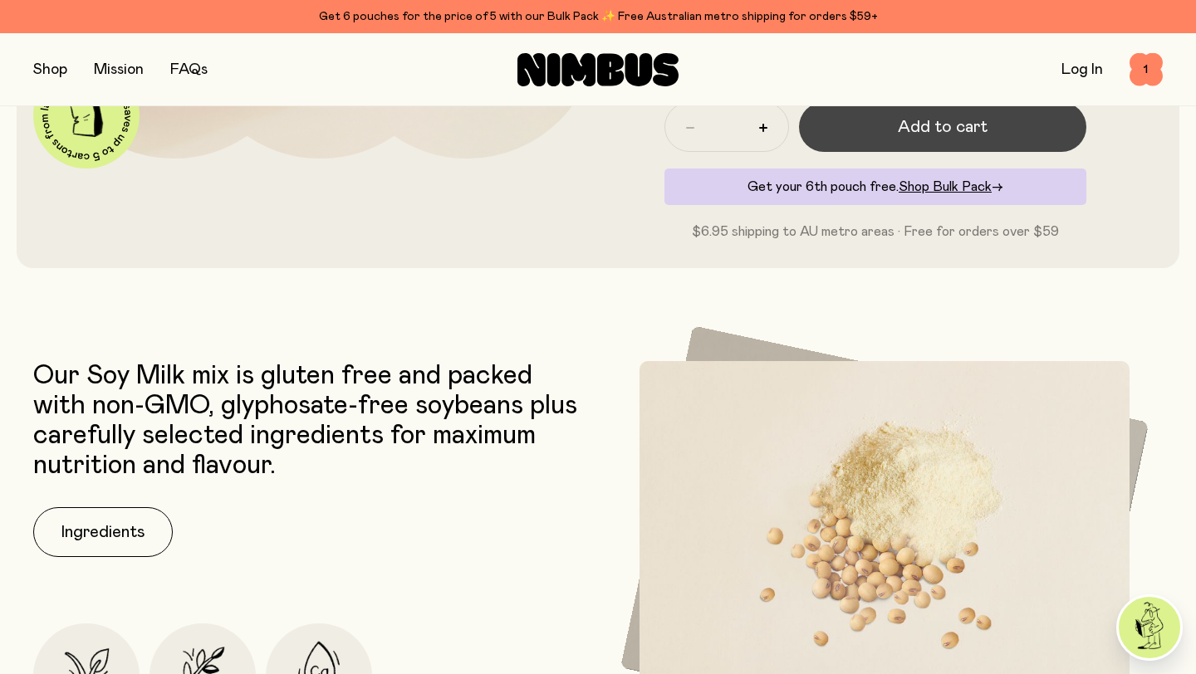
click at [951, 147] on button "Add to cart" at bounding box center [942, 127] width 287 height 50
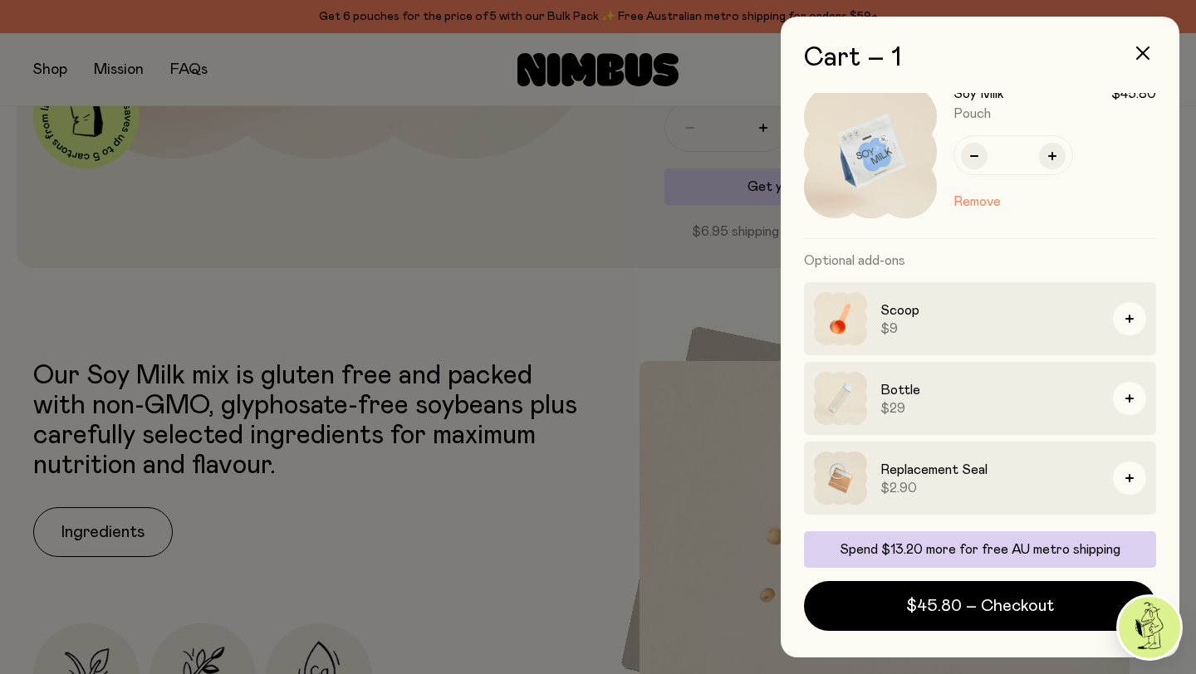
scroll to position [0, 0]
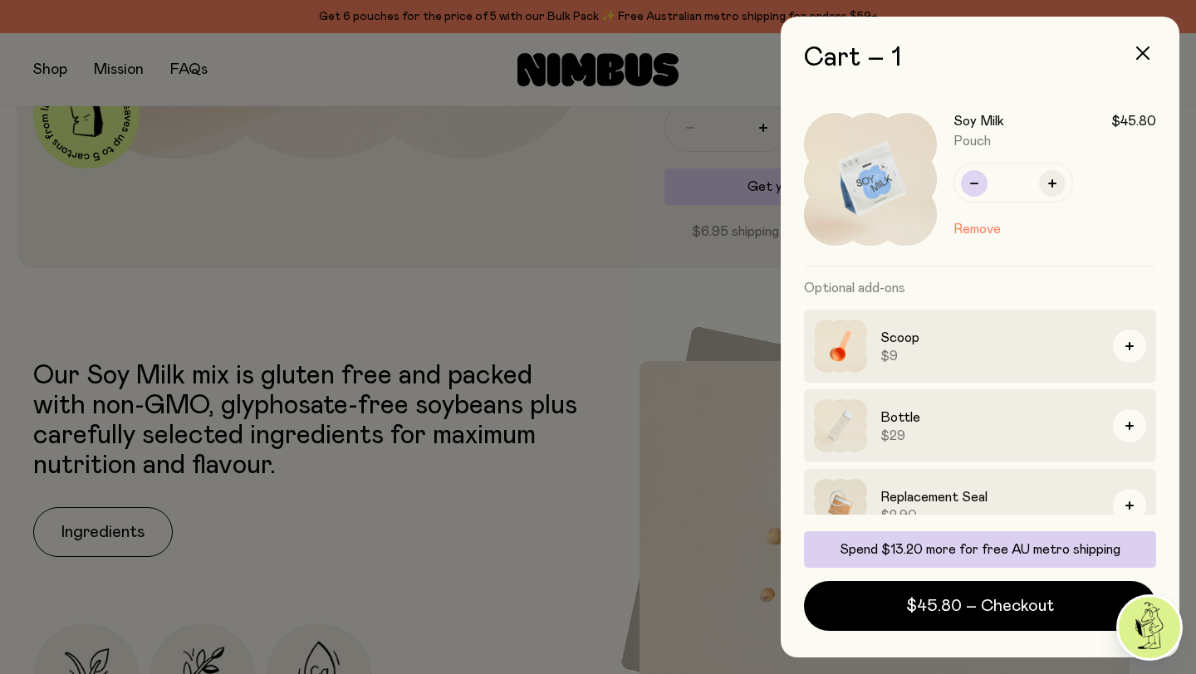
click at [976, 185] on icon "button" at bounding box center [974, 183] width 8 height 8
type input "*"
click at [1144, 51] on icon "button" at bounding box center [1142, 52] width 13 height 13
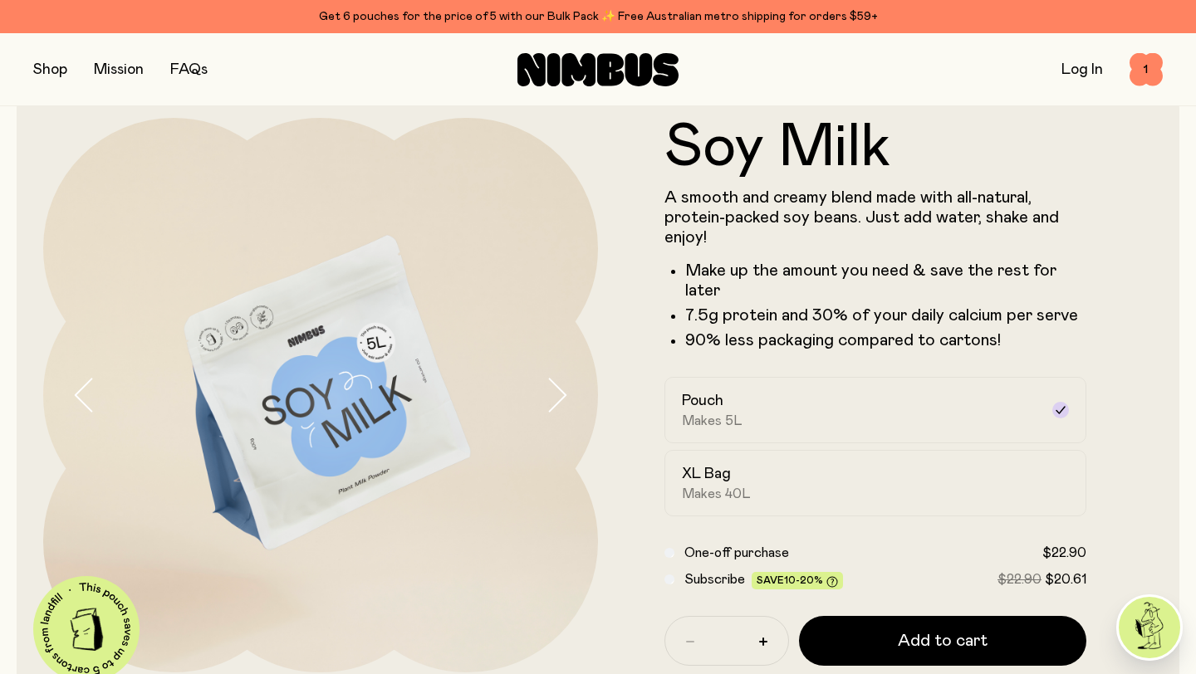
scroll to position [31, 0]
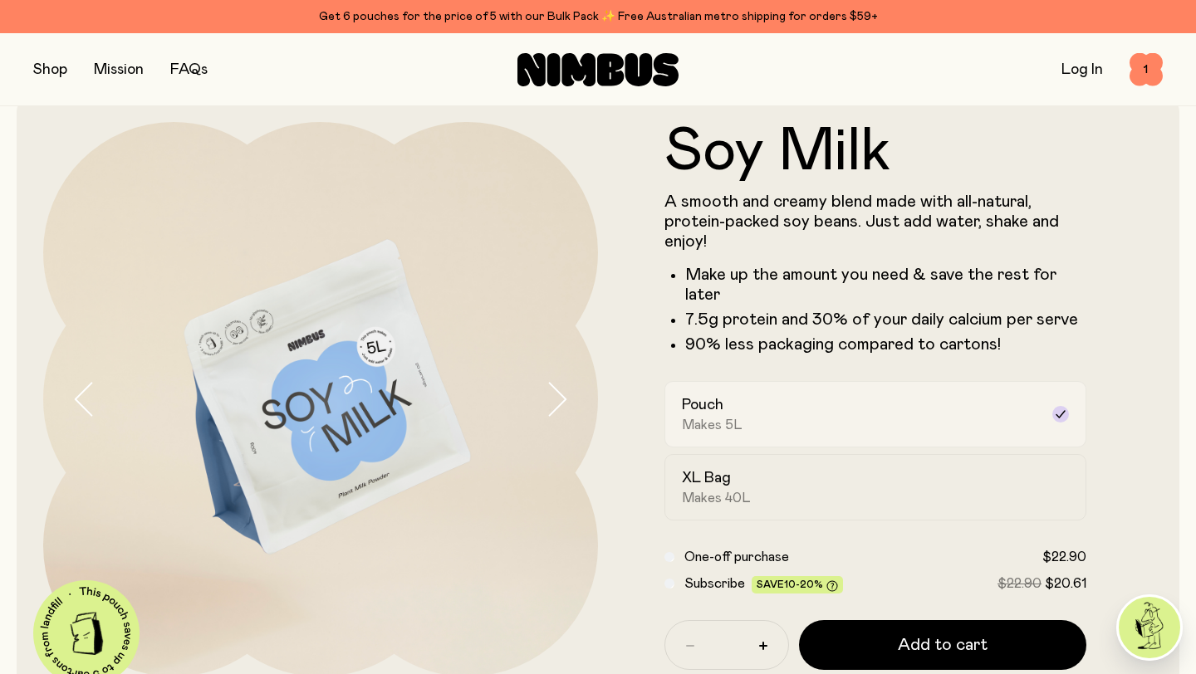
click at [906, 420] on div "Pouch Makes 5L" at bounding box center [860, 414] width 357 height 38
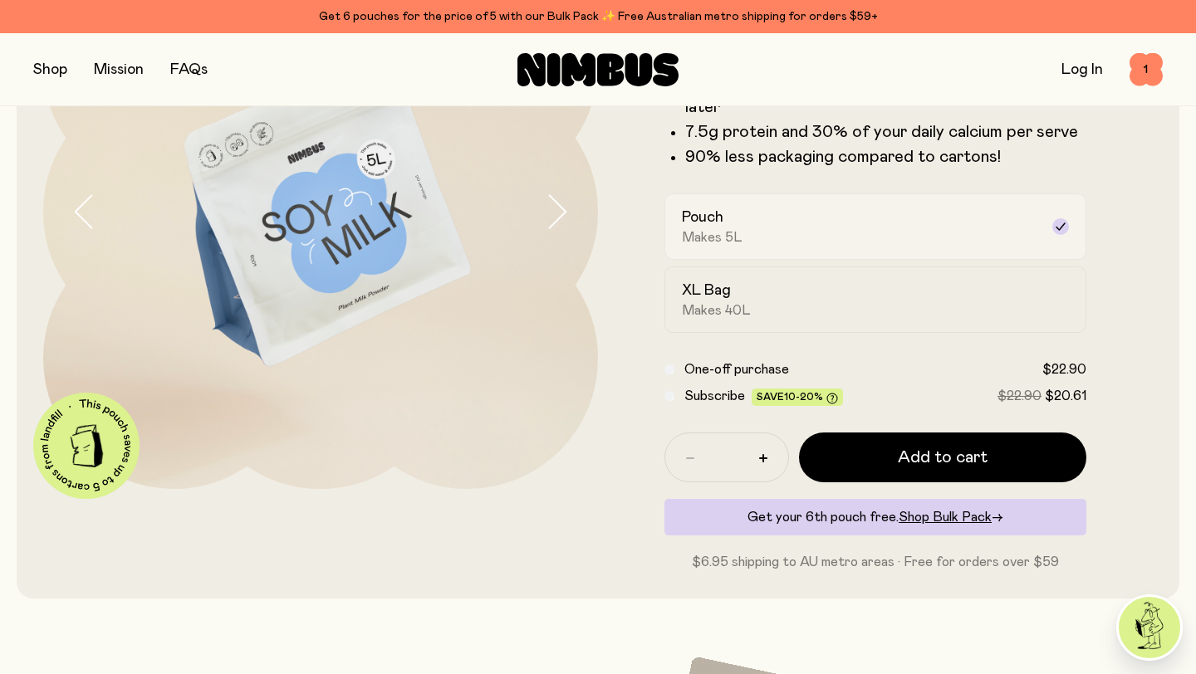
scroll to position [237, 0]
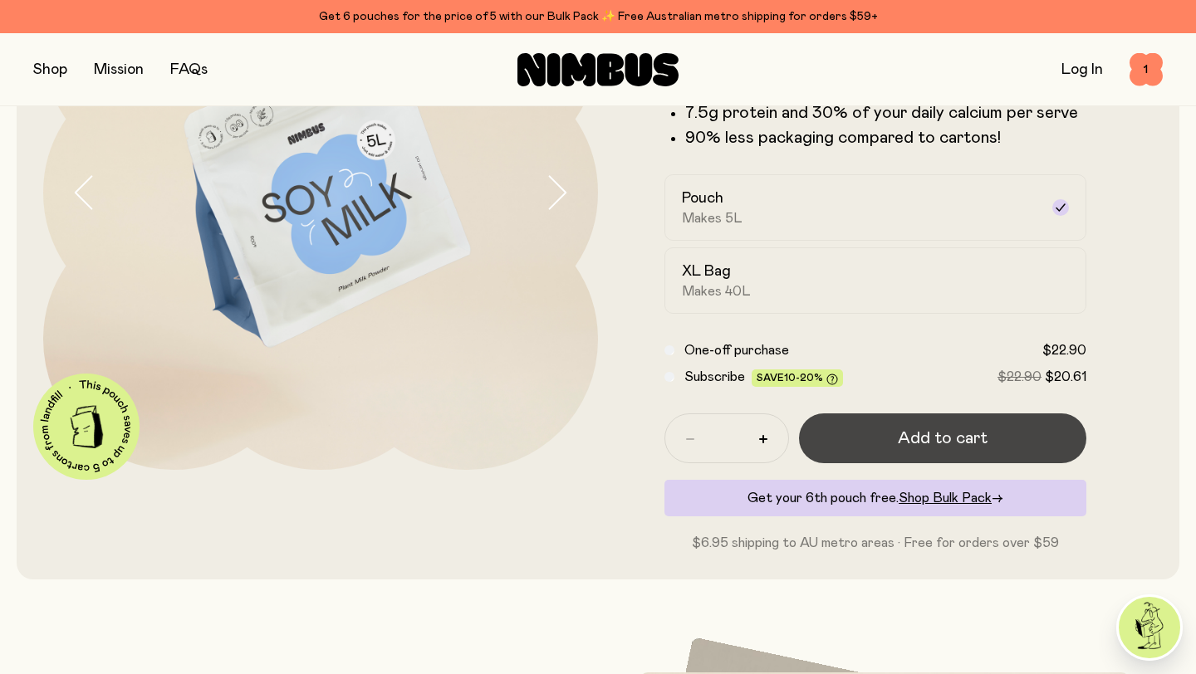
click at [851, 443] on button "Add to cart" at bounding box center [942, 438] width 287 height 50
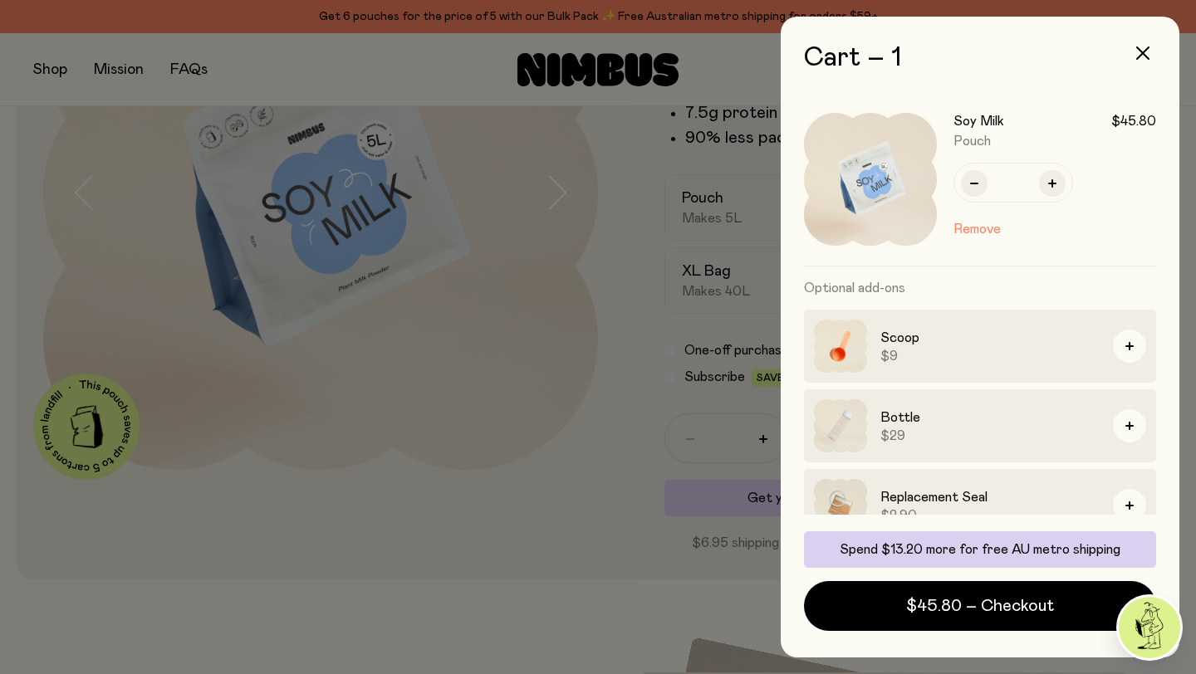
scroll to position [27, 0]
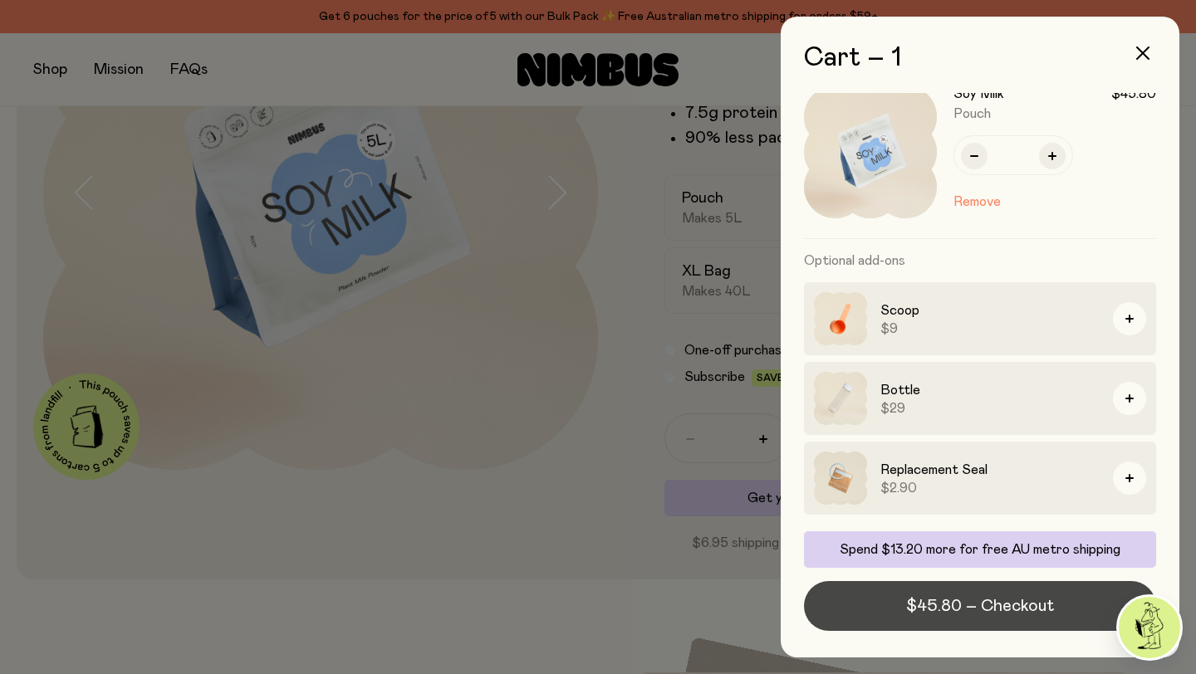
click at [983, 609] on span "$45.80 – Checkout" at bounding box center [980, 605] width 148 height 23
